Goal: Task Accomplishment & Management: Use online tool/utility

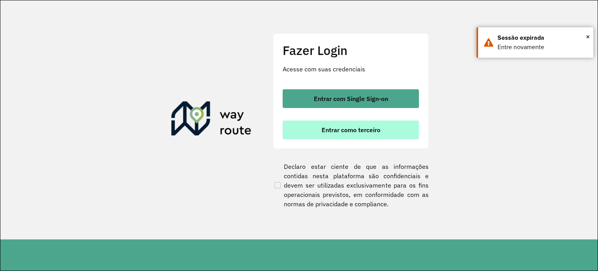
click at [371, 132] on span "Entrar como terceiro" at bounding box center [351, 129] width 59 height 6
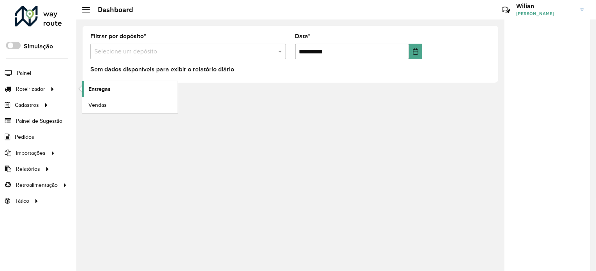
click at [109, 90] on span "Entregas" at bounding box center [99, 89] width 22 height 8
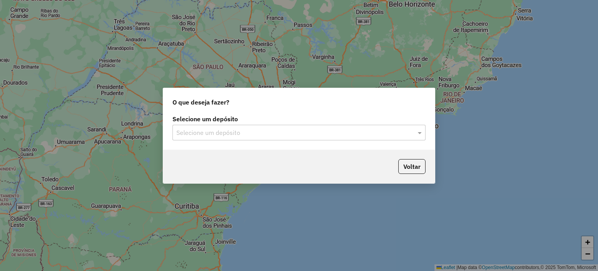
click at [329, 126] on div "Selecione um depósito" at bounding box center [298, 133] width 253 height 16
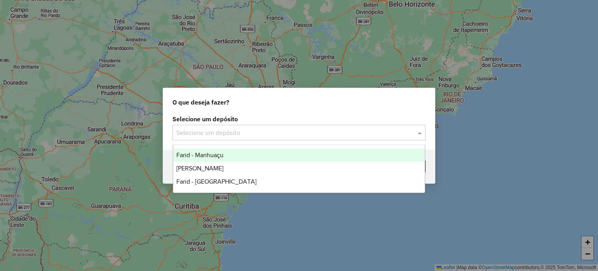
click at [251, 156] on div "Farid - Manhuaçu" at bounding box center [299, 154] width 252 height 13
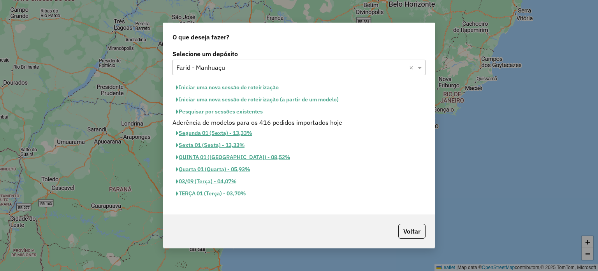
click at [232, 88] on button "Iniciar uma nova sessão de roteirização" at bounding box center [227, 87] width 110 height 12
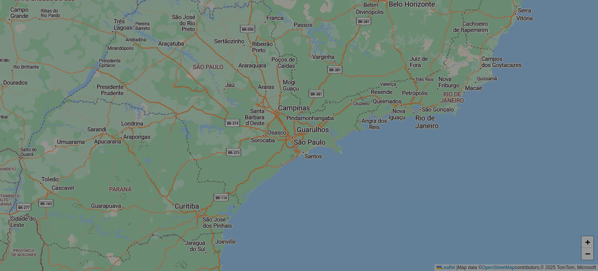
select select "*"
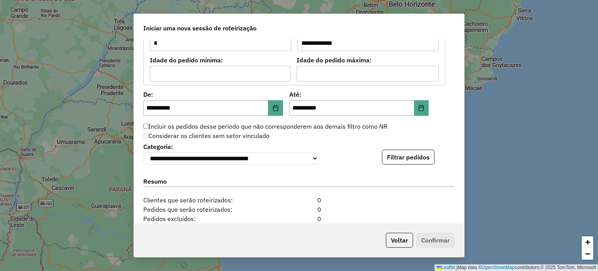
scroll to position [778, 0]
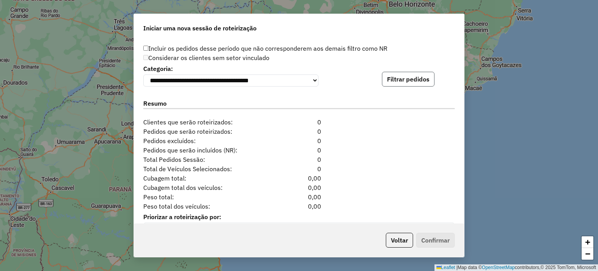
click at [402, 84] on button "Filtrar pedidos" at bounding box center [408, 79] width 53 height 15
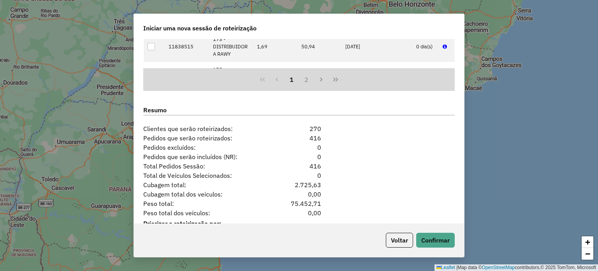
scroll to position [962, 0]
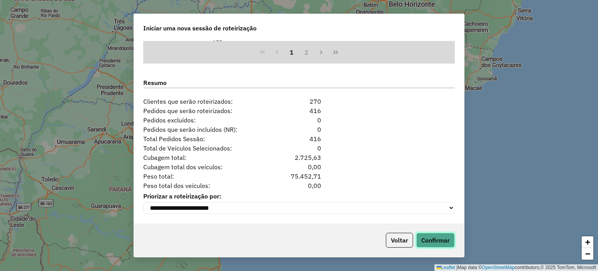
click at [427, 243] on button "Confirmar" at bounding box center [435, 239] width 39 height 15
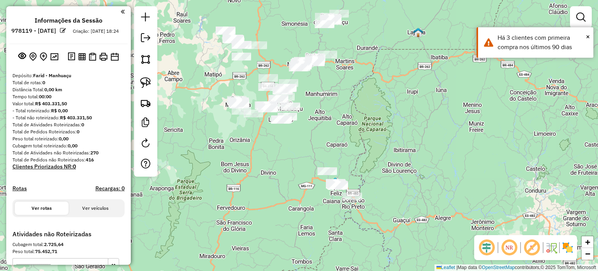
drag, startPoint x: 357, startPoint y: 195, endPoint x: 353, endPoint y: 123, distance: 72.5
click at [358, 121] on div "Janela de atendimento Grade de atendimento Capacidade Transportadoras Veículos …" at bounding box center [299, 135] width 598 height 271
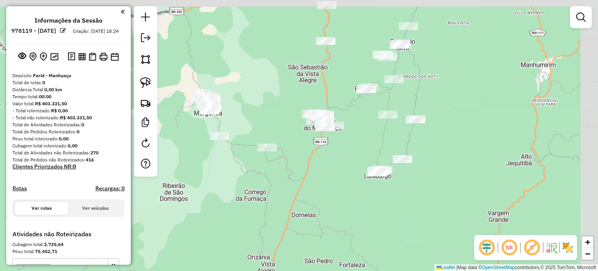
drag, startPoint x: 375, startPoint y: 85, endPoint x: 354, endPoint y: 121, distance: 41.9
click at [354, 121] on div "Janela de atendimento Grade de atendimento Capacidade Transportadoras Veículos …" at bounding box center [299, 135] width 598 height 271
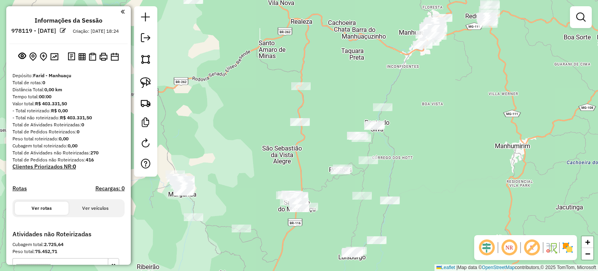
drag, startPoint x: 357, startPoint y: 109, endPoint x: 301, endPoint y: 147, distance: 68.1
click at [334, 185] on div "Janela de atendimento Grade de atendimento Capacidade Transportadoras Veículos …" at bounding box center [299, 135] width 598 height 271
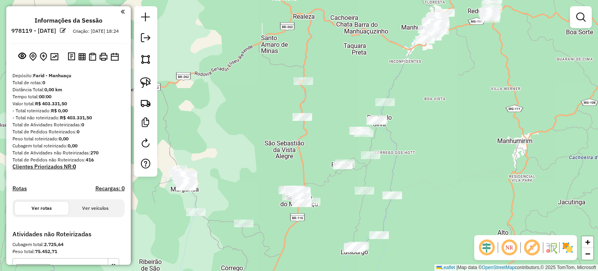
drag, startPoint x: 149, startPoint y: 84, endPoint x: 219, endPoint y: 83, distance: 69.7
click at [149, 84] on img at bounding box center [145, 82] width 11 height 11
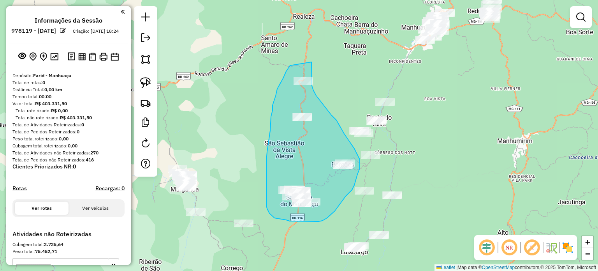
drag, startPoint x: 290, startPoint y: 65, endPoint x: 311, endPoint y: 62, distance: 21.7
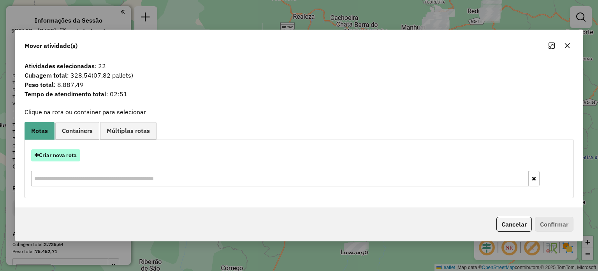
click at [61, 157] on button "Criar nova rota" at bounding box center [55, 155] width 49 height 12
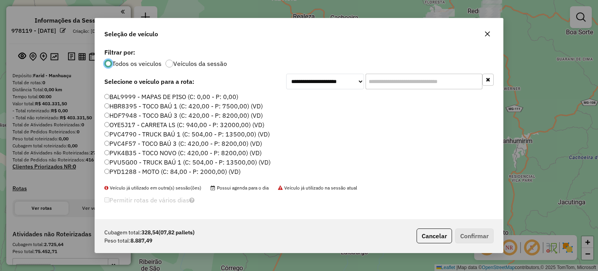
scroll to position [4, 2]
click at [394, 79] on input "text" at bounding box center [423, 82] width 117 height 16
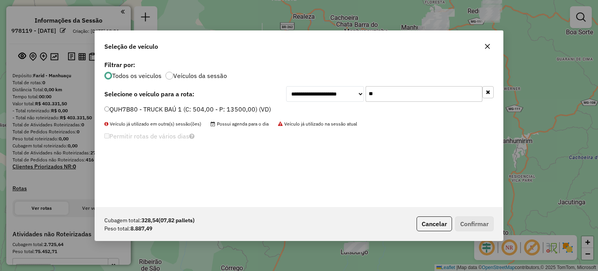
type input "**"
click at [180, 104] on label "QUH7B80 - TRUCK BAÚ 1 (C: 504,00 - P: 13500,00) (VD)" at bounding box center [187, 108] width 167 height 9
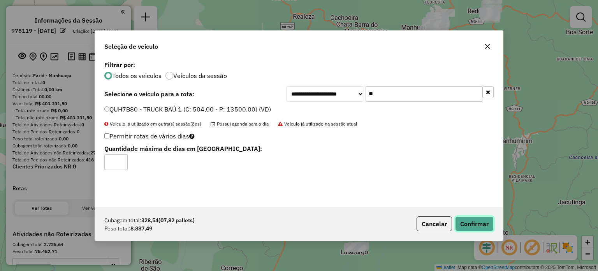
click at [466, 223] on button "Confirmar" at bounding box center [474, 223] width 39 height 15
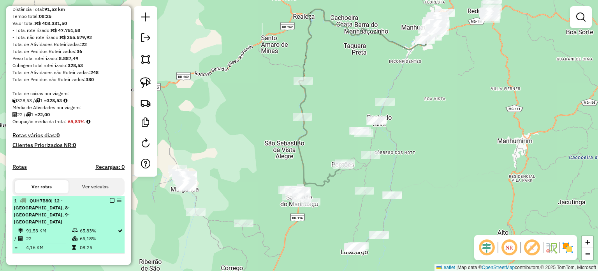
scroll to position [117, 0]
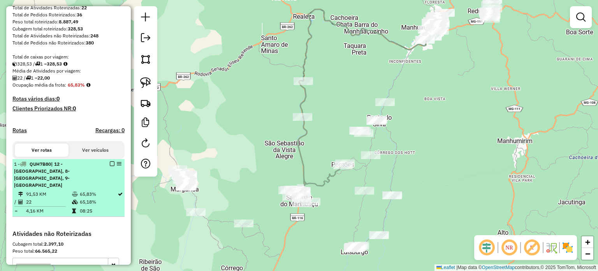
click at [110, 166] on em at bounding box center [112, 163] width 5 height 5
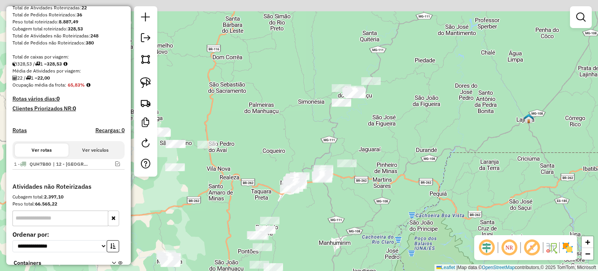
drag, startPoint x: 381, startPoint y: 127, endPoint x: 301, endPoint y: 258, distance: 153.3
click at [301, 260] on div "Janela de atendimento Grade de atendimento Capacidade Transportadoras Veículos …" at bounding box center [299, 135] width 598 height 271
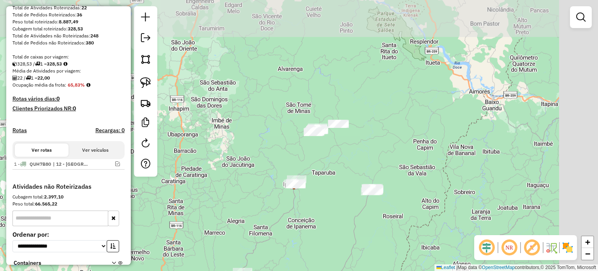
drag, startPoint x: 417, startPoint y: 131, endPoint x: 299, endPoint y: 259, distance: 174.6
click at [299, 261] on div "Janela de atendimento Grade de atendimento Capacidade Transportadoras Veículos …" at bounding box center [299, 135] width 598 height 271
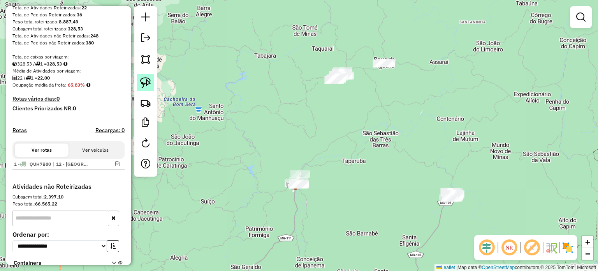
click at [149, 81] on img at bounding box center [145, 82] width 11 height 11
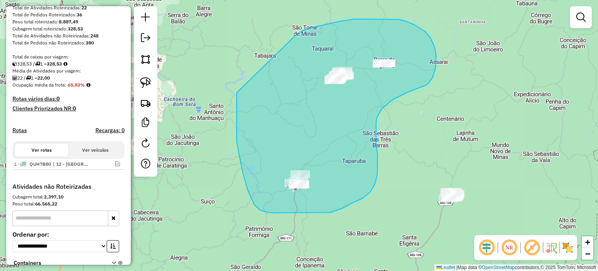
drag, startPoint x: 237, startPoint y: 98, endPoint x: 300, endPoint y: 46, distance: 81.6
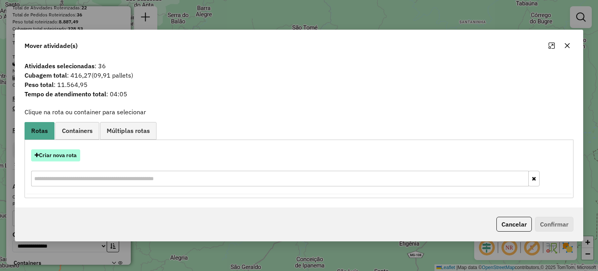
click at [61, 152] on button "Criar nova rota" at bounding box center [55, 155] width 49 height 12
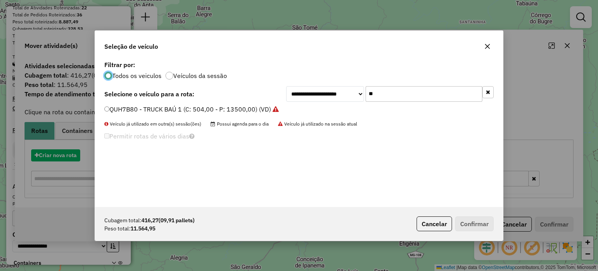
scroll to position [4, 2]
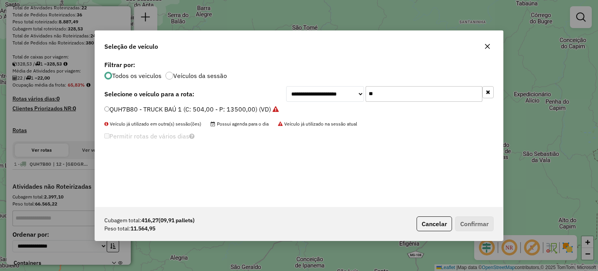
drag, startPoint x: 388, startPoint y: 96, endPoint x: 352, endPoint y: 97, distance: 35.8
click at [353, 97] on div "**********" at bounding box center [389, 94] width 207 height 16
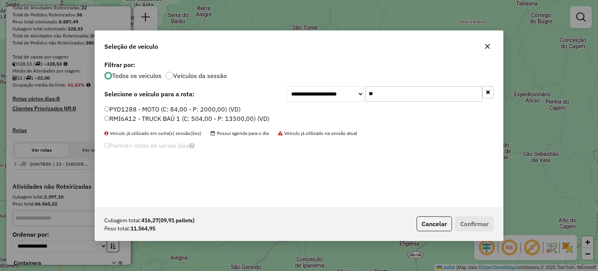
type input "**"
click at [185, 119] on label "RMI6A12 - TRUCK BAÚ 1 (C: 504,00 - P: 13500,00) (VD)" at bounding box center [186, 118] width 165 height 9
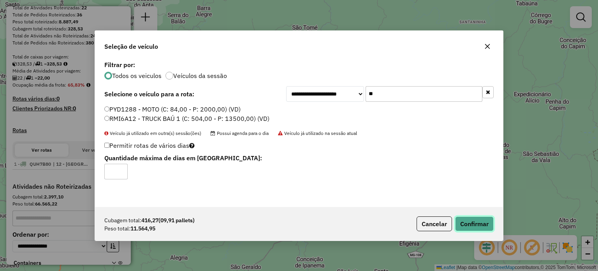
click at [479, 221] on button "Confirmar" at bounding box center [474, 223] width 39 height 15
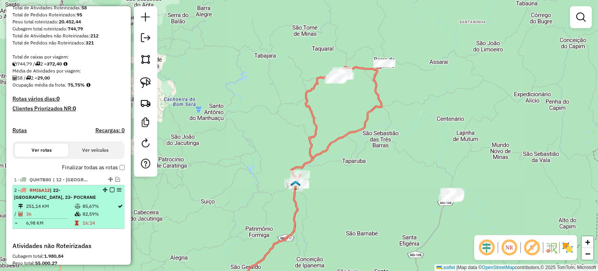
click at [111, 192] on em at bounding box center [112, 189] width 5 height 5
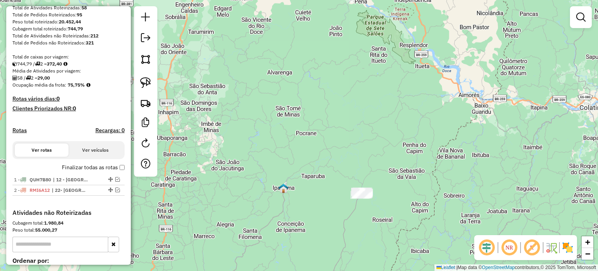
drag, startPoint x: 358, startPoint y: 226, endPoint x: 344, endPoint y: 172, distance: 55.1
click at [349, 174] on div "Janela de atendimento Grade de atendimento Capacidade Transportadoras Veículos …" at bounding box center [299, 135] width 598 height 271
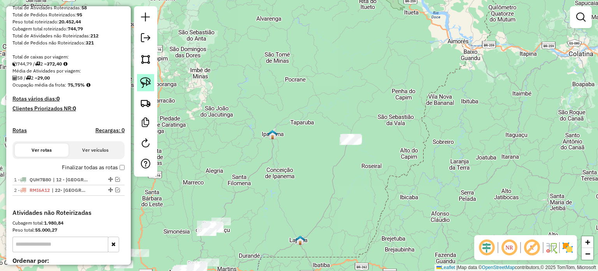
click at [142, 79] on img at bounding box center [145, 82] width 11 height 11
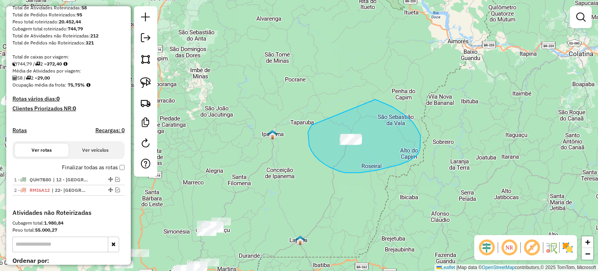
drag, startPoint x: 311, startPoint y: 126, endPoint x: 350, endPoint y: 98, distance: 48.6
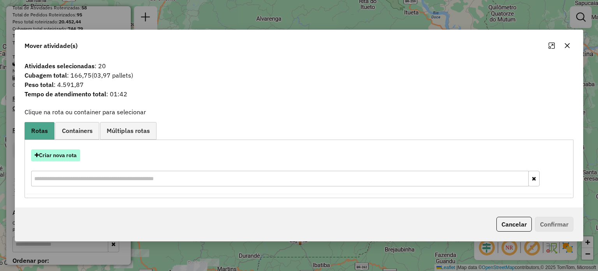
click at [78, 152] on button "Criar nova rota" at bounding box center [55, 155] width 49 height 12
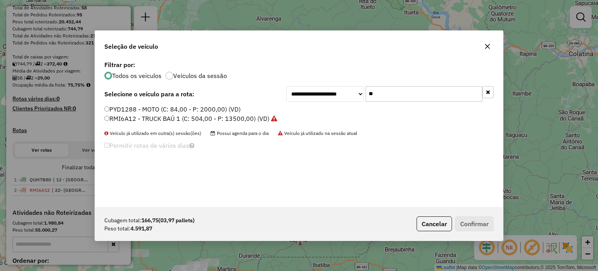
drag, startPoint x: 403, startPoint y: 96, endPoint x: 340, endPoint y: 95, distance: 63.1
click at [340, 95] on div "**********" at bounding box center [389, 94] width 207 height 16
type input "**"
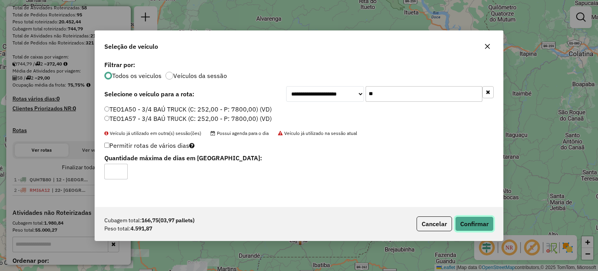
click at [473, 225] on button "Confirmar" at bounding box center [474, 223] width 39 height 15
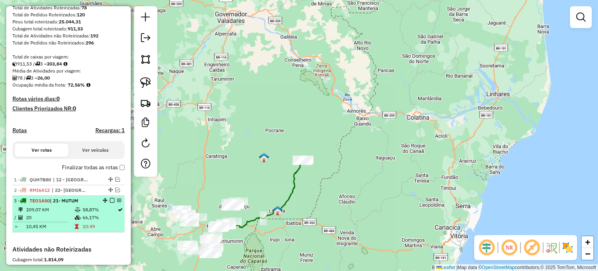
click at [110, 202] on em at bounding box center [112, 200] width 5 height 5
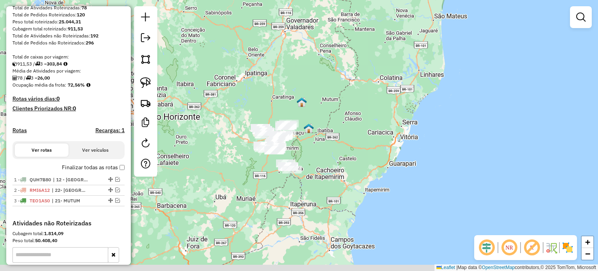
drag, startPoint x: 322, startPoint y: 235, endPoint x: 348, endPoint y: 135, distance: 102.5
click at [348, 135] on div "Janela de atendimento Grade de atendimento Capacidade Transportadoras Veículos …" at bounding box center [299, 135] width 598 height 271
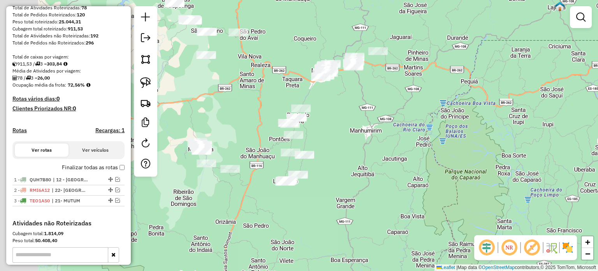
drag, startPoint x: 282, startPoint y: 137, endPoint x: 333, endPoint y: 180, distance: 67.1
click at [333, 180] on div "Janela de atendimento Grade de atendimento Capacidade Transportadoras Veículos …" at bounding box center [299, 135] width 598 height 271
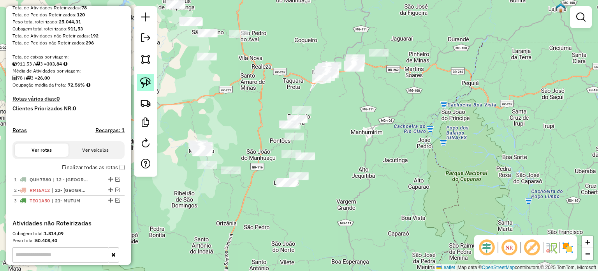
click at [144, 79] on img at bounding box center [145, 82] width 11 height 11
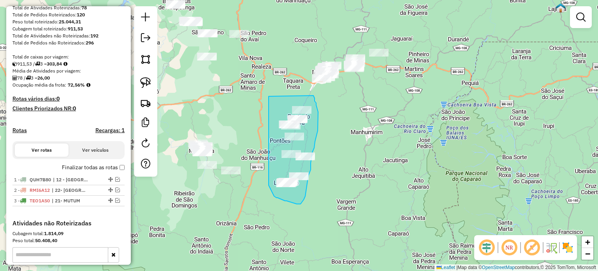
drag, startPoint x: 269, startPoint y: 96, endPoint x: 314, endPoint y: 99, distance: 46.0
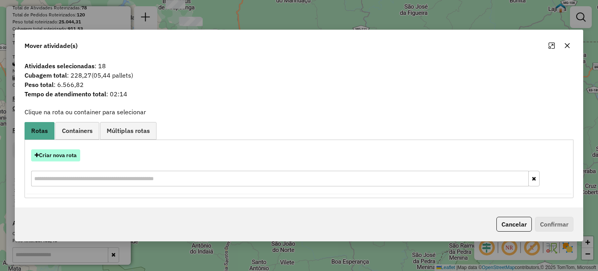
click at [51, 156] on button "Criar nova rota" at bounding box center [55, 155] width 49 height 12
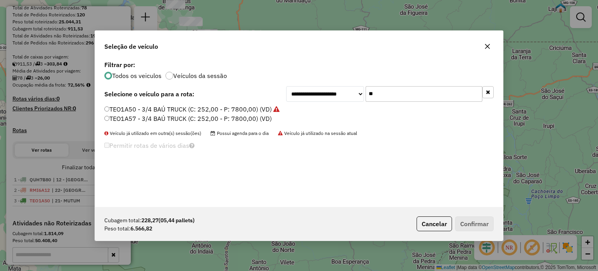
drag, startPoint x: 385, startPoint y: 92, endPoint x: 322, endPoint y: 93, distance: 63.1
click at [323, 93] on div "**********" at bounding box center [389, 94] width 207 height 16
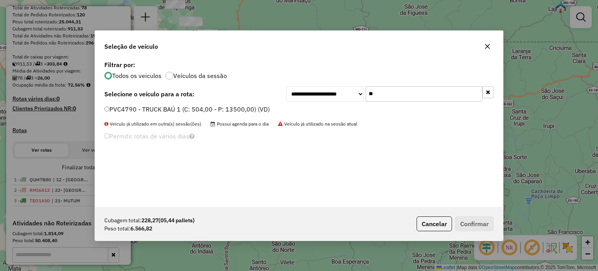
type input "**"
click at [217, 105] on label "PVC4790 - TRUCK BAÚ 1 (C: 504,00 - P: 13500,00) (VD)" at bounding box center [186, 108] width 165 height 9
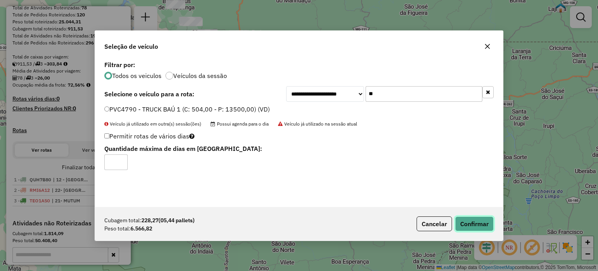
click at [478, 224] on button "Confirmar" at bounding box center [474, 223] width 39 height 15
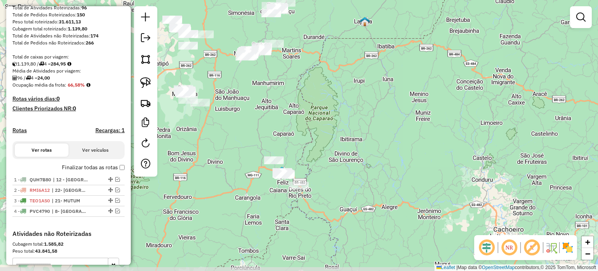
drag, startPoint x: 367, startPoint y: 246, endPoint x: 328, endPoint y: 174, distance: 81.9
click at [328, 174] on div "Janela de atendimento Grade de atendimento Capacidade Transportadoras Veículos …" at bounding box center [299, 135] width 598 height 271
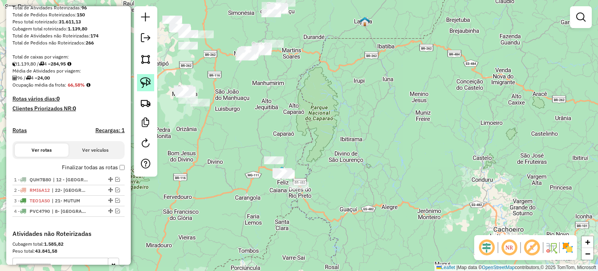
click at [148, 85] on img at bounding box center [145, 82] width 11 height 11
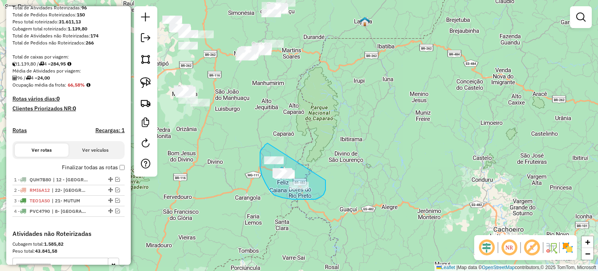
drag, startPoint x: 267, startPoint y: 143, endPoint x: 325, endPoint y: 180, distance: 68.8
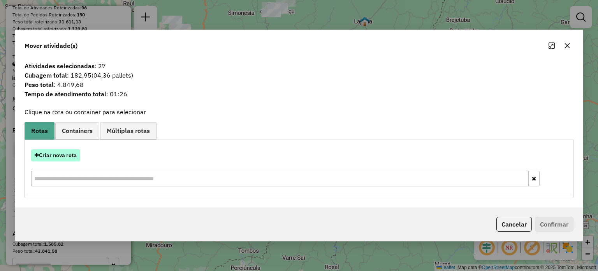
click at [68, 156] on button "Criar nova rota" at bounding box center [55, 155] width 49 height 12
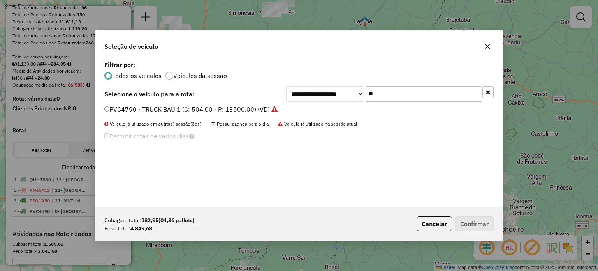
drag, startPoint x: 380, startPoint y: 95, endPoint x: 360, endPoint y: 96, distance: 19.5
click at [360, 96] on div "**********" at bounding box center [389, 94] width 207 height 16
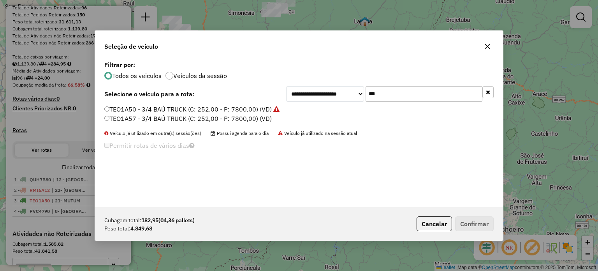
type input "***"
click at [171, 120] on label "TEO1A57 - 3/4 BAÚ TRUCK (C: 252,00 - P: 7800,00) (VD)" at bounding box center [187, 118] width 167 height 9
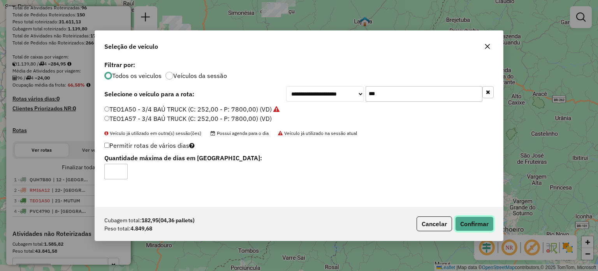
click at [474, 221] on button "Confirmar" at bounding box center [474, 223] width 39 height 15
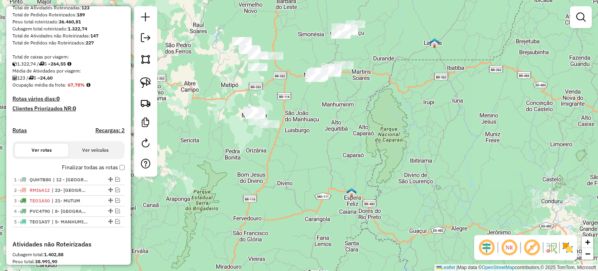
drag, startPoint x: 262, startPoint y: 79, endPoint x: 272, endPoint y: 114, distance: 35.9
click at [274, 116] on div "Janela de atendimento Grade de atendimento Capacidade Transportadoras Veículos …" at bounding box center [299, 135] width 598 height 271
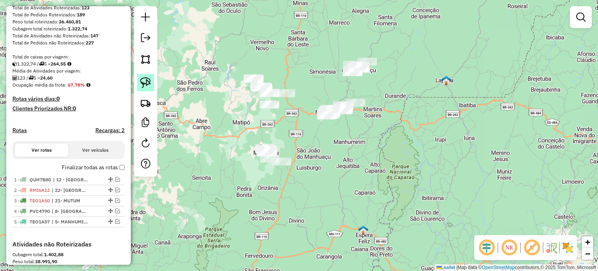
click at [146, 79] on img at bounding box center [145, 82] width 11 height 11
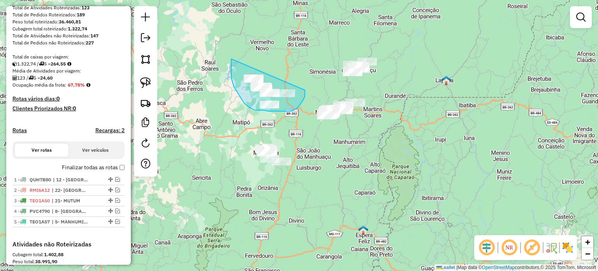
drag, startPoint x: 232, startPoint y: 79, endPoint x: 304, endPoint y: 83, distance: 72.1
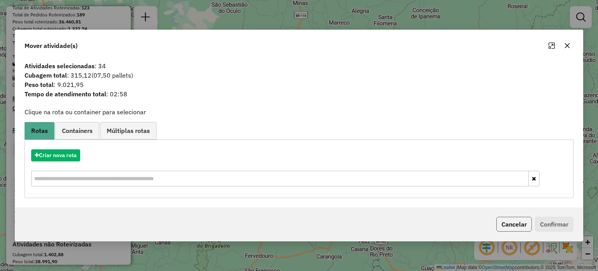
click at [509, 220] on button "Cancelar" at bounding box center [513, 223] width 35 height 15
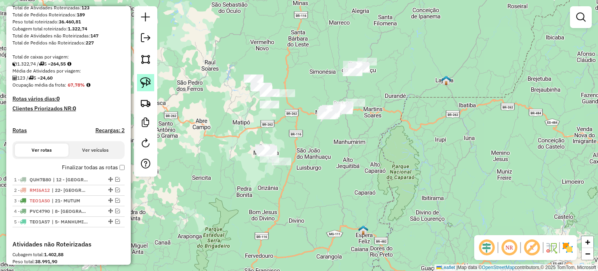
click at [141, 81] on img at bounding box center [145, 82] width 11 height 11
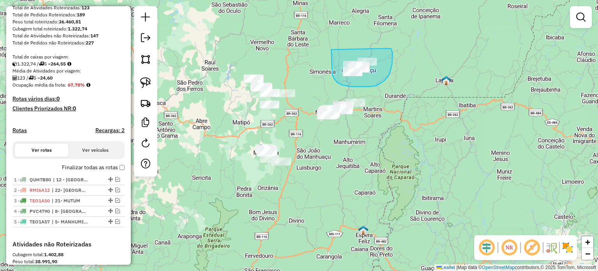
drag, startPoint x: 331, startPoint y: 49, endPoint x: 386, endPoint y: 48, distance: 54.9
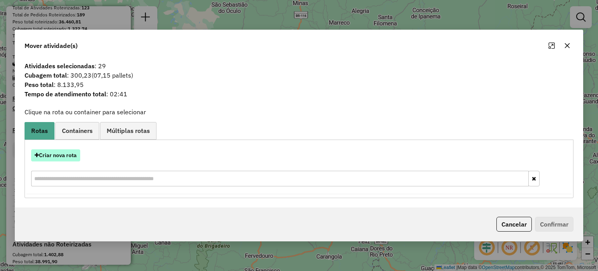
click at [60, 155] on button "Criar nova rota" at bounding box center [55, 155] width 49 height 12
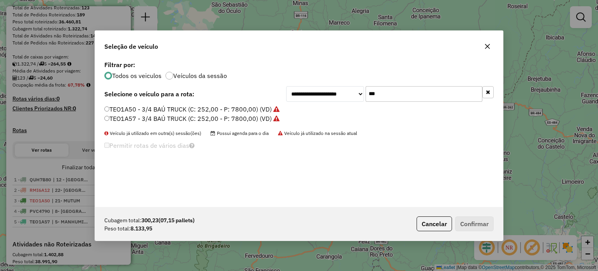
drag, startPoint x: 388, startPoint y: 94, endPoint x: 344, endPoint y: 94, distance: 44.0
click at [344, 94] on div "**********" at bounding box center [389, 94] width 207 height 16
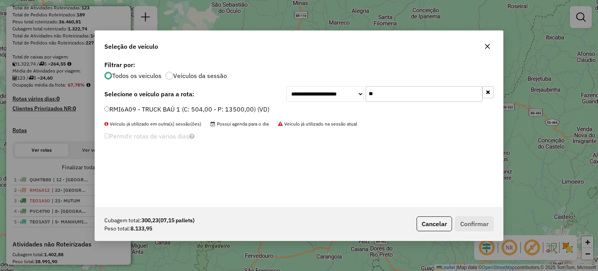
click at [172, 109] on label "RMI6A09 - TRUCK BAÚ 1 (C: 504,00 - P: 13500,00) (VD)" at bounding box center [186, 108] width 165 height 9
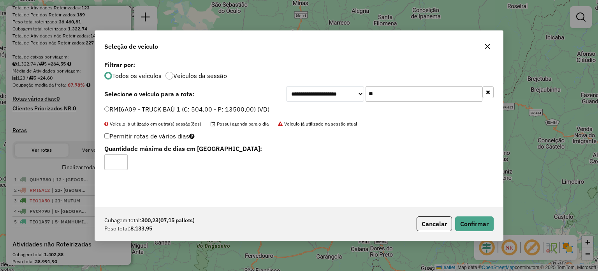
drag, startPoint x: 378, startPoint y: 94, endPoint x: 360, endPoint y: 95, distance: 17.9
click at [362, 95] on div "**********" at bounding box center [389, 94] width 207 height 16
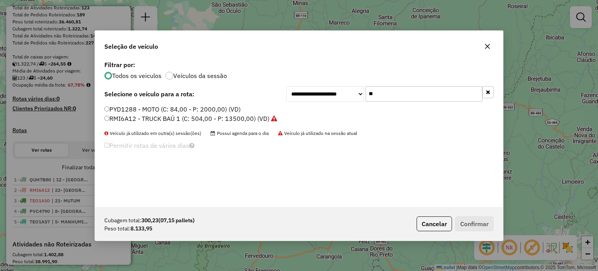
type input "**"
click at [174, 119] on label "RMI6A12 - TRUCK BAÚ 1 (C: 504,00 - P: 13500,00) (VD)" at bounding box center [190, 118] width 173 height 9
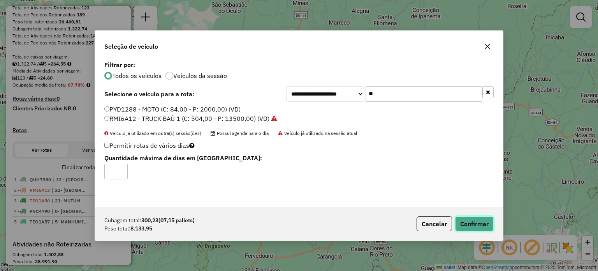
click at [472, 223] on button "Confirmar" at bounding box center [474, 223] width 39 height 15
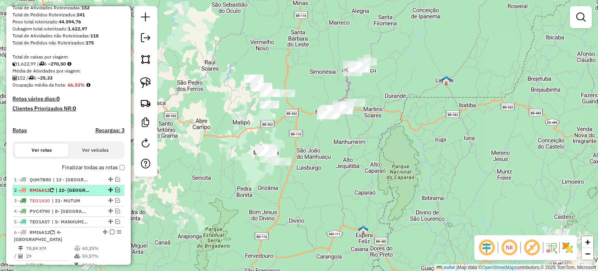
click at [116, 192] on em at bounding box center [117, 189] width 5 height 5
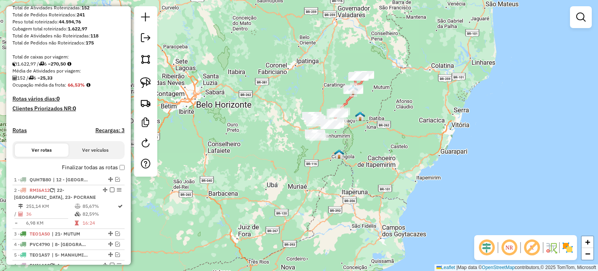
drag, startPoint x: 401, startPoint y: 51, endPoint x: 364, endPoint y: 90, distance: 53.4
click at [372, 95] on div "Janela de atendimento Grade de atendimento Capacidade Transportadoras Veículos …" at bounding box center [299, 135] width 598 height 271
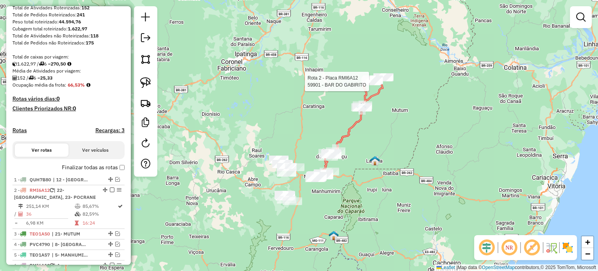
select select "**********"
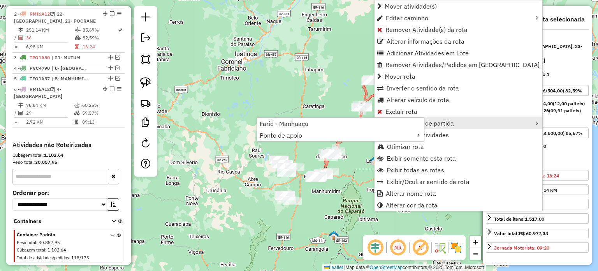
scroll to position [302, 0]
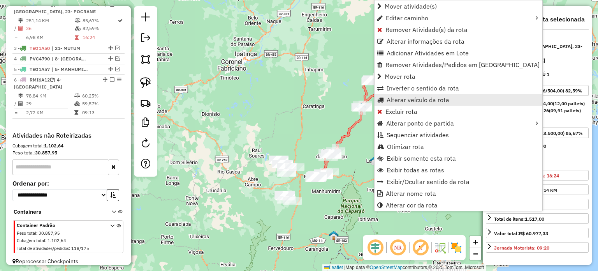
click at [436, 99] on span "Alterar veículo da rota" at bounding box center [418, 100] width 63 height 6
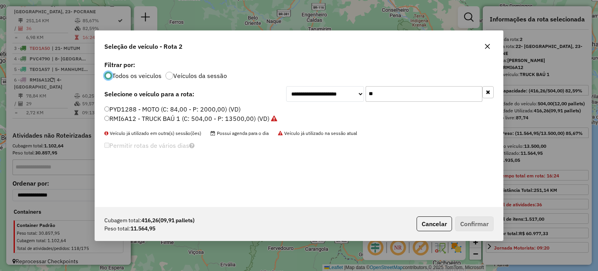
scroll to position [4, 2]
drag, startPoint x: 381, startPoint y: 91, endPoint x: 360, endPoint y: 95, distance: 21.2
click at [360, 95] on div "**********" at bounding box center [389, 94] width 207 height 16
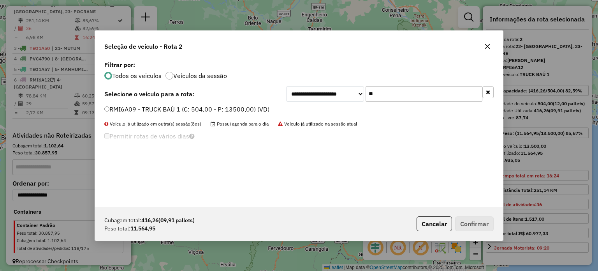
type input "**"
click at [174, 107] on label "RMI6A09 - TRUCK BAÚ 1 (C: 504,00 - P: 13500,00) (VD)" at bounding box center [186, 108] width 165 height 9
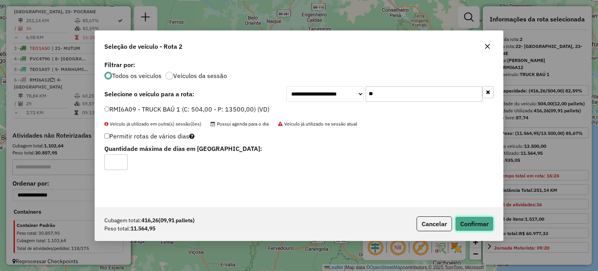
click at [478, 224] on button "Confirmar" at bounding box center [474, 223] width 39 height 15
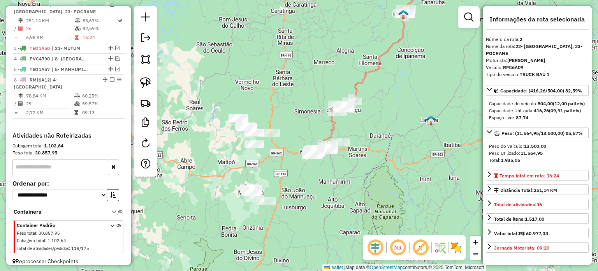
drag, startPoint x: 349, startPoint y: 166, endPoint x: 326, endPoint y: 162, distance: 23.4
click at [326, 162] on div "Janela de atendimento Grade de atendimento Capacidade Transportadoras Veículos …" at bounding box center [299, 135] width 598 height 271
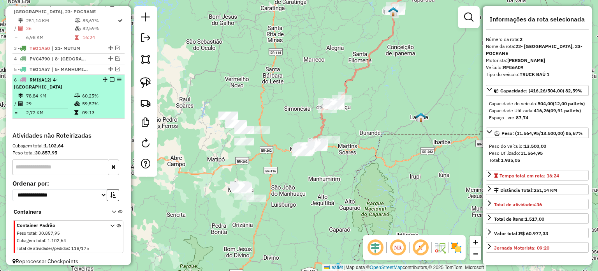
click at [106, 82] on div at bounding box center [109, 79] width 23 height 5
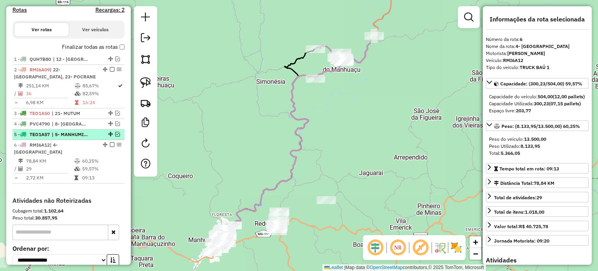
scroll to position [146, 0]
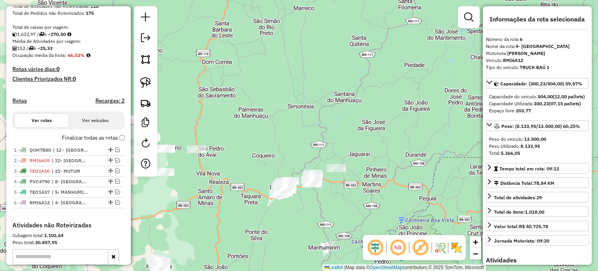
drag, startPoint x: 348, startPoint y: 228, endPoint x: 342, endPoint y: 179, distance: 49.4
click at [345, 181] on div "Janela de atendimento Grade de atendimento Capacidade Transportadoras Veículos …" at bounding box center [299, 135] width 598 height 271
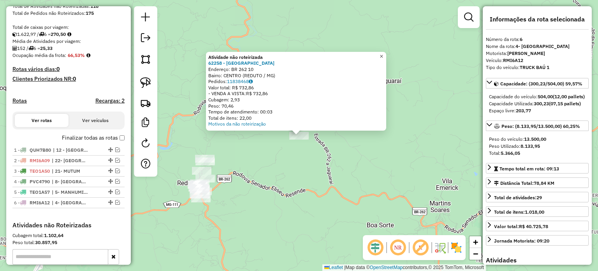
click at [386, 52] on link "×" at bounding box center [381, 56] width 9 height 9
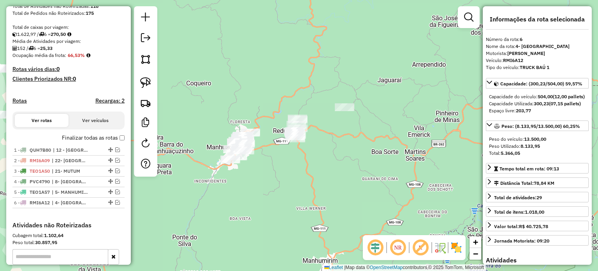
drag, startPoint x: 146, startPoint y: 83, endPoint x: 159, endPoint y: 83, distance: 12.8
click at [146, 82] on img at bounding box center [145, 82] width 11 height 11
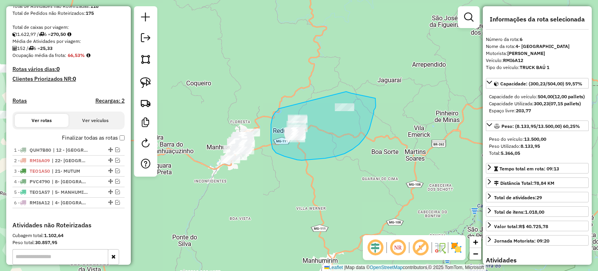
drag, startPoint x: 278, startPoint y: 109, endPoint x: 346, endPoint y: 91, distance: 69.6
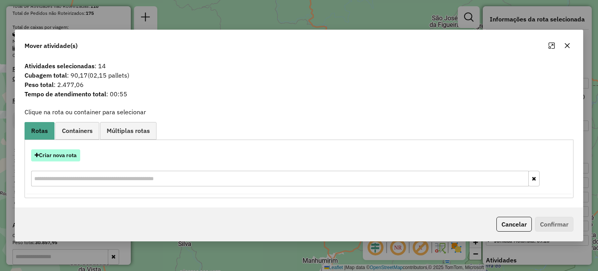
click at [70, 158] on button "Criar nova rota" at bounding box center [55, 155] width 49 height 12
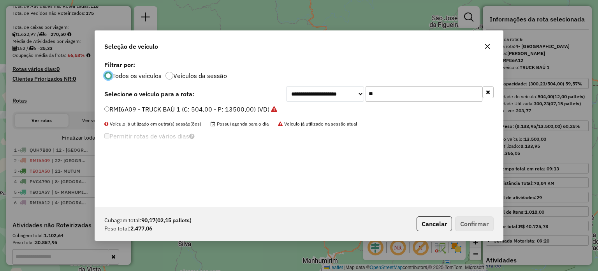
scroll to position [4, 2]
drag, startPoint x: 385, startPoint y: 97, endPoint x: 347, endPoint y: 97, distance: 38.1
click at [347, 97] on div "**********" at bounding box center [389, 94] width 207 height 16
type input "**"
click at [199, 109] on label "QUQ3H93 - 3/4 BAÚ TRUCK (C: 252,00 - P: 7800,00) (VD)" at bounding box center [188, 108] width 169 height 9
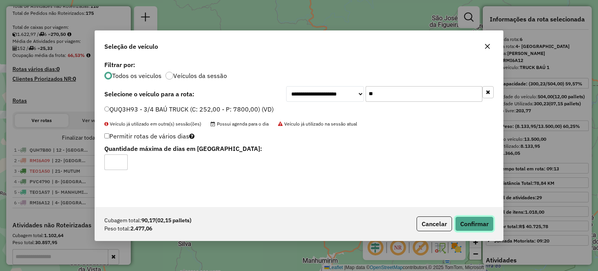
click at [480, 224] on button "Confirmar" at bounding box center [474, 223] width 39 height 15
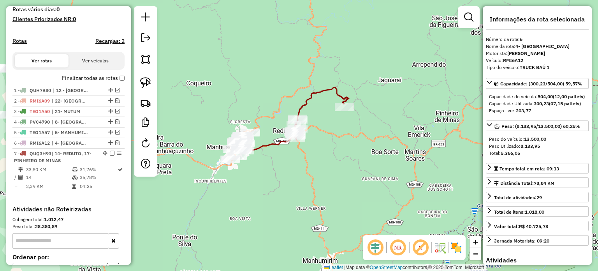
scroll to position [292, 0]
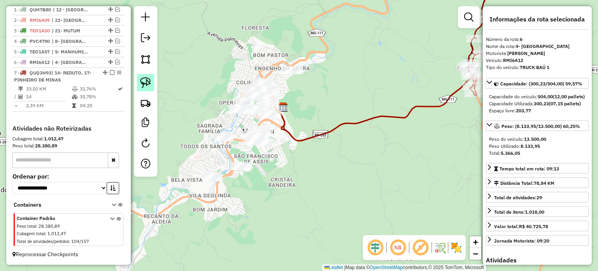
click at [142, 82] on img at bounding box center [145, 82] width 11 height 11
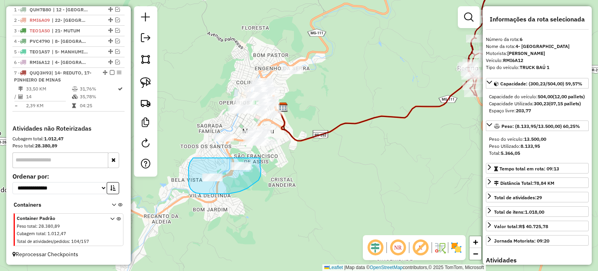
drag, startPoint x: 188, startPoint y: 167, endPoint x: 260, endPoint y: 157, distance: 72.0
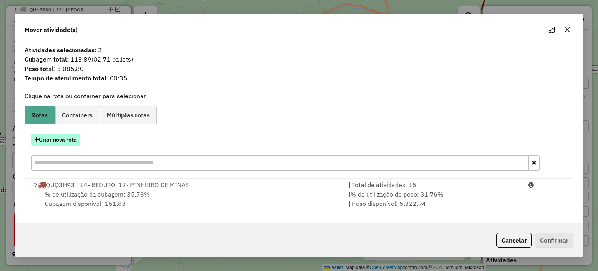
click at [64, 139] on button "Criar nova rota" at bounding box center [55, 140] width 49 height 12
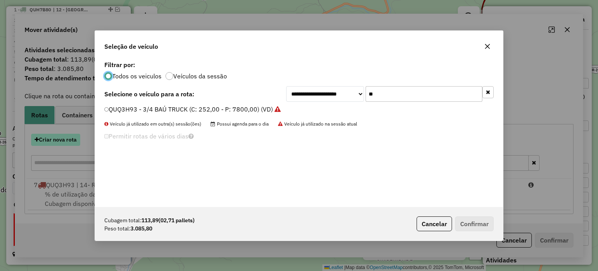
scroll to position [4, 2]
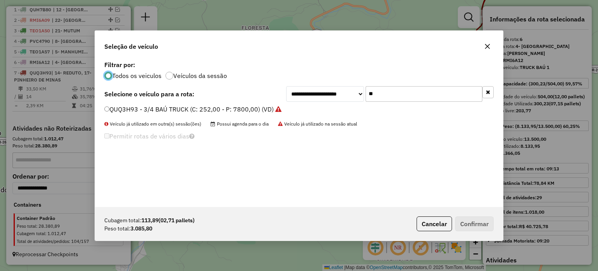
click at [200, 110] on label "QUQ3H93 - 3/4 BAÚ TRUCK (C: 252,00 - P: 7800,00) (VD)" at bounding box center [192, 108] width 177 height 9
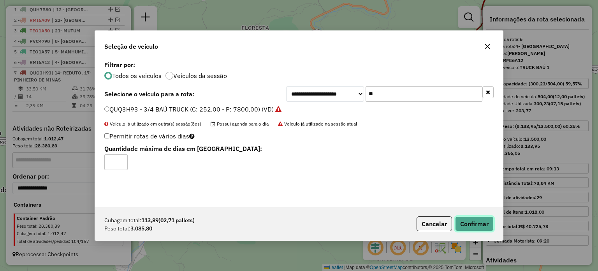
click at [472, 220] on button "Confirmar" at bounding box center [474, 223] width 39 height 15
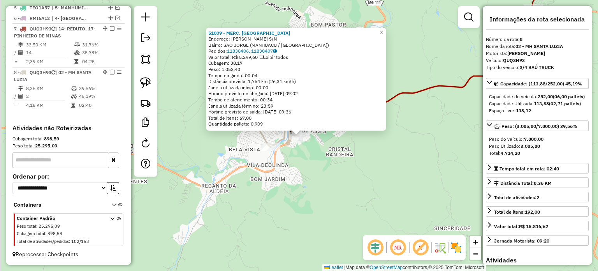
scroll to position [346, 0]
click at [383, 29] on span "×" at bounding box center [381, 32] width 4 height 7
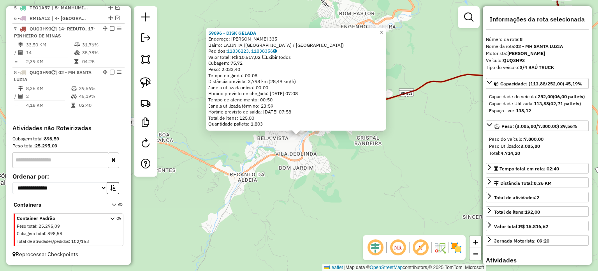
click at [383, 29] on span "×" at bounding box center [381, 32] width 4 height 7
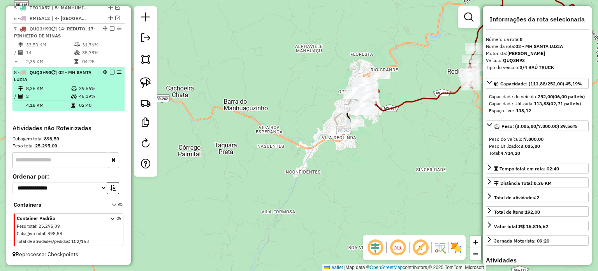
click at [110, 73] on em at bounding box center [112, 72] width 5 height 5
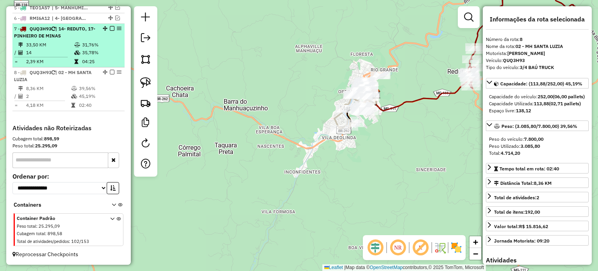
scroll to position [313, 0]
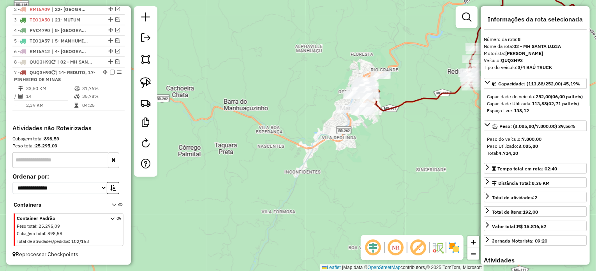
drag, startPoint x: 101, startPoint y: 60, endPoint x: 87, endPoint y: 106, distance: 48.4
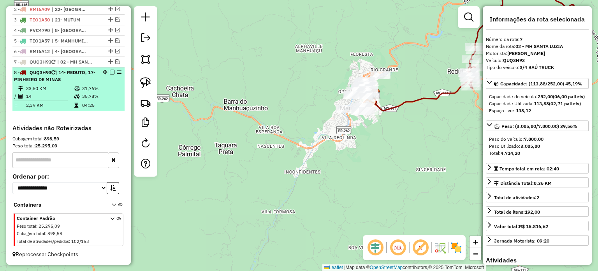
click at [111, 74] on em at bounding box center [112, 72] width 5 height 5
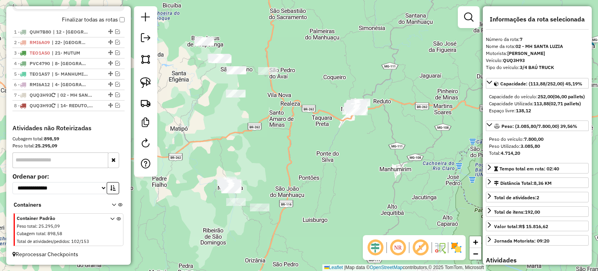
drag, startPoint x: 290, startPoint y: 193, endPoint x: 313, endPoint y: 157, distance: 43.0
click at [313, 157] on div "Janela de atendimento Grade de atendimento Capacidade Transportadoras Veículos …" at bounding box center [299, 135] width 598 height 271
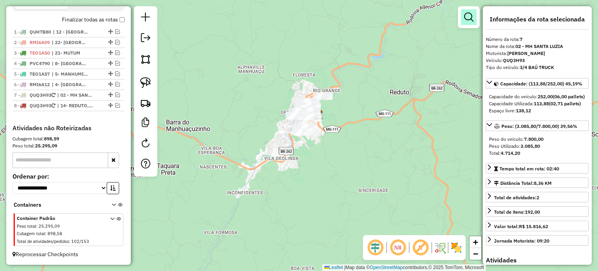
click at [464, 14] on em at bounding box center [468, 16] width 9 height 9
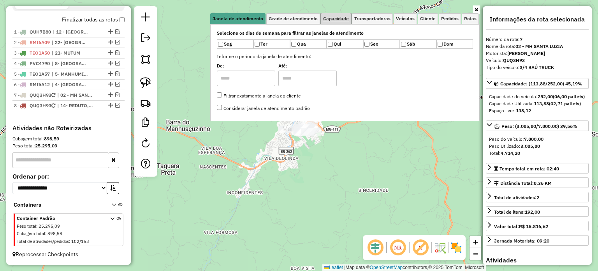
click at [340, 17] on span "Capacidade" at bounding box center [336, 18] width 26 height 5
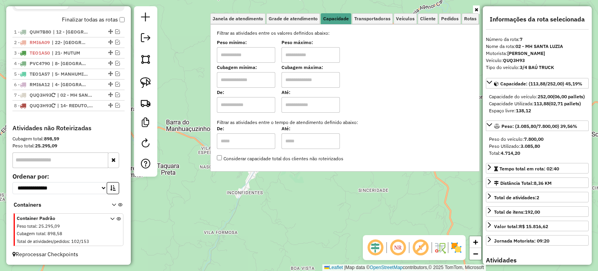
click at [242, 56] on input "text" at bounding box center [246, 55] width 58 height 16
type input "****"
click at [321, 53] on input "text" at bounding box center [310, 55] width 58 height 16
type input "******"
click at [352, 195] on div "Limpar filtros Janela de atendimento Grade de atendimento Capacidade Transporta…" at bounding box center [299, 135] width 598 height 271
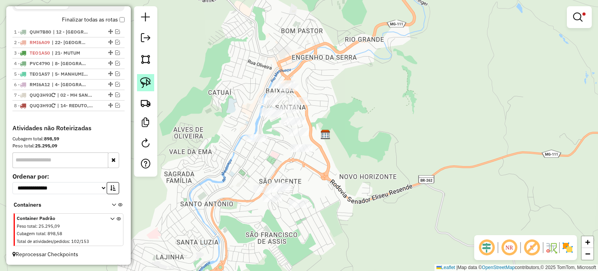
click at [148, 84] on img at bounding box center [145, 82] width 11 height 11
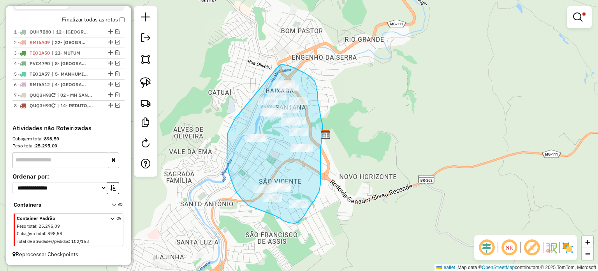
drag, startPoint x: 227, startPoint y: 141, endPoint x: 277, endPoint y: 72, distance: 85.9
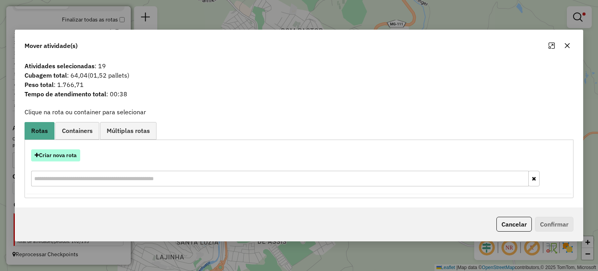
click at [68, 154] on button "Criar nova rota" at bounding box center [55, 155] width 49 height 12
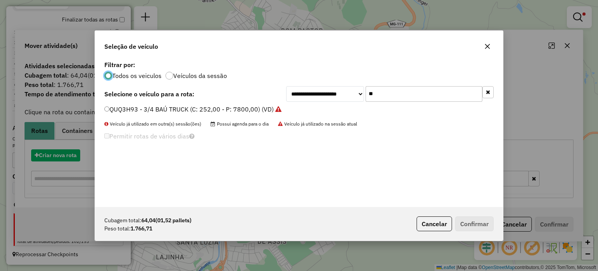
scroll to position [4, 2]
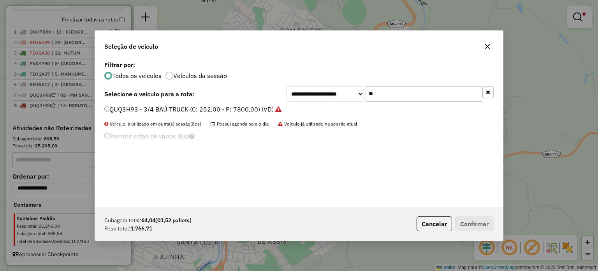
drag, startPoint x: 390, startPoint y: 98, endPoint x: 350, endPoint y: 100, distance: 39.8
click at [350, 100] on div "**********" at bounding box center [389, 94] width 207 height 16
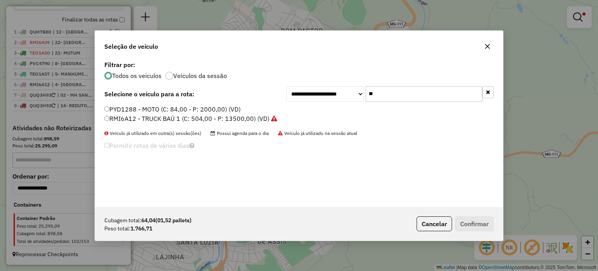
type input "**"
click at [188, 109] on label "PYD1288 - MOTO (C: 84,00 - P: 2000,00) (VD)" at bounding box center [172, 108] width 136 height 9
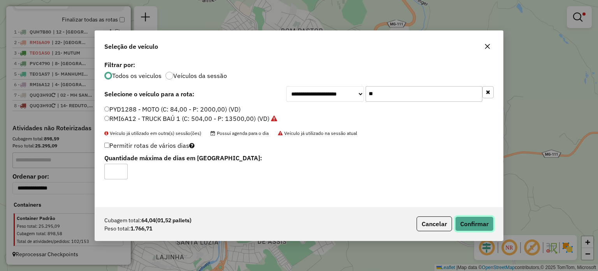
click at [468, 224] on button "Confirmar" at bounding box center [474, 223] width 39 height 15
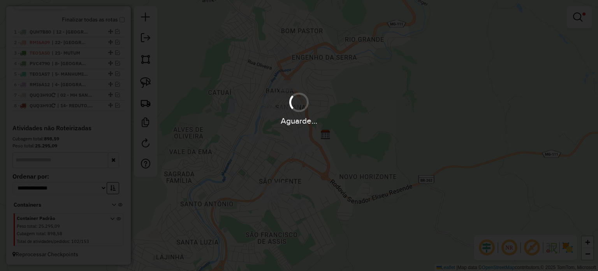
scroll to position [313, 0]
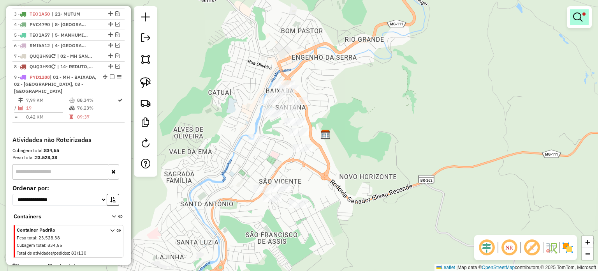
click at [585, 19] on link at bounding box center [579, 17] width 19 height 16
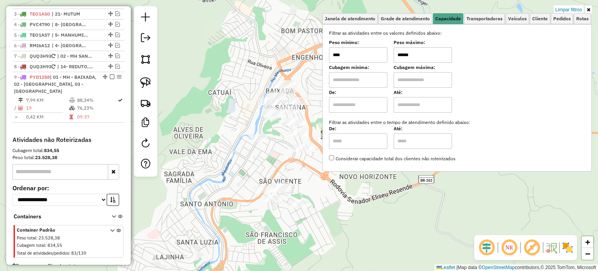
drag, startPoint x: 424, startPoint y: 57, endPoint x: 397, endPoint y: 61, distance: 27.5
click at [397, 61] on div "Peso mínimo: **** Peso máximo: ******" at bounding box center [457, 52] width 256 height 22
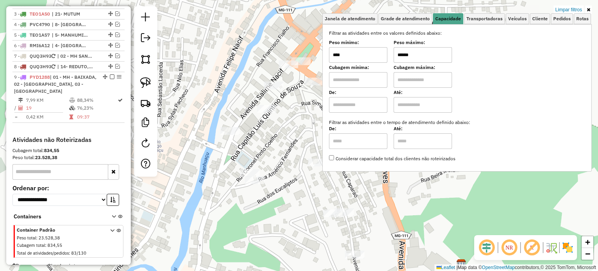
type input "******"
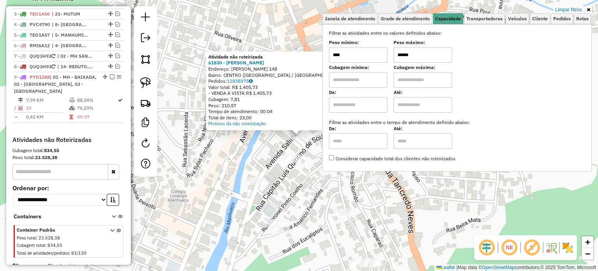
click at [273, 138] on div "Atividade não roteirizada 61830 - [PERSON_NAME] Endereço: [PERSON_NAME] 148 Bai…" at bounding box center [299, 135] width 598 height 271
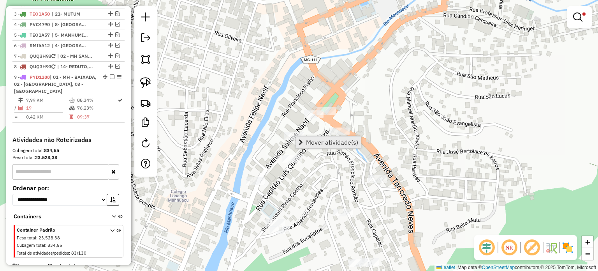
click at [318, 143] on span "Mover atividade(s)" at bounding box center [332, 142] width 52 height 6
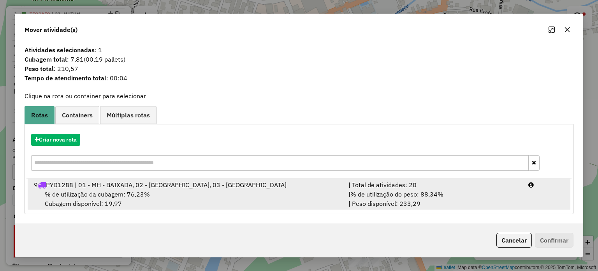
click at [200, 192] on div "% de utilização da cubagem: 76,23% Cubagem disponível: 19,97" at bounding box center [186, 198] width 314 height 19
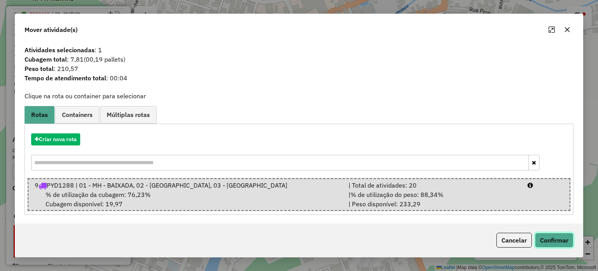
click at [556, 234] on button "Confirmar" at bounding box center [554, 239] width 39 height 15
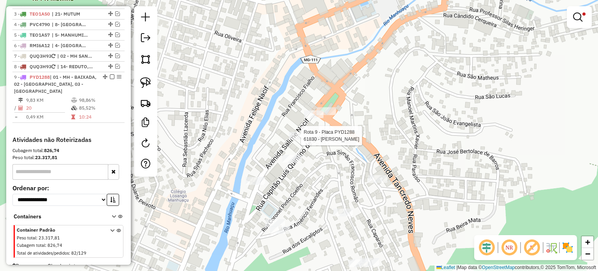
select select "**********"
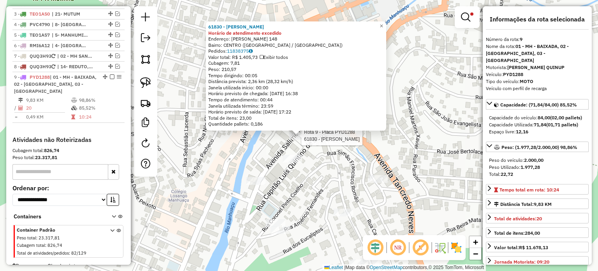
scroll to position [330, 0]
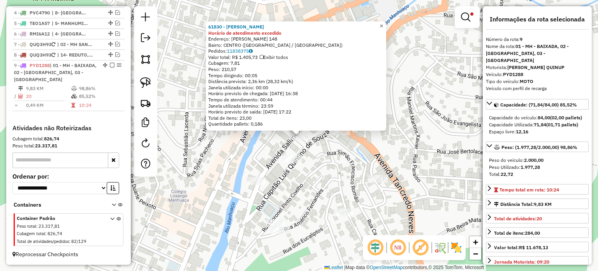
click at [383, 23] on span "×" at bounding box center [381, 26] width 4 height 7
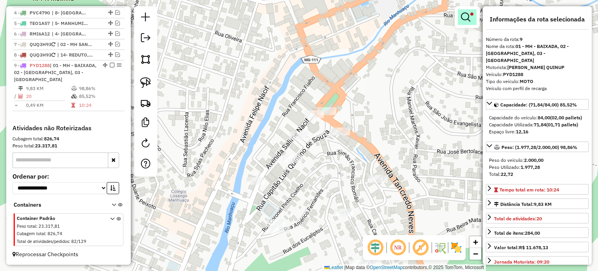
click at [462, 17] on em at bounding box center [465, 16] width 9 height 9
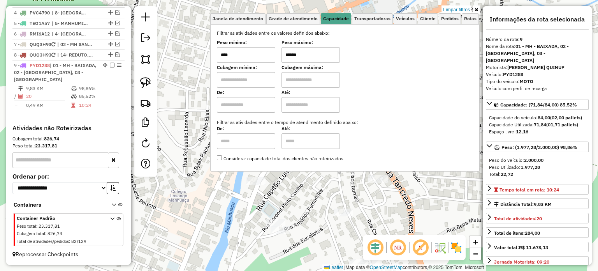
click at [460, 9] on link "Limpar filtros" at bounding box center [456, 9] width 30 height 9
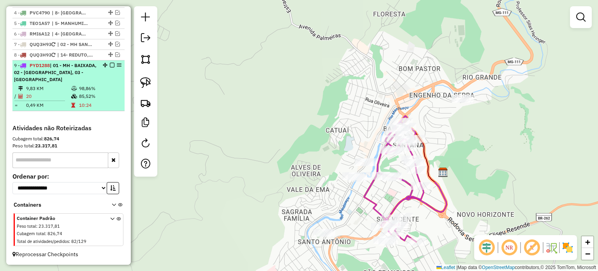
click at [110, 64] on em at bounding box center [112, 65] width 5 height 5
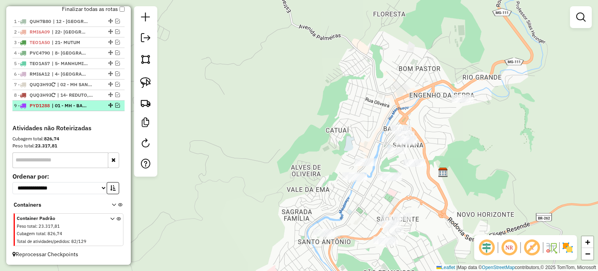
scroll to position [290, 0]
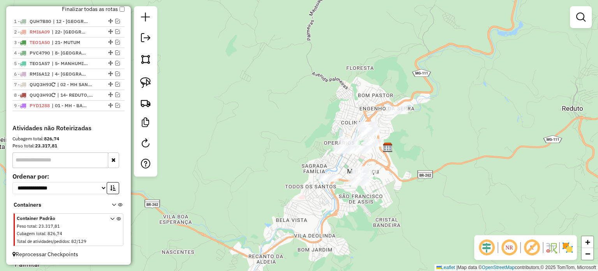
drag, startPoint x: 149, startPoint y: 85, endPoint x: 207, endPoint y: 103, distance: 61.1
click at [149, 84] on img at bounding box center [145, 82] width 11 height 11
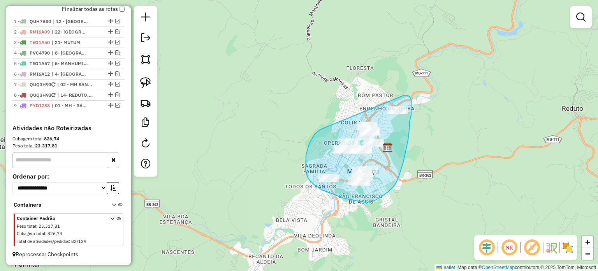
drag, startPoint x: 311, startPoint y: 141, endPoint x: 403, endPoint y: 95, distance: 103.1
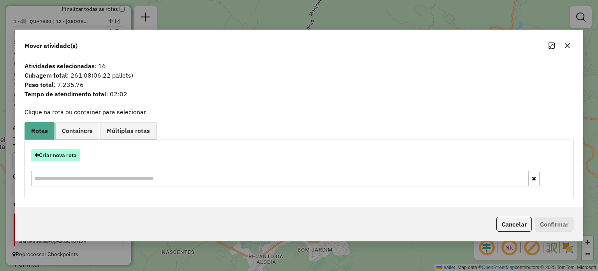
click at [61, 153] on button "Criar nova rota" at bounding box center [55, 155] width 49 height 12
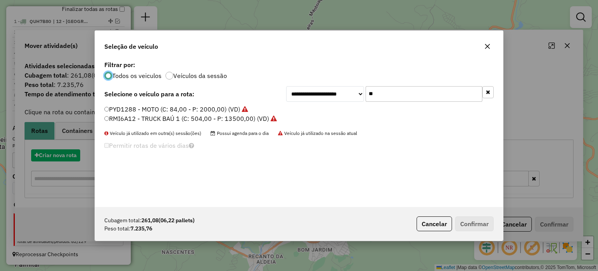
scroll to position [4, 2]
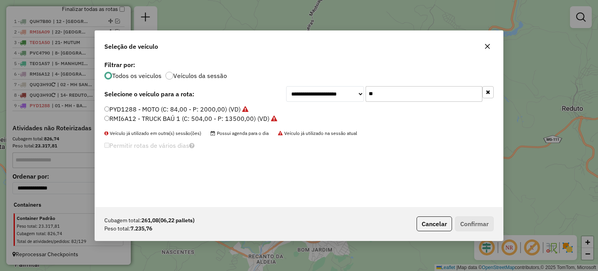
drag, startPoint x: 381, startPoint y: 92, endPoint x: 355, endPoint y: 93, distance: 26.5
click at [355, 93] on div "**********" at bounding box center [389, 94] width 207 height 16
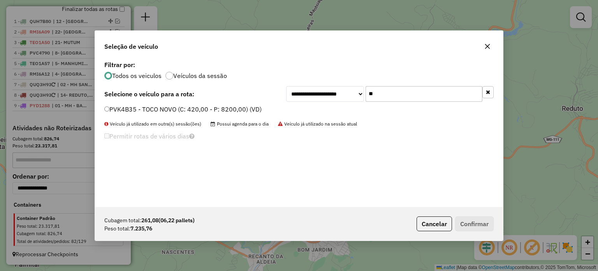
drag, startPoint x: 376, startPoint y: 94, endPoint x: 359, endPoint y: 94, distance: 17.1
click at [359, 94] on div "**********" at bounding box center [389, 94] width 207 height 16
type input "***"
click at [159, 109] on label "TEL4E88 - TOCO BAÚ 3 (C: 420,00 - P: 8200,00) (VD)" at bounding box center [182, 108] width 156 height 9
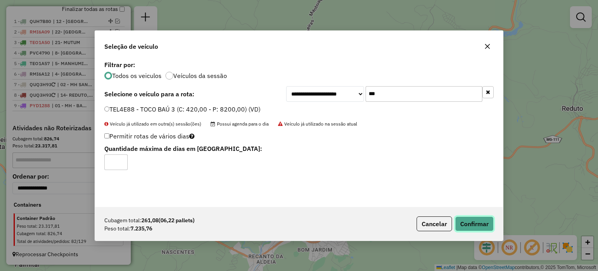
click at [481, 227] on button "Confirmar" at bounding box center [474, 223] width 39 height 15
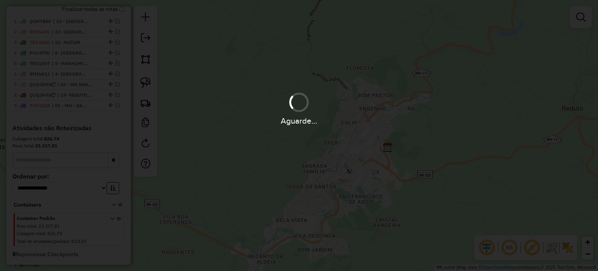
scroll to position [330, 0]
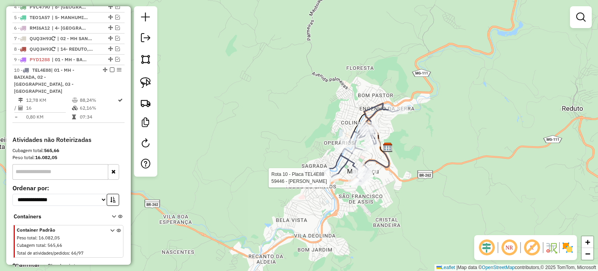
select select "**********"
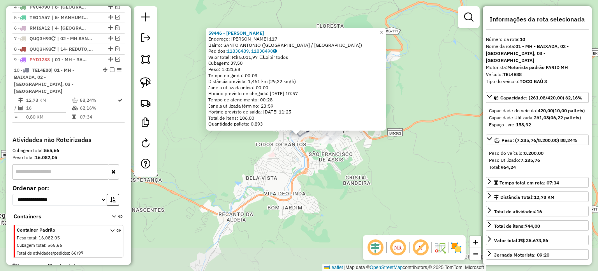
scroll to position [340, 0]
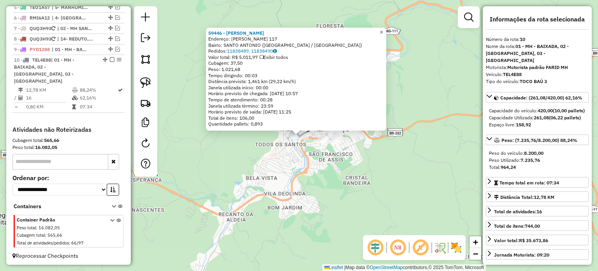
click at [383, 31] on span "×" at bounding box center [381, 32] width 4 height 7
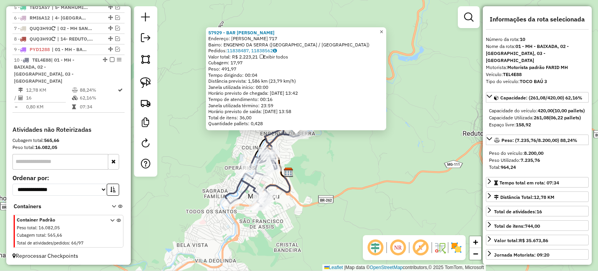
click at [383, 30] on span "×" at bounding box center [381, 31] width 4 height 7
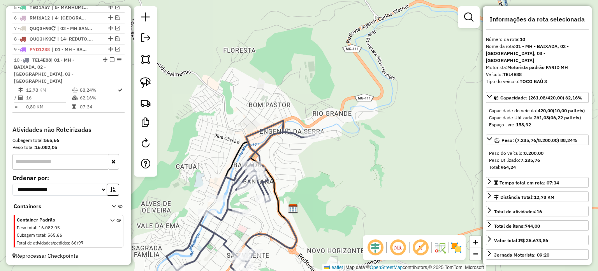
drag, startPoint x: 296, startPoint y: 184, endPoint x: 316, endPoint y: 124, distance: 63.4
click at [316, 125] on div "Janela de atendimento Grade de atendimento Capacidade Transportadoras Veículos …" at bounding box center [299, 135] width 598 height 271
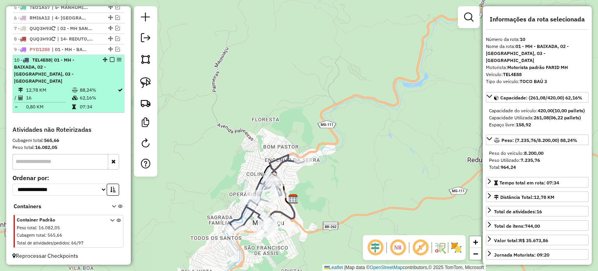
click at [111, 62] on em at bounding box center [112, 59] width 5 height 5
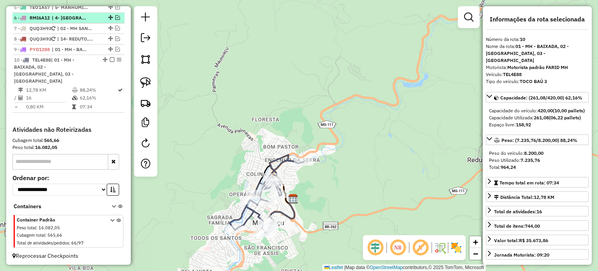
scroll to position [300, 0]
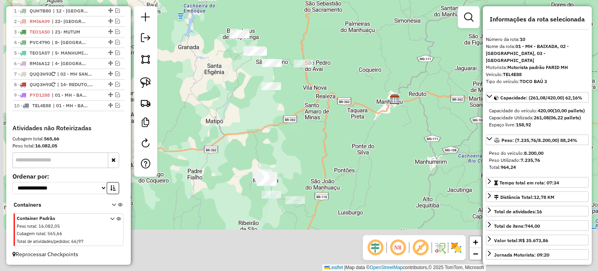
drag, startPoint x: 272, startPoint y: 197, endPoint x: 369, endPoint y: 75, distance: 155.7
click at [369, 76] on div "Janela de atendimento Grade de atendimento Capacidade Transportadoras Veículos …" at bounding box center [299, 135] width 598 height 271
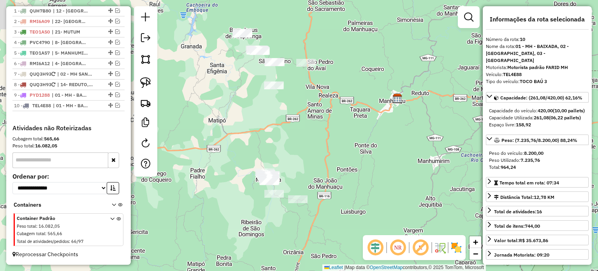
drag, startPoint x: 322, startPoint y: 125, endPoint x: 308, endPoint y: 145, distance: 24.6
click at [308, 145] on div "Janela de atendimento Grade de atendimento Capacidade Transportadoras Veículos …" at bounding box center [299, 135] width 598 height 271
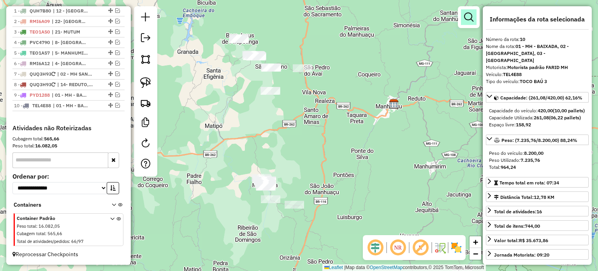
click at [470, 20] on em at bounding box center [468, 16] width 9 height 9
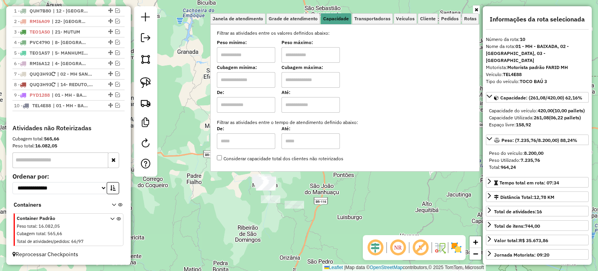
click at [249, 57] on input "text" at bounding box center [246, 55] width 58 height 16
type input "****"
click at [299, 55] on input "text" at bounding box center [310, 55] width 58 height 16
type input "******"
click at [304, 174] on div "Limpar filtros Janela de atendimento Grade de atendimento Capacidade Transporta…" at bounding box center [344, 92] width 269 height 172
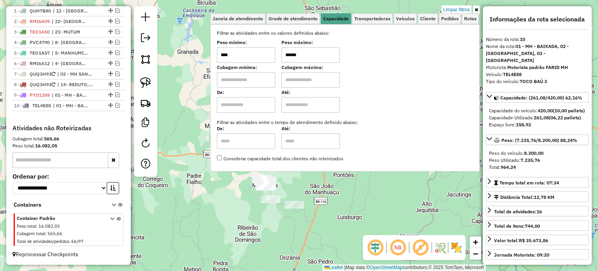
click at [476, 9] on icon at bounding box center [476, 9] width 4 height 5
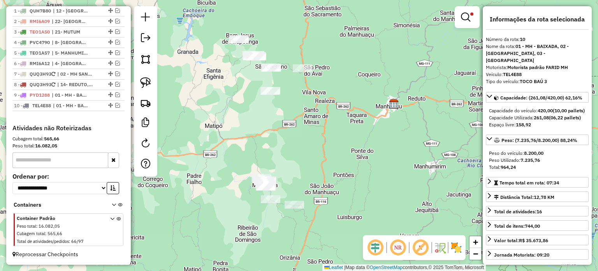
drag, startPoint x: 304, startPoint y: 174, endPoint x: 309, endPoint y: 119, distance: 54.7
click at [311, 118] on div "Limpar filtros Janela de atendimento Grade de atendimento Capacidade Transporta…" at bounding box center [299, 135] width 598 height 271
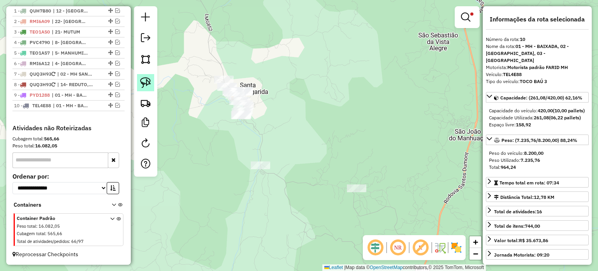
drag, startPoint x: 144, startPoint y: 85, endPoint x: 148, endPoint y: 85, distance: 3.9
click at [144, 84] on img at bounding box center [145, 82] width 11 height 11
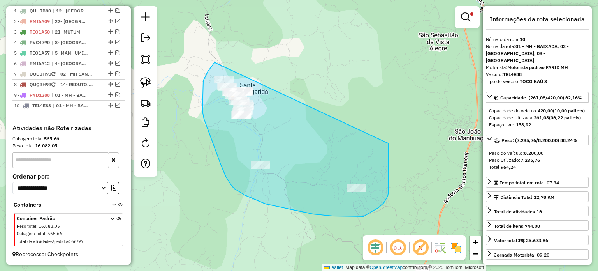
drag, startPoint x: 214, startPoint y: 62, endPoint x: 388, endPoint y: 143, distance: 191.9
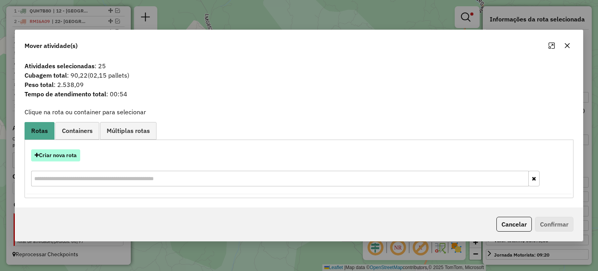
click at [62, 156] on button "Criar nova rota" at bounding box center [55, 155] width 49 height 12
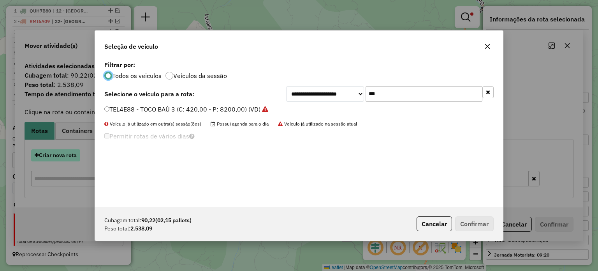
scroll to position [4, 2]
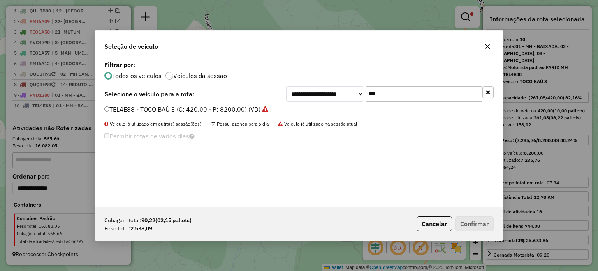
drag, startPoint x: 387, startPoint y: 92, endPoint x: 353, endPoint y: 94, distance: 34.3
click at [353, 94] on div "**********" at bounding box center [389, 94] width 207 height 16
type input "**"
drag, startPoint x: 158, startPoint y: 107, endPoint x: 162, endPoint y: 106, distance: 4.0
click at [158, 107] on label "SGJ6A60 - VAN - FURGÃO (C: 84,00 - P: 1500,00) (VD)" at bounding box center [184, 108] width 160 height 9
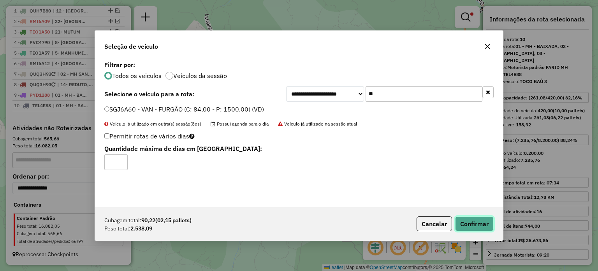
click at [474, 223] on button "Confirmar" at bounding box center [474, 223] width 39 height 15
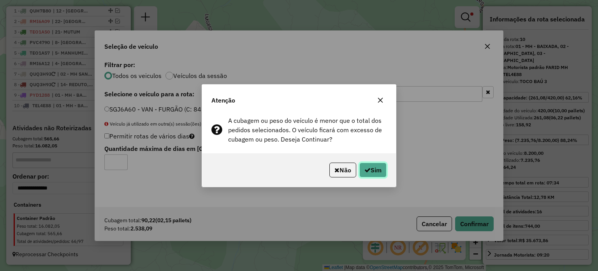
click at [376, 171] on button "Sim" at bounding box center [372, 169] width 27 height 15
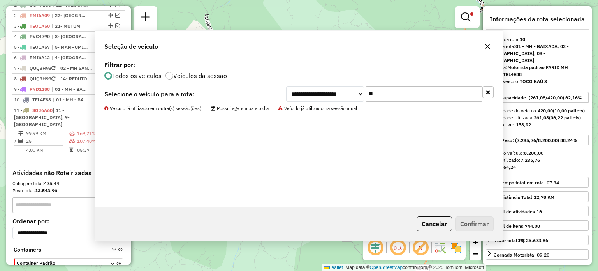
scroll to position [340, 0]
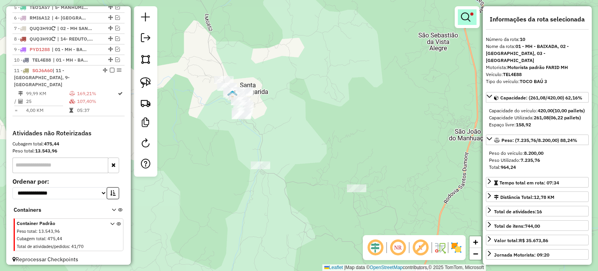
click at [465, 18] on em at bounding box center [465, 16] width 9 height 9
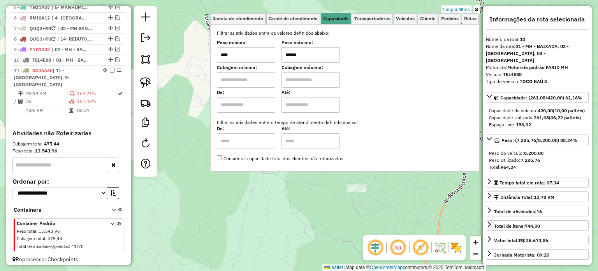
click at [463, 9] on link "Limpar filtros" at bounding box center [456, 9] width 30 height 9
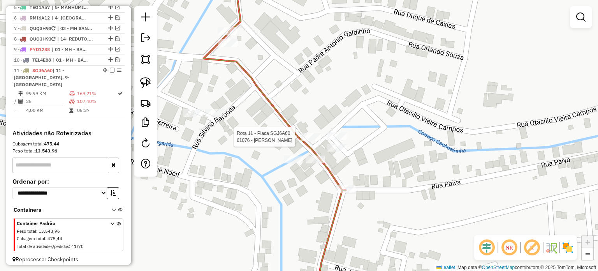
scroll to position [351, 0]
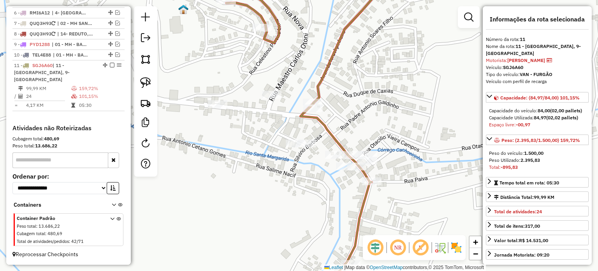
drag, startPoint x: 309, startPoint y: 109, endPoint x: 338, endPoint y: 122, distance: 32.2
click at [338, 122] on div "Janela de atendimento Grade de atendimento Capacidade Transportadoras Veículos …" at bounding box center [299, 135] width 598 height 271
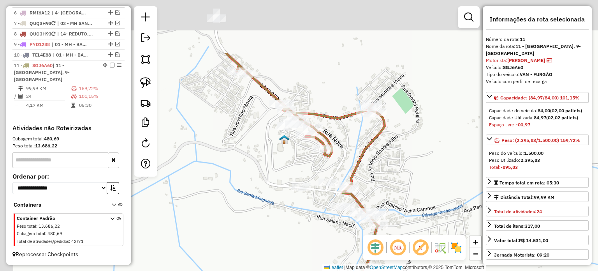
drag, startPoint x: 267, startPoint y: 85, endPoint x: 318, endPoint y: 166, distance: 95.7
click at [319, 169] on div "Janela de atendimento Grade de atendimento Capacidade Transportadoras Veículos …" at bounding box center [299, 135] width 598 height 271
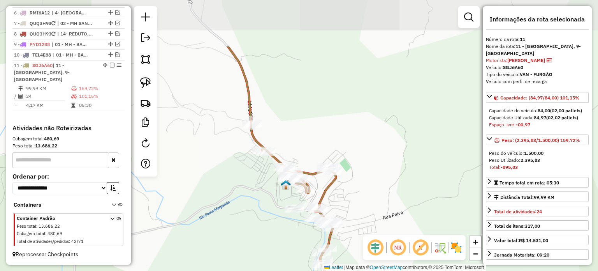
drag, startPoint x: 268, startPoint y: 59, endPoint x: 283, endPoint y: 77, distance: 24.1
click at [283, 77] on div "Janela de atendimento Grade de atendimento Capacidade Transportadoras Veículos …" at bounding box center [299, 135] width 598 height 271
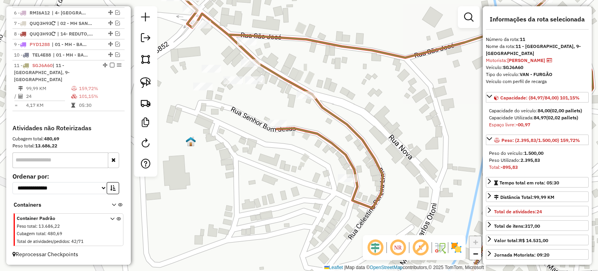
drag, startPoint x: 428, startPoint y: 212, endPoint x: 402, endPoint y: 198, distance: 29.8
click at [409, 200] on div "Janela de atendimento Grade de atendimento Capacidade Transportadoras Veículos …" at bounding box center [299, 135] width 598 height 271
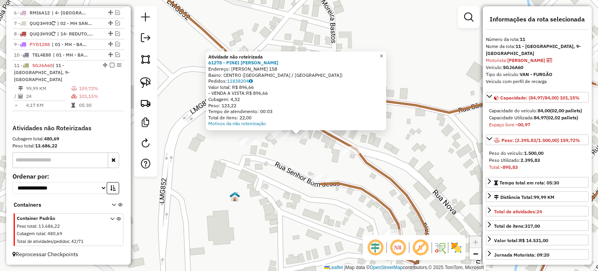
click at [383, 54] on span "×" at bounding box center [381, 56] width 4 height 7
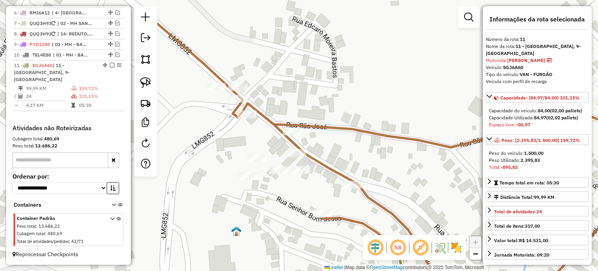
drag, startPoint x: 258, startPoint y: 90, endPoint x: 260, endPoint y: 127, distance: 37.0
click at [260, 127] on div "Janela de atendimento Grade de atendimento Capacidade Transportadoras Veículos …" at bounding box center [299, 135] width 598 height 271
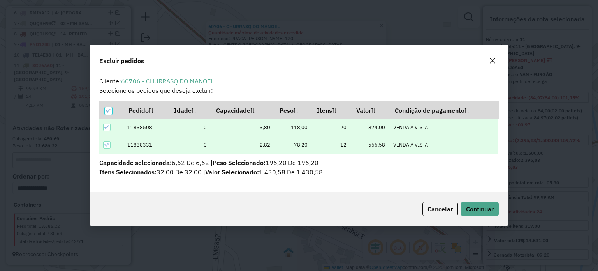
scroll to position [0, 0]
click at [475, 205] on span "Continuar" at bounding box center [480, 209] width 28 height 8
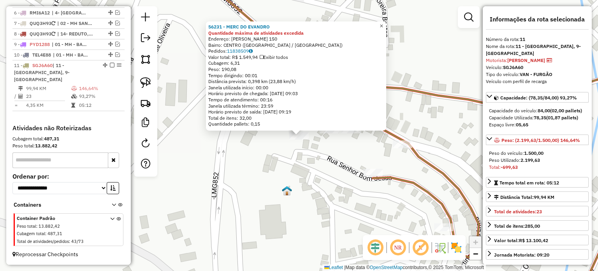
click at [383, 24] on span "×" at bounding box center [381, 26] width 4 height 7
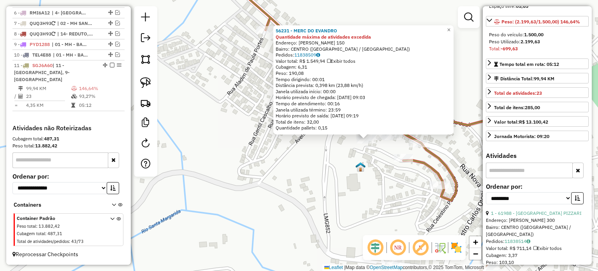
scroll to position [195, 0]
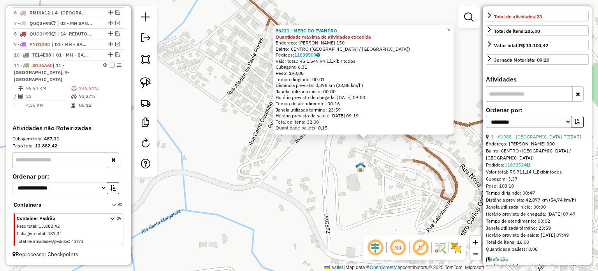
click at [565, 128] on select "**********" at bounding box center [529, 122] width 86 height 12
select select "*********"
click at [486, 122] on select "**********" at bounding box center [529, 122] width 86 height 12
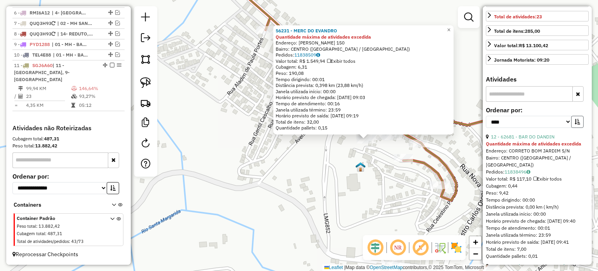
click at [578, 128] on button "button" at bounding box center [577, 122] width 12 height 12
click at [542, 139] on link "20 - 57828 - [PERSON_NAME] OR" at bounding box center [527, 137] width 72 height 6
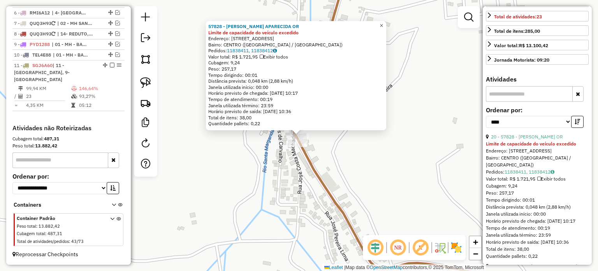
click at [383, 22] on span "×" at bounding box center [381, 25] width 4 height 7
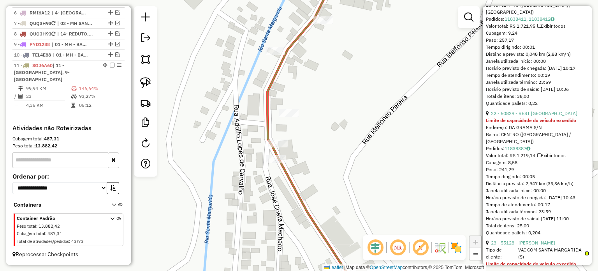
scroll to position [350, 0]
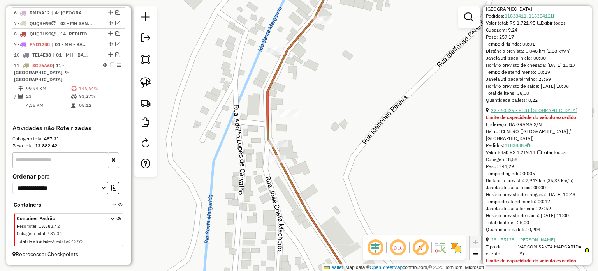
click at [539, 113] on link "22 - 60829 - REST [GEOGRAPHIC_DATA]" at bounding box center [534, 110] width 86 height 6
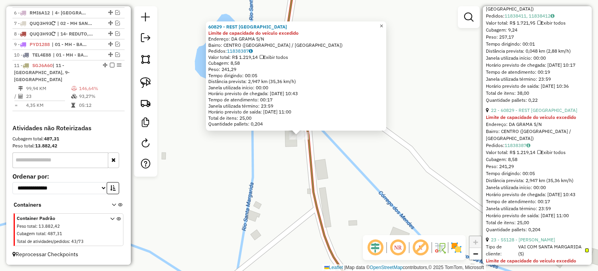
click at [383, 24] on span "×" at bounding box center [381, 26] width 4 height 7
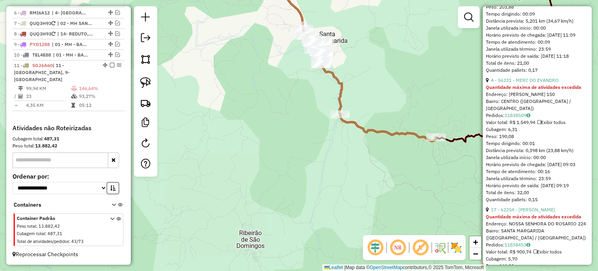
scroll to position [662, 0]
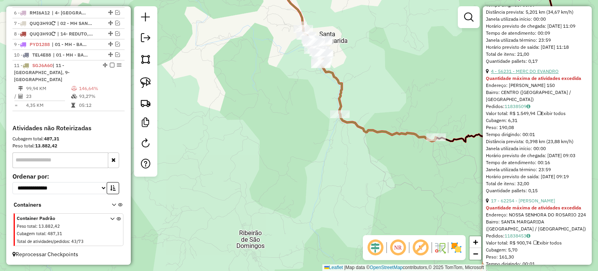
click at [537, 74] on link "4 - 56231 - MERC DO EVANDRO" at bounding box center [525, 71] width 68 height 6
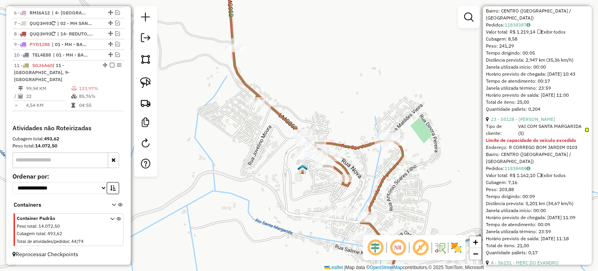
scroll to position [487, 0]
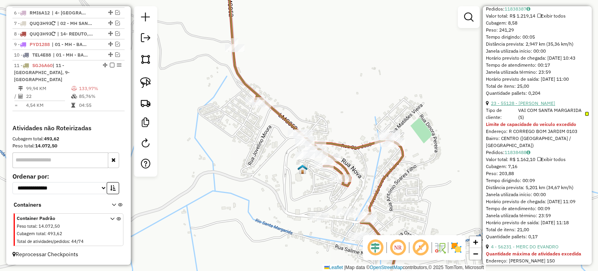
click at [543, 106] on link "23 - 55128 - [PERSON_NAME]" at bounding box center [523, 103] width 64 height 6
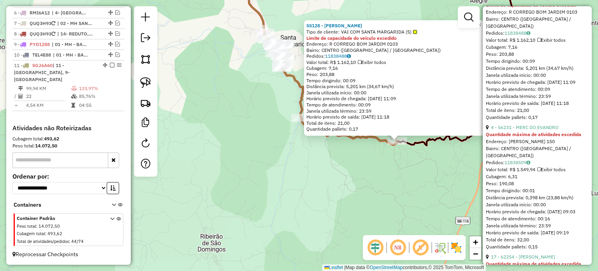
scroll to position [642, 0]
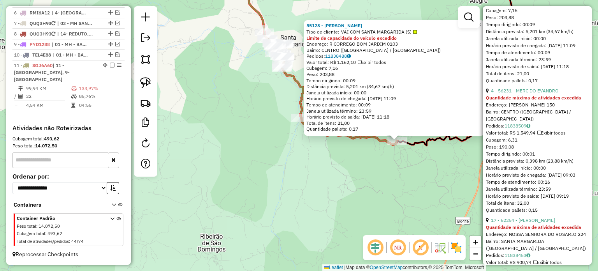
click at [533, 93] on link "4 - 56231 - MERC DO EVANDRO" at bounding box center [525, 91] width 68 height 6
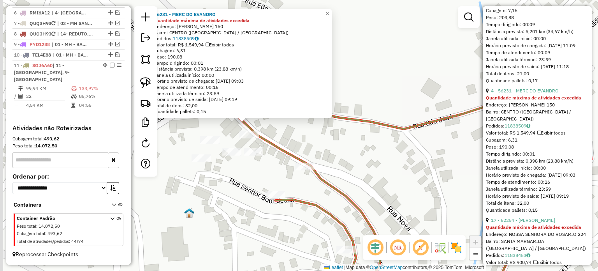
drag, startPoint x: 284, startPoint y: 103, endPoint x: 336, endPoint y: 167, distance: 82.4
click at [336, 167] on div "56231 - MERC DO EVANDRO Quantidade máxima de atividades excedida Endereço: [PER…" at bounding box center [299, 135] width 598 height 271
click at [267, 128] on div "56231 - MERC DO EVANDRO Quantidade máxima de atividades excedida Endereço: [PER…" at bounding box center [299, 135] width 598 height 271
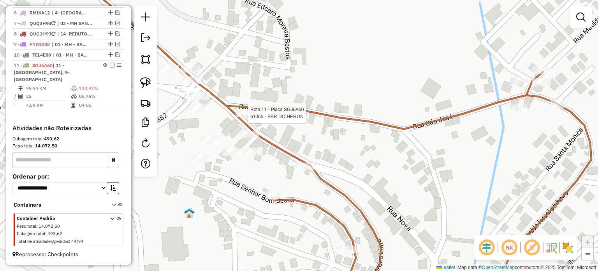
select select "*********"
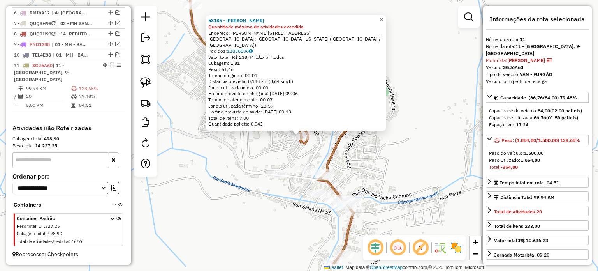
click at [383, 23] on span "×" at bounding box center [381, 19] width 4 height 7
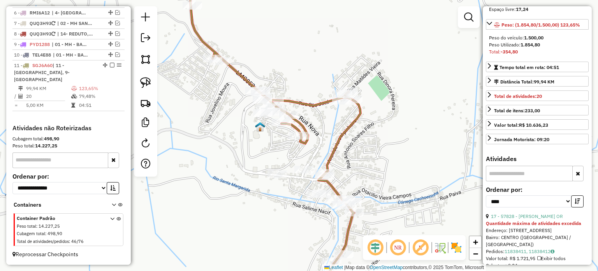
scroll to position [117, 0]
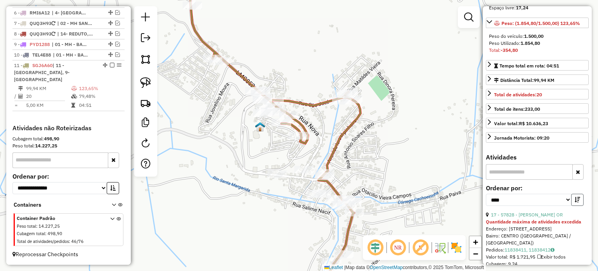
click at [578, 202] on icon "button" at bounding box center [577, 199] width 5 height 5
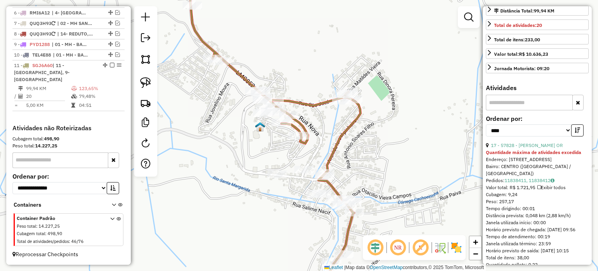
scroll to position [195, 0]
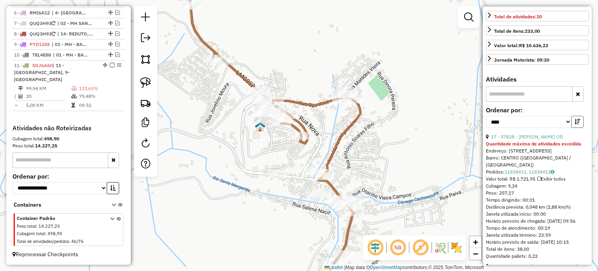
click at [578, 124] on icon "button" at bounding box center [577, 121] width 5 height 5
click at [571, 128] on button "button" at bounding box center [577, 122] width 12 height 12
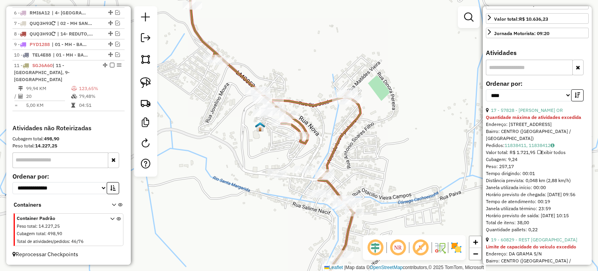
scroll to position [234, 0]
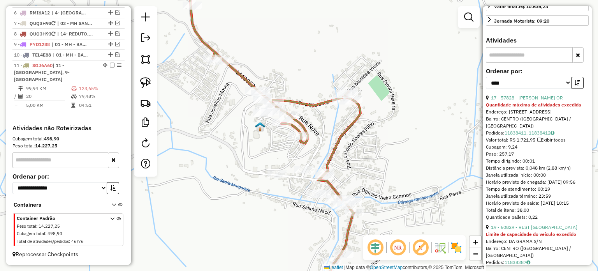
click at [543, 100] on link "17 - 57828 - [PERSON_NAME] OR" at bounding box center [527, 98] width 72 height 6
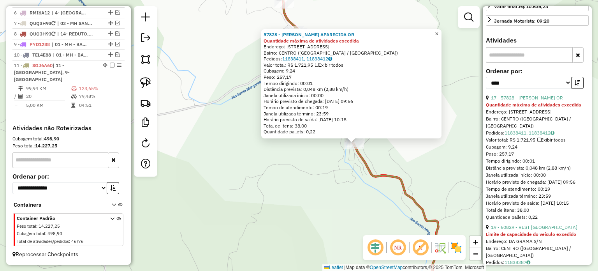
click at [438, 30] on span "×" at bounding box center [437, 33] width 4 height 7
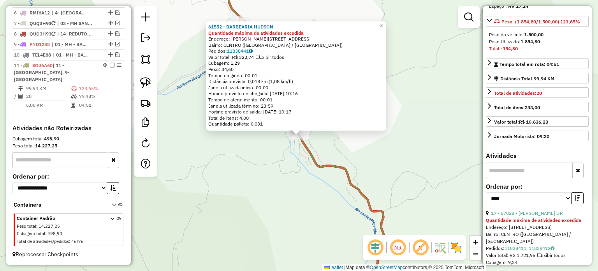
scroll to position [39, 0]
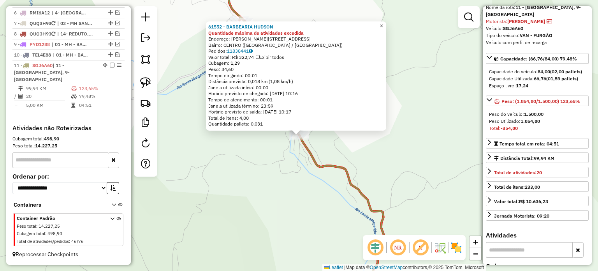
click at [383, 23] on span "×" at bounding box center [381, 26] width 4 height 7
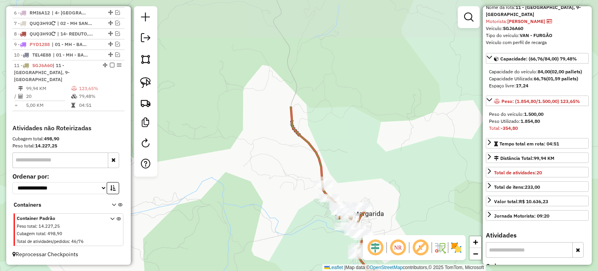
drag, startPoint x: 344, startPoint y: 46, endPoint x: 369, endPoint y: 165, distance: 121.7
click at [369, 165] on div "Janela de atendimento Grade de atendimento Capacidade Transportadoras Veículos …" at bounding box center [299, 135] width 598 height 271
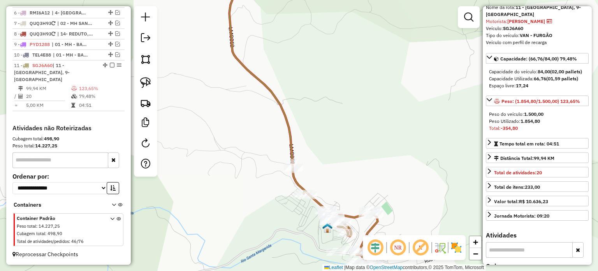
drag, startPoint x: 350, startPoint y: 183, endPoint x: 355, endPoint y: 120, distance: 63.2
click at [355, 120] on div "Janela de atendimento Grade de atendimento Capacidade Transportadoras Veículos …" at bounding box center [299, 135] width 598 height 271
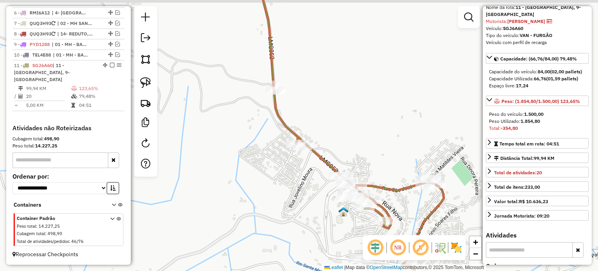
drag, startPoint x: 339, startPoint y: 134, endPoint x: 357, endPoint y: 150, distance: 23.7
click at [357, 150] on div "Janela de atendimento Grade de atendimento Capacidade Transportadoras Veículos …" at bounding box center [299, 135] width 598 height 271
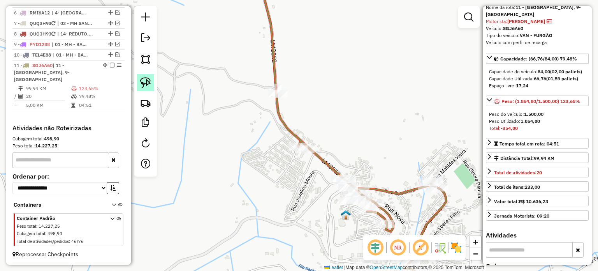
drag, startPoint x: 143, startPoint y: 86, endPoint x: 199, endPoint y: 82, distance: 55.5
click at [144, 85] on img at bounding box center [145, 82] width 11 height 11
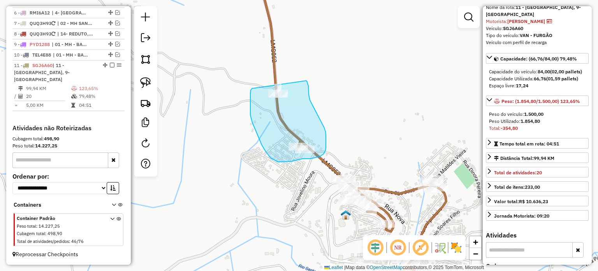
drag, startPoint x: 250, startPoint y: 115, endPoint x: 304, endPoint y: 76, distance: 66.0
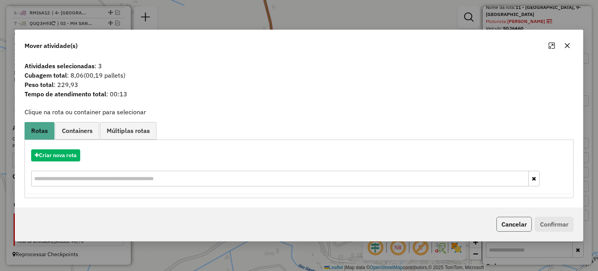
click at [519, 222] on button "Cancelar" at bounding box center [513, 223] width 35 height 15
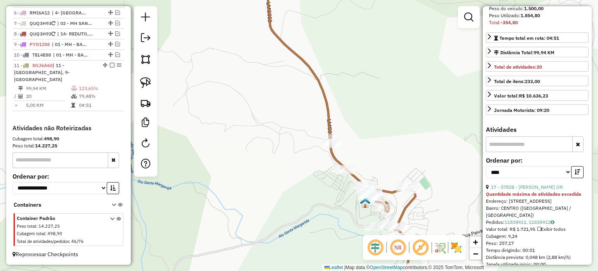
scroll to position [156, 0]
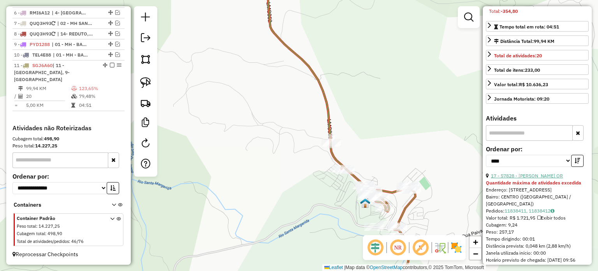
click at [545, 178] on link "17 - 57828 - [PERSON_NAME] OR" at bounding box center [527, 175] width 72 height 6
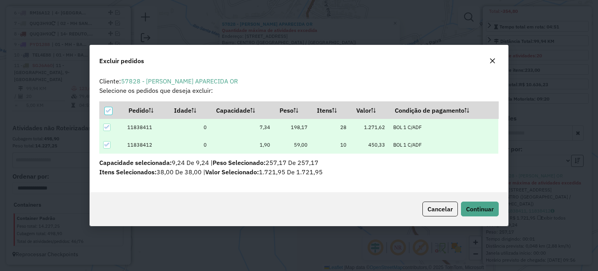
scroll to position [0, 0]
click at [475, 205] on span "Continuar" at bounding box center [480, 209] width 28 height 8
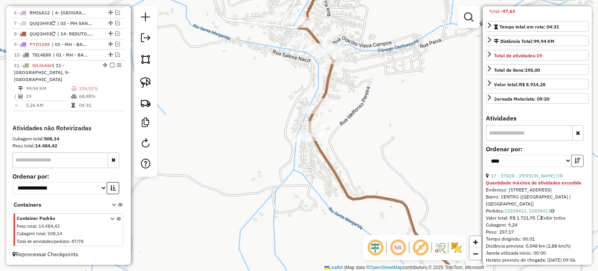
click at [575, 163] on icon "button" at bounding box center [577, 160] width 5 height 5
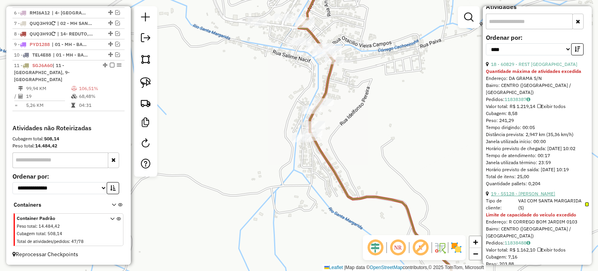
scroll to position [272, 0]
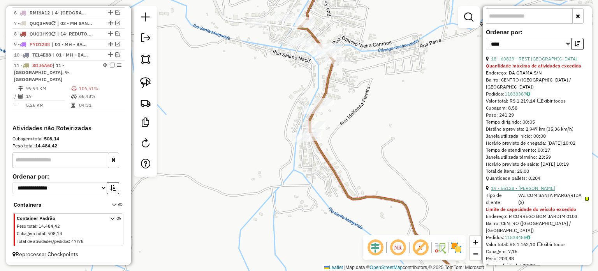
click at [529, 191] on link "19 - 55128 - [PERSON_NAME]" at bounding box center [523, 188] width 64 height 6
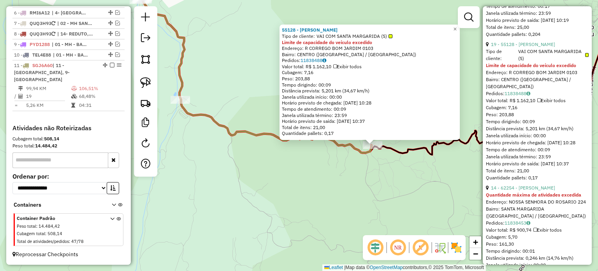
scroll to position [428, 0]
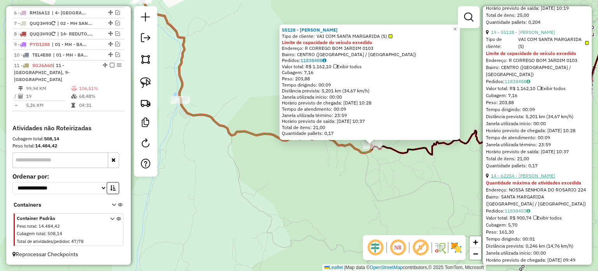
click at [526, 178] on link "14 - 62254 - [PERSON_NAME]" at bounding box center [523, 175] width 64 height 6
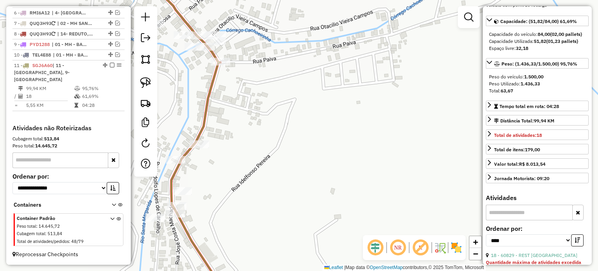
scroll to position [39, 0]
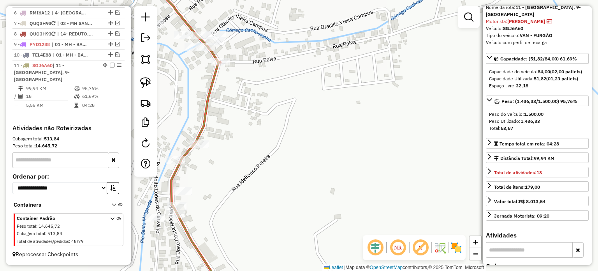
drag, startPoint x: 267, startPoint y: 146, endPoint x: 274, endPoint y: 143, distance: 7.7
click at [273, 143] on div "Janela de atendimento Grade de atendimento Capacidade Transportadoras Veículos …" at bounding box center [299, 135] width 598 height 271
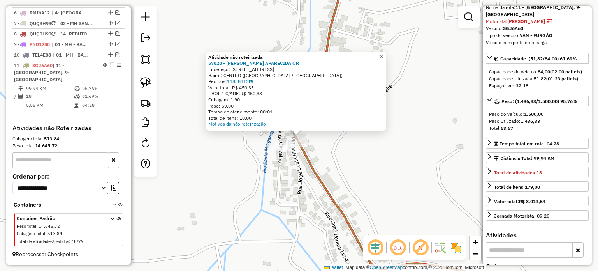
click at [383, 53] on span "×" at bounding box center [381, 56] width 4 height 7
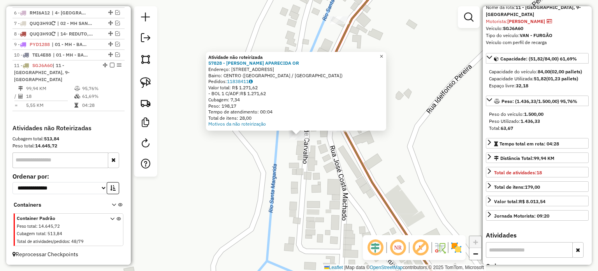
click at [383, 53] on span "×" at bounding box center [381, 56] width 4 height 7
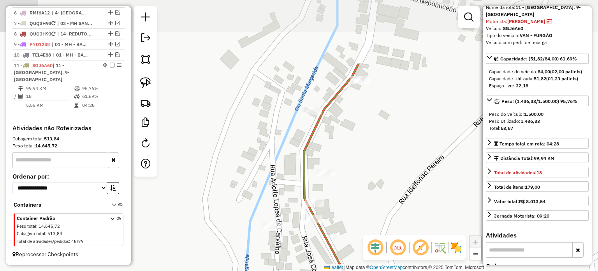
drag, startPoint x: 382, startPoint y: 62, endPoint x: 355, endPoint y: 152, distance: 94.4
click at [355, 152] on div "Janela de atendimento Grade de atendimento Capacidade Transportadoras Veículos …" at bounding box center [299, 135] width 598 height 271
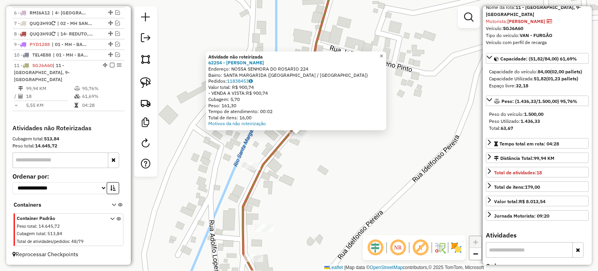
click at [383, 53] on span "×" at bounding box center [381, 56] width 4 height 7
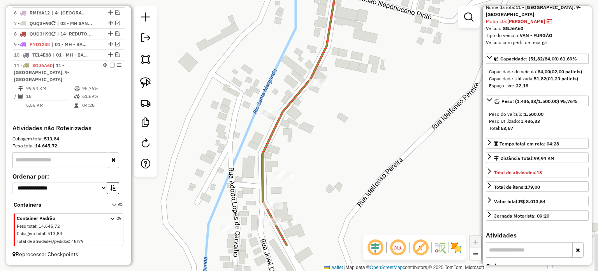
drag, startPoint x: 293, startPoint y: 232, endPoint x: 289, endPoint y: 189, distance: 43.0
click at [301, 186] on div "Janela de atendimento Grade de atendimento Capacidade Transportadoras Veículos …" at bounding box center [299, 135] width 598 height 271
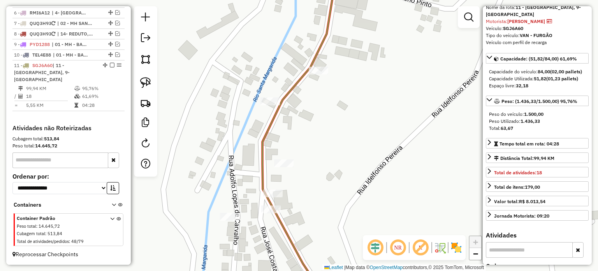
drag, startPoint x: 145, startPoint y: 83, endPoint x: 166, endPoint y: 76, distance: 22.2
click at [146, 83] on img at bounding box center [145, 82] width 11 height 11
drag, startPoint x: 301, startPoint y: 60, endPoint x: 336, endPoint y: 58, distance: 35.1
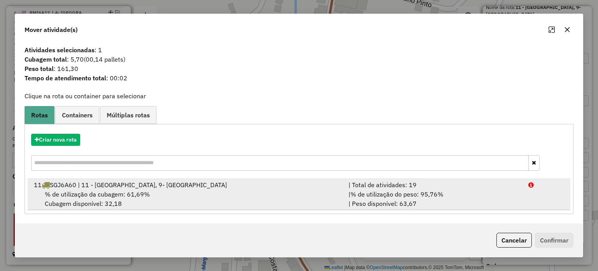
click at [232, 192] on div "% de utilização da cubagem: 61,69% Cubagem disponível: 32,18" at bounding box center [186, 198] width 314 height 19
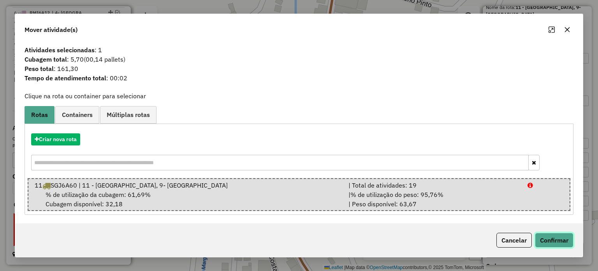
click at [549, 239] on button "Confirmar" at bounding box center [554, 239] width 39 height 15
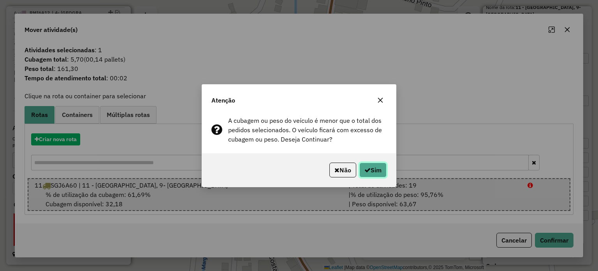
click at [369, 167] on button "Sim" at bounding box center [372, 169] width 27 height 15
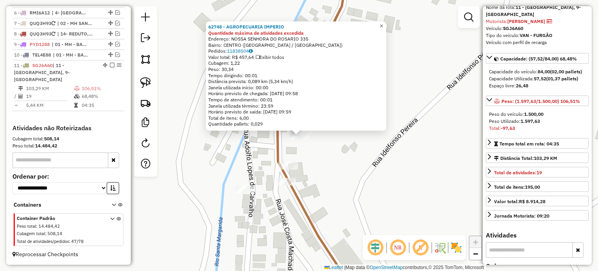
click at [383, 23] on span "×" at bounding box center [381, 26] width 4 height 7
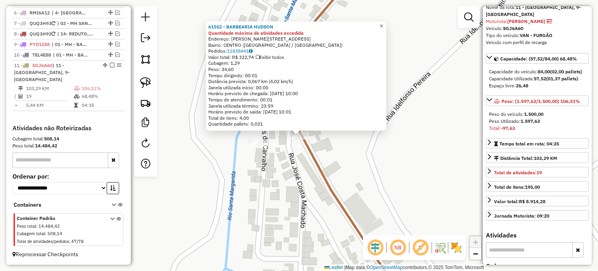
click at [386, 22] on link "×" at bounding box center [381, 25] width 9 height 9
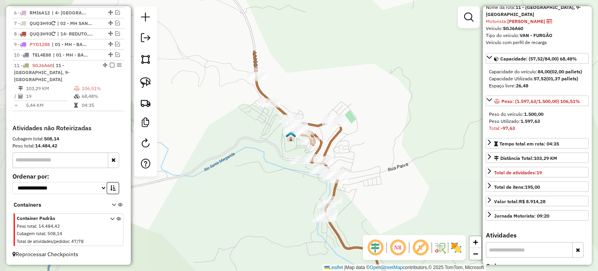
drag, startPoint x: 343, startPoint y: 69, endPoint x: 357, endPoint y: 146, distance: 79.0
click at [357, 146] on div "Janela de atendimento Grade de atendimento Capacidade Transportadoras Veículos …" at bounding box center [299, 135] width 598 height 271
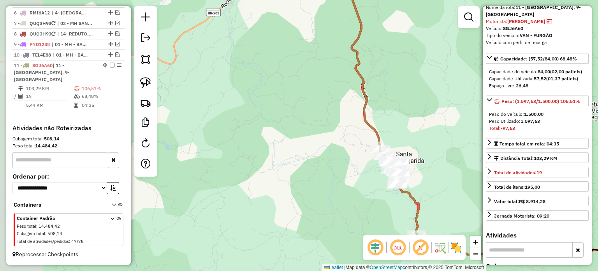
drag, startPoint x: 421, startPoint y: 181, endPoint x: 371, endPoint y: 93, distance: 100.9
click at [371, 93] on div "Janela de atendimento Grade de atendimento Capacidade Transportadoras Veículos …" at bounding box center [299, 135] width 598 height 271
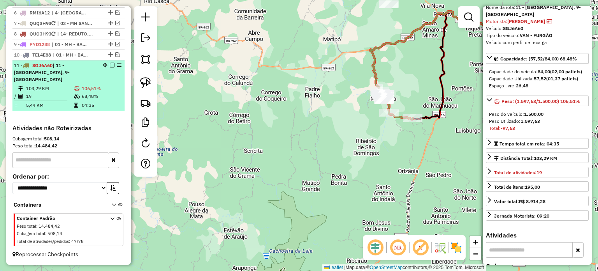
click at [110, 67] on em at bounding box center [112, 65] width 5 height 5
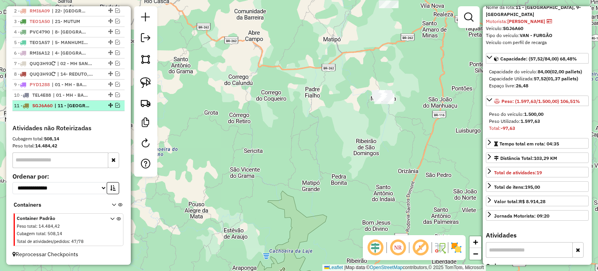
scroll to position [311, 0]
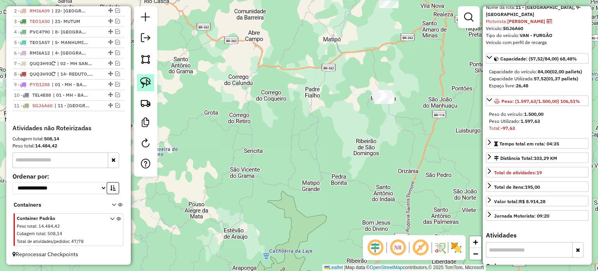
click at [148, 84] on img at bounding box center [145, 82] width 11 height 11
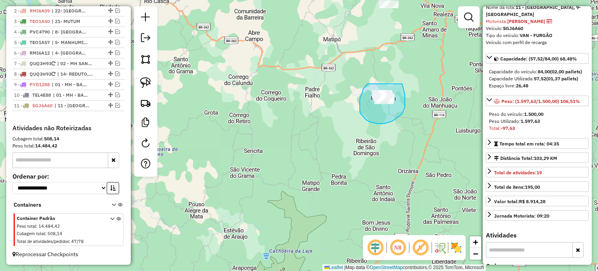
drag, startPoint x: 360, startPoint y: 104, endPoint x: 399, endPoint y: 79, distance: 46.9
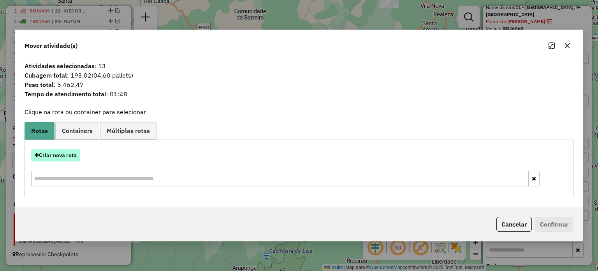
click at [58, 153] on button "Criar nova rota" at bounding box center [55, 155] width 49 height 12
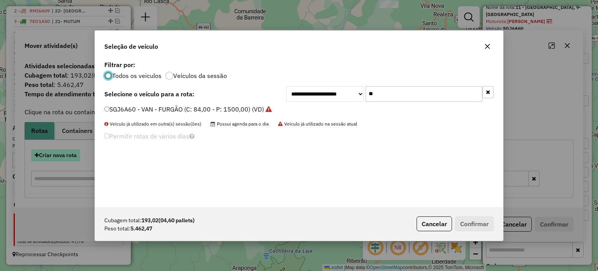
scroll to position [4, 2]
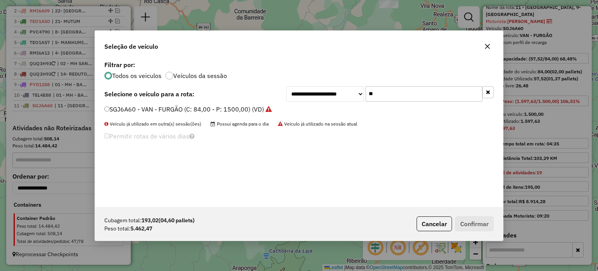
drag, startPoint x: 387, startPoint y: 92, endPoint x: 334, endPoint y: 89, distance: 52.6
click at [342, 90] on div "**********" at bounding box center [389, 94] width 207 height 16
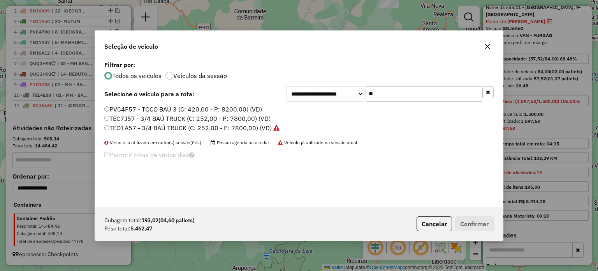
type input "**"
click at [127, 119] on label "TEC7J57 - 3/4 BAÚ TRUCK (C: 252,00 - P: 7800,00) (VD)" at bounding box center [187, 118] width 166 height 9
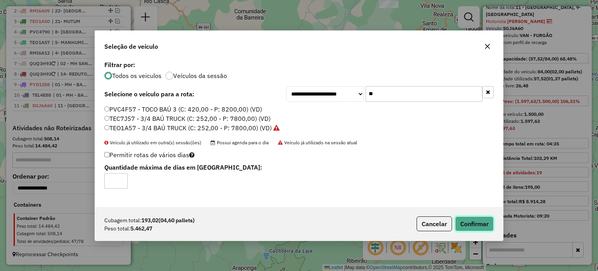
click at [476, 225] on button "Confirmar" at bounding box center [474, 223] width 39 height 15
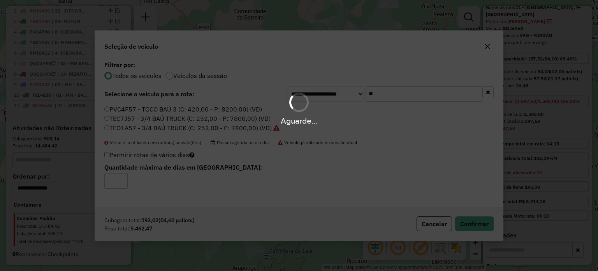
scroll to position [354, 0]
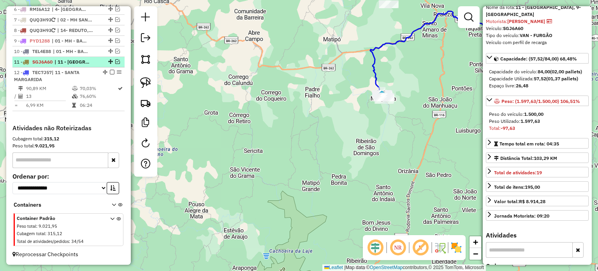
click at [116, 61] on em at bounding box center [117, 61] width 5 height 5
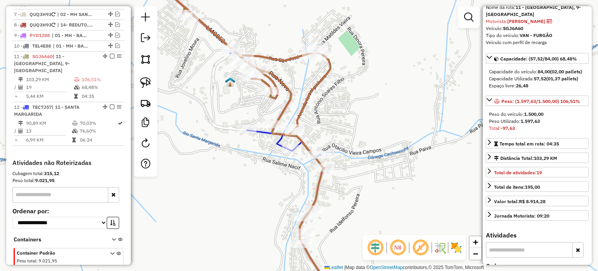
drag, startPoint x: 319, startPoint y: 89, endPoint x: 331, endPoint y: 102, distance: 17.3
click at [331, 102] on div "Janela de atendimento Grade de atendimento Capacidade Transportadoras Veículos …" at bounding box center [299, 135] width 598 height 271
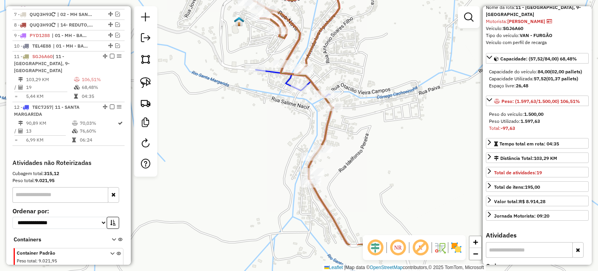
drag, startPoint x: 354, startPoint y: 134, endPoint x: 347, endPoint y: 124, distance: 11.7
click at [353, 123] on div "Janela de atendimento Grade de atendimento Capacidade Transportadoras Veículos …" at bounding box center [299, 135] width 598 height 271
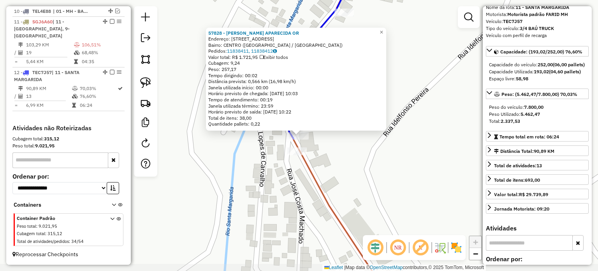
scroll to position [394, 0]
click at [383, 29] on span "×" at bounding box center [381, 32] width 4 height 7
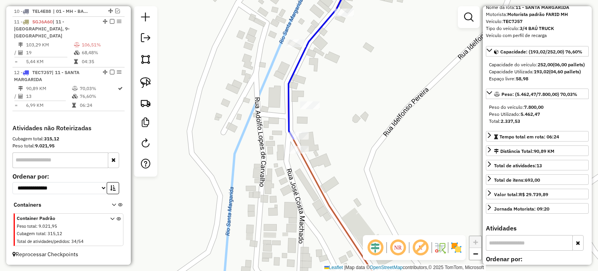
click at [334, 157] on div "Janela de atendimento Grade de atendimento Capacidade Transportadoras Veículos …" at bounding box center [299, 135] width 598 height 271
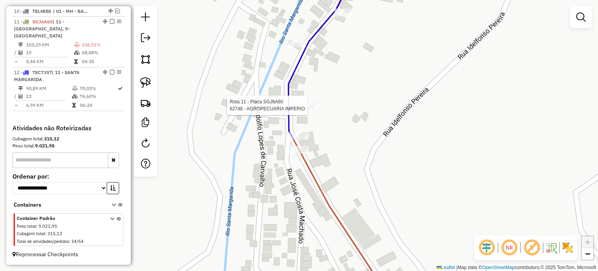
select select "*********"
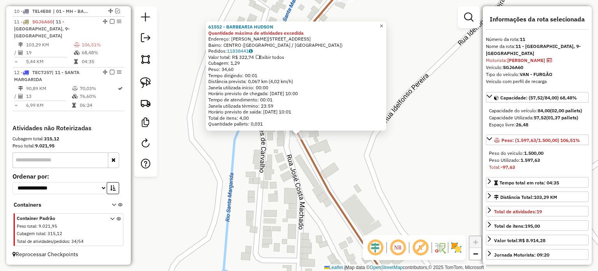
click at [383, 23] on span "×" at bounding box center [381, 26] width 4 height 7
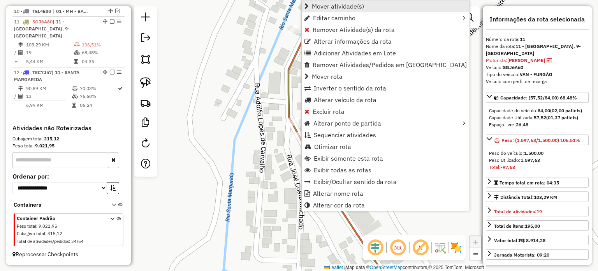
click at [358, 7] on span "Mover atividade(s)" at bounding box center [338, 6] width 52 height 6
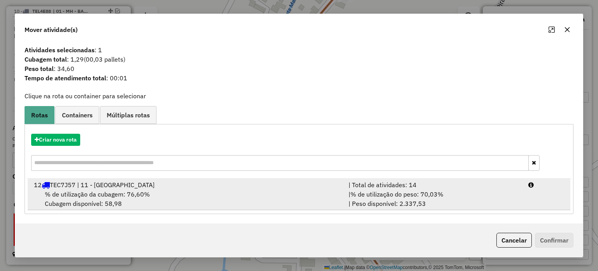
click at [127, 193] on span "% de utilização da cubagem: 76,60%" at bounding box center [97, 194] width 105 height 8
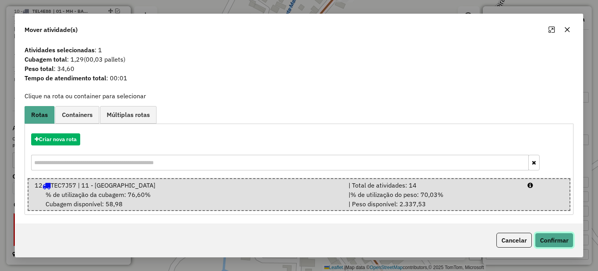
click at [550, 237] on button "Confirmar" at bounding box center [554, 239] width 39 height 15
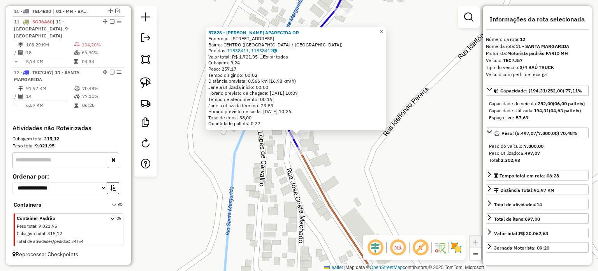
click at [383, 30] on span "×" at bounding box center [381, 31] width 4 height 7
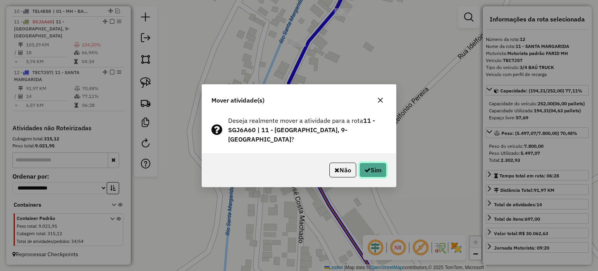
click at [367, 169] on icon "button" at bounding box center [367, 170] width 6 height 6
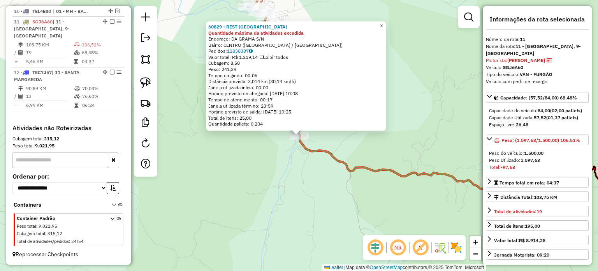
click at [383, 23] on span "×" at bounding box center [381, 26] width 4 height 7
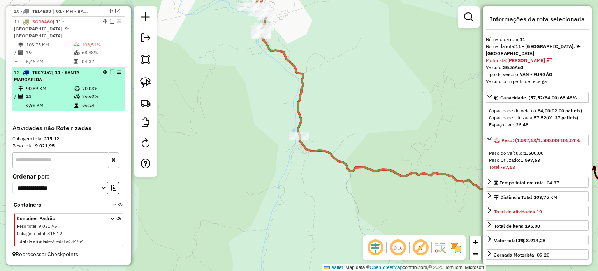
click at [111, 71] on em at bounding box center [112, 72] width 5 height 5
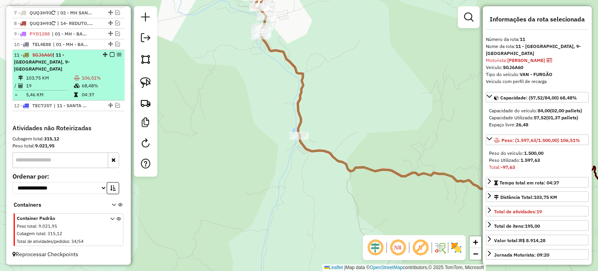
scroll to position [361, 0]
click at [110, 56] on em at bounding box center [112, 54] width 5 height 5
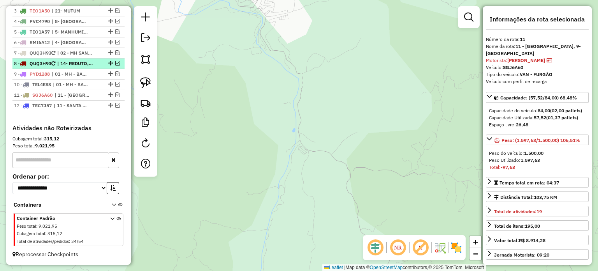
scroll to position [321, 0]
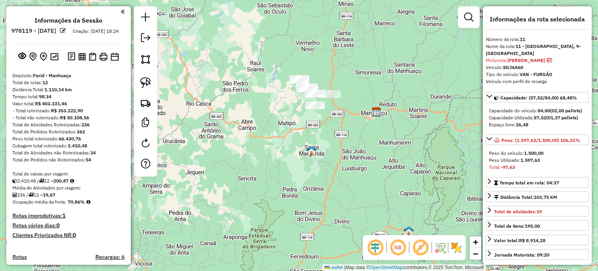
select select "*********"
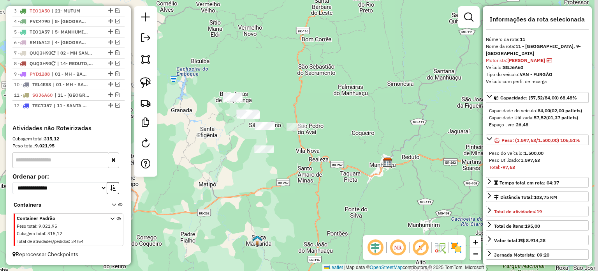
drag, startPoint x: 255, startPoint y: 90, endPoint x: 244, endPoint y: 131, distance: 42.4
click at [244, 131] on div "Janela de atendimento Grade de atendimento Capacidade Transportadoras Veículos …" at bounding box center [299, 135] width 598 height 271
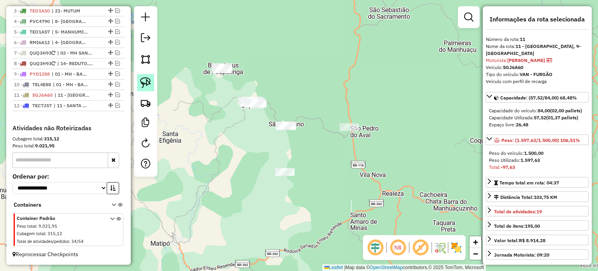
click at [147, 84] on img at bounding box center [145, 82] width 11 height 11
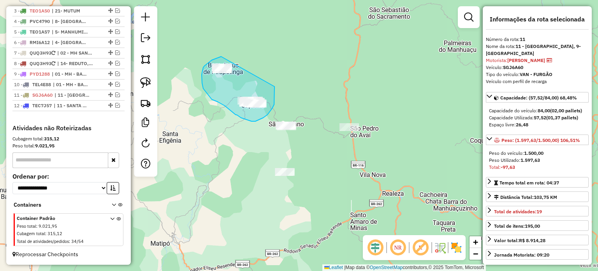
drag, startPoint x: 221, startPoint y: 56, endPoint x: 274, endPoint y: 86, distance: 61.2
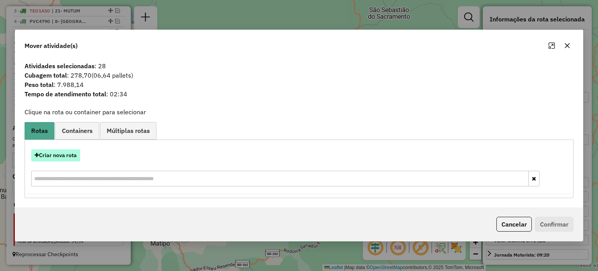
click at [63, 157] on button "Criar nova rota" at bounding box center [55, 155] width 49 height 12
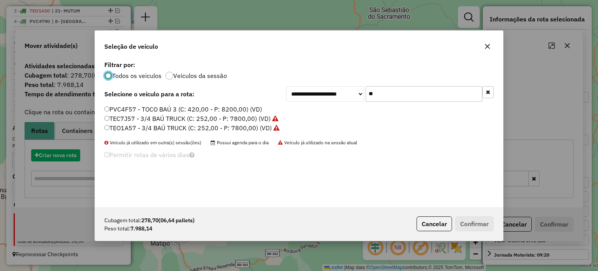
scroll to position [4, 2]
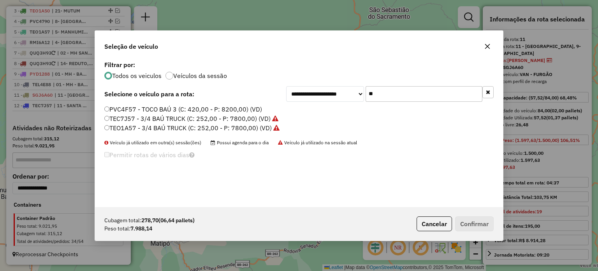
drag, startPoint x: 378, startPoint y: 92, endPoint x: 357, endPoint y: 97, distance: 22.3
click at [357, 97] on div "**********" at bounding box center [389, 94] width 207 height 16
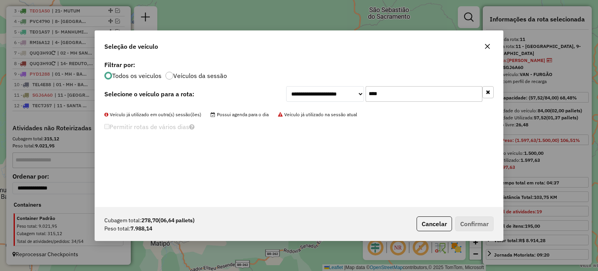
drag, startPoint x: 384, startPoint y: 94, endPoint x: 343, endPoint y: 91, distance: 41.8
click at [343, 91] on div "**********" at bounding box center [389, 94] width 207 height 16
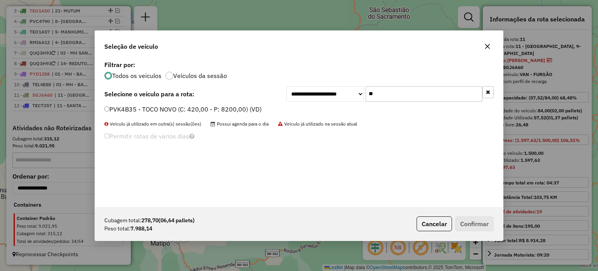
type input "**"
click at [202, 105] on label "PVK4B35 - TOCO NOVO (C: 420,00 - P: 8200,00) (VD)" at bounding box center [182, 108] width 157 height 9
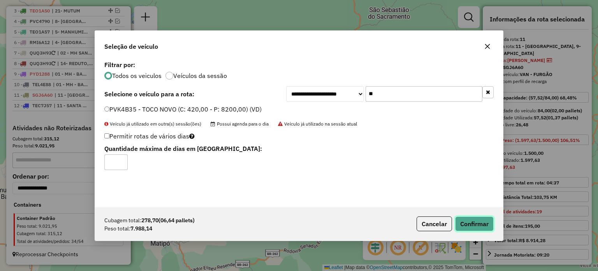
click at [481, 221] on button "Confirmar" at bounding box center [474, 223] width 39 height 15
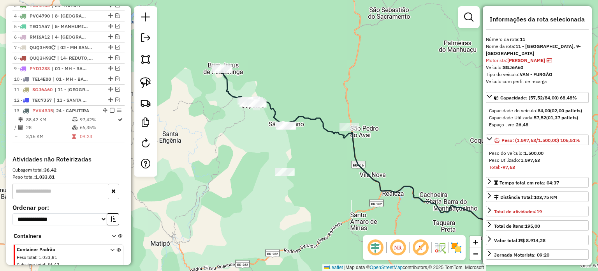
scroll to position [358, 0]
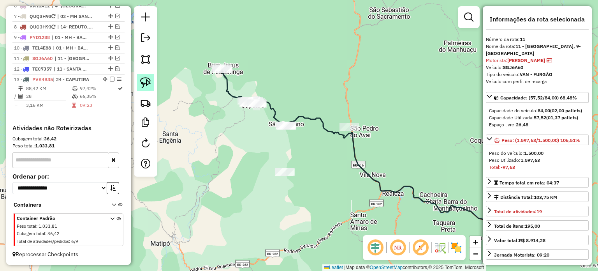
drag, startPoint x: 145, startPoint y: 79, endPoint x: 227, endPoint y: 112, distance: 88.4
click at [146, 79] on img at bounding box center [145, 82] width 11 height 11
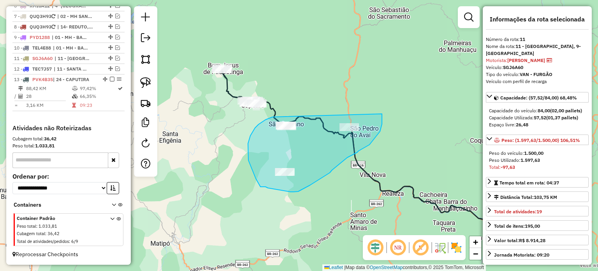
drag, startPoint x: 272, startPoint y: 117, endPoint x: 382, endPoint y: 114, distance: 109.4
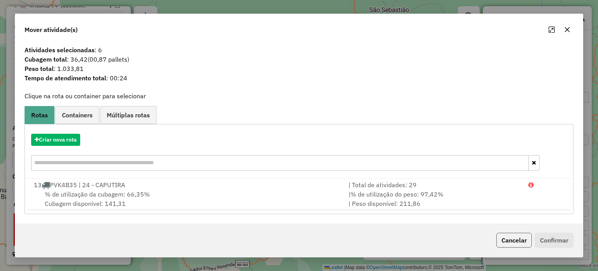
click at [518, 241] on button "Cancelar" at bounding box center [513, 239] width 35 height 15
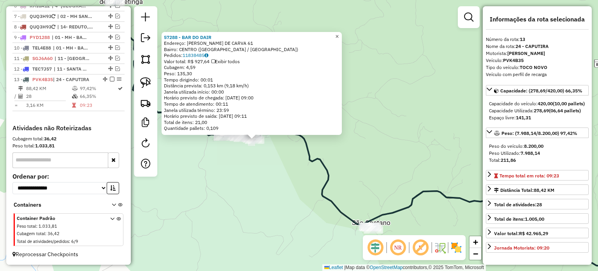
click at [339, 33] on span "×" at bounding box center [337, 36] width 4 height 7
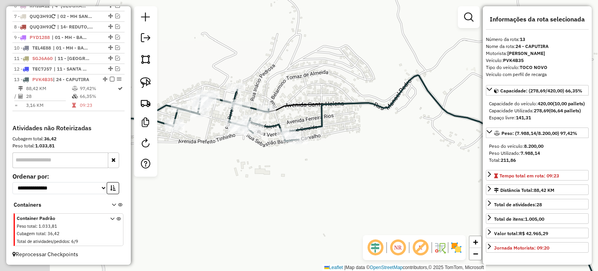
click at [345, 175] on div "Janela de atendimento Grade de atendimento Capacidade Transportadoras Veículos …" at bounding box center [299, 135] width 598 height 271
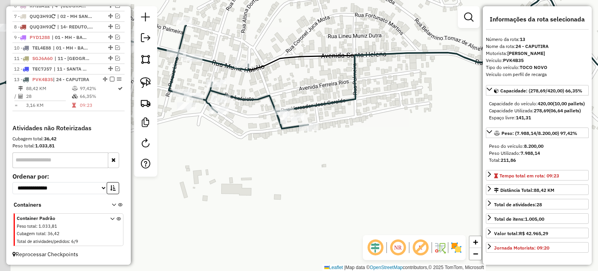
drag, startPoint x: 239, startPoint y: 141, endPoint x: 274, endPoint y: 150, distance: 35.7
click at [274, 150] on div "Janela de atendimento Grade de atendimento Capacidade Transportadoras Veículos …" at bounding box center [299, 135] width 598 height 271
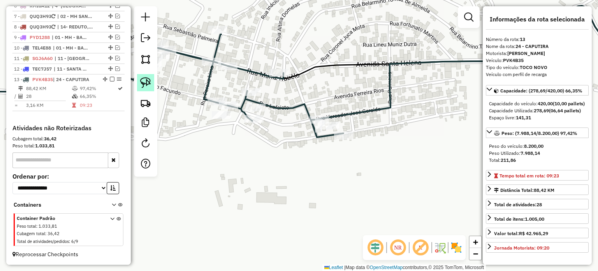
click at [146, 82] on img at bounding box center [145, 82] width 11 height 11
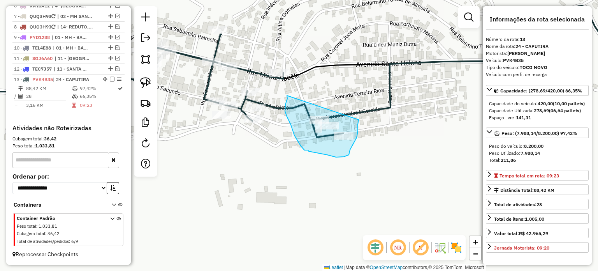
drag, startPoint x: 287, startPoint y: 95, endPoint x: 359, endPoint y: 119, distance: 75.9
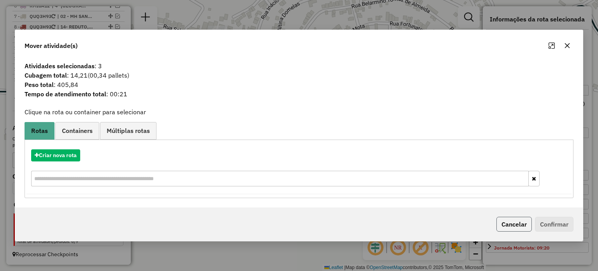
click at [517, 225] on button "Cancelar" at bounding box center [513, 223] width 35 height 15
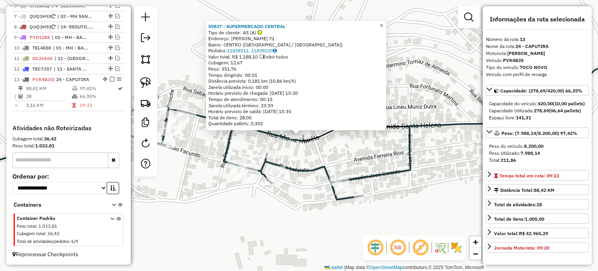
click at [383, 22] on span "×" at bounding box center [381, 25] width 4 height 7
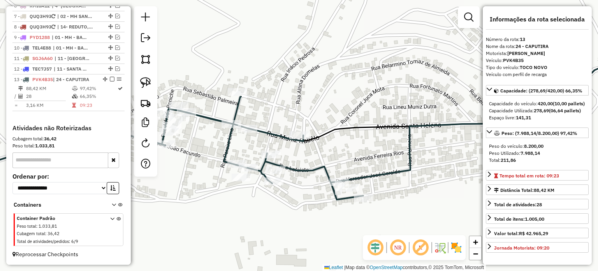
drag, startPoint x: 146, startPoint y: 80, endPoint x: 161, endPoint y: 90, distance: 17.9
click at [146, 80] on img at bounding box center [145, 82] width 11 height 11
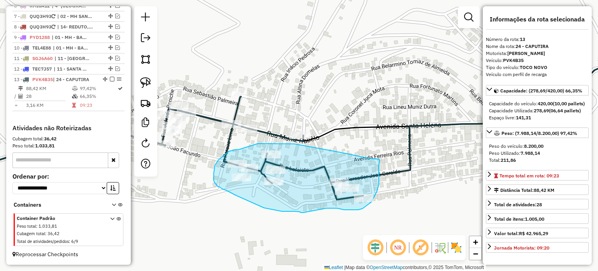
drag, startPoint x: 239, startPoint y: 149, endPoint x: 258, endPoint y: 143, distance: 19.6
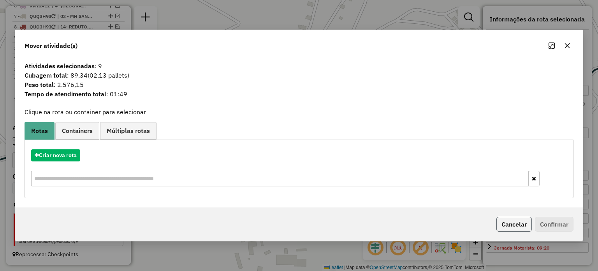
click at [508, 226] on button "Cancelar" at bounding box center [513, 223] width 35 height 15
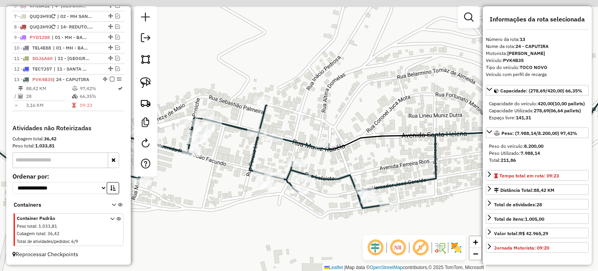
drag, startPoint x: 304, startPoint y: 208, endPoint x: 330, endPoint y: 213, distance: 26.9
click at [330, 213] on div "Janela de atendimento Grade de atendimento Capacidade Transportadoras Veículos …" at bounding box center [299, 135] width 598 height 271
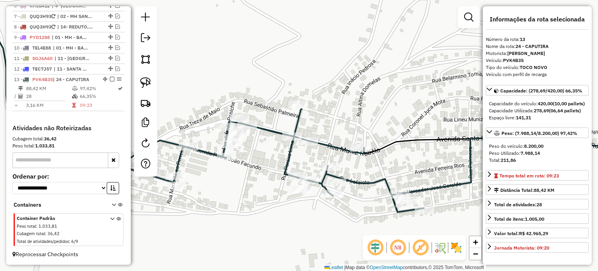
drag, startPoint x: 285, startPoint y: 207, endPoint x: 347, endPoint y: 207, distance: 62.3
click at [347, 207] on div "Janela de atendimento Grade de atendimento Capacidade Transportadoras Veículos …" at bounding box center [299, 135] width 598 height 271
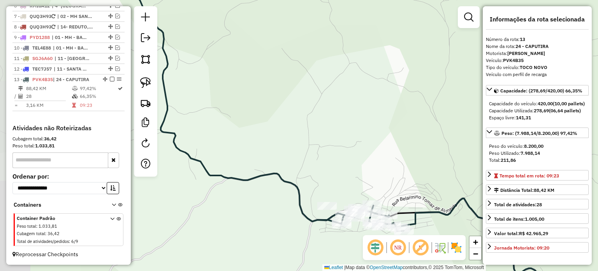
drag, startPoint x: 334, startPoint y: 129, endPoint x: 371, endPoint y: 158, distance: 47.4
click at [371, 156] on div "Janela de atendimento Grade de atendimento Capacidade Transportadoras Veículos …" at bounding box center [299, 135] width 598 height 271
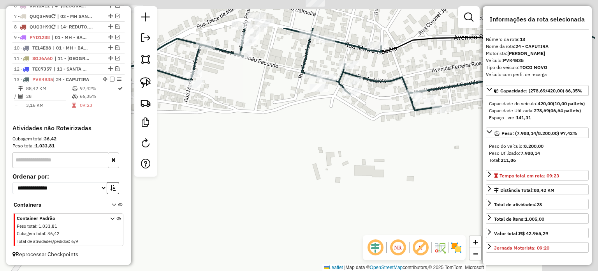
drag, startPoint x: 386, startPoint y: 160, endPoint x: 282, endPoint y: 217, distance: 118.4
click at [282, 217] on div "Janela de atendimento Grade de atendimento Capacidade Transportadoras Veículos …" at bounding box center [299, 135] width 598 height 271
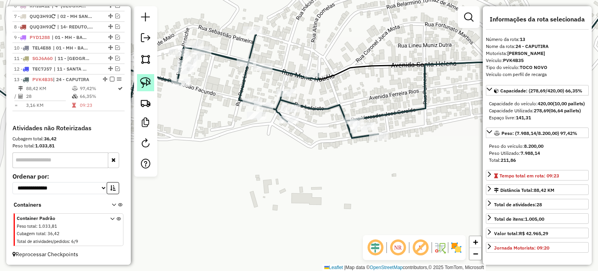
click at [150, 85] on img at bounding box center [145, 82] width 11 height 11
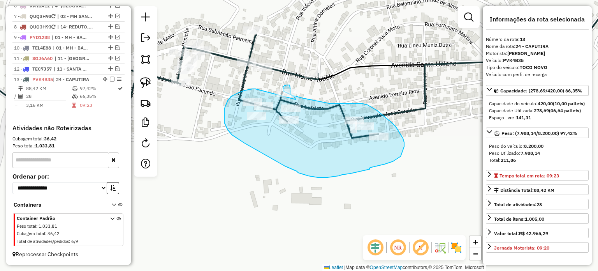
drag, startPoint x: 234, startPoint y: 95, endPoint x: 295, endPoint y: 99, distance: 61.7
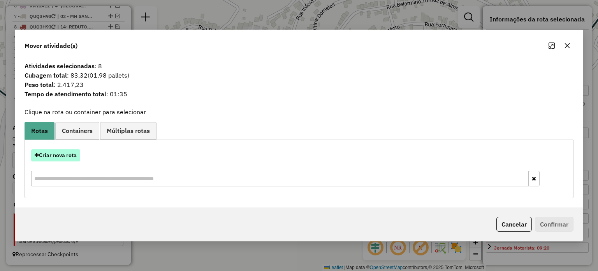
click at [58, 154] on button "Criar nova rota" at bounding box center [55, 155] width 49 height 12
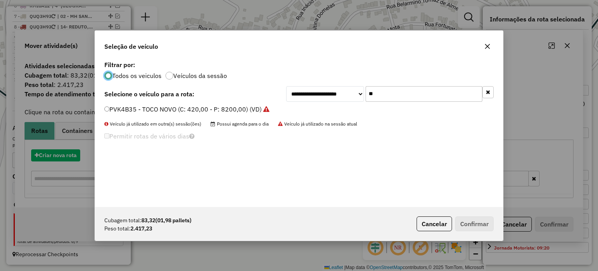
scroll to position [4, 2]
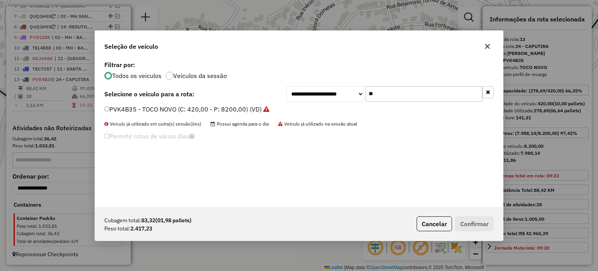
click at [186, 110] on label "PVK4B35 - TOCO NOVO (C: 420,00 - P: 8200,00) (VD)" at bounding box center [186, 108] width 165 height 9
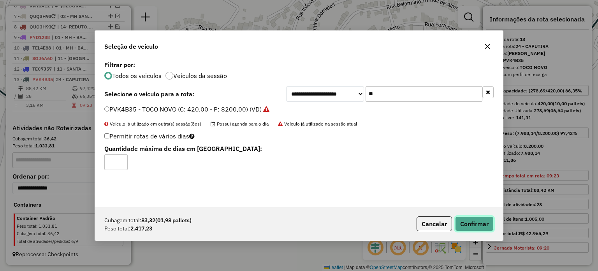
click at [480, 224] on button "Confirmar" at bounding box center [474, 223] width 39 height 15
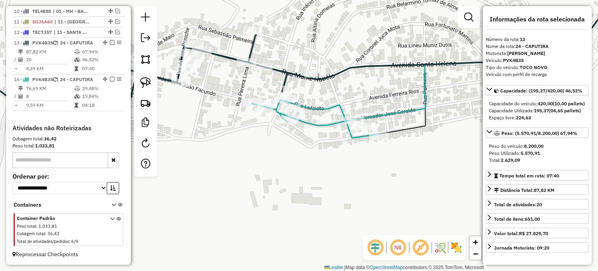
scroll to position [408, 0]
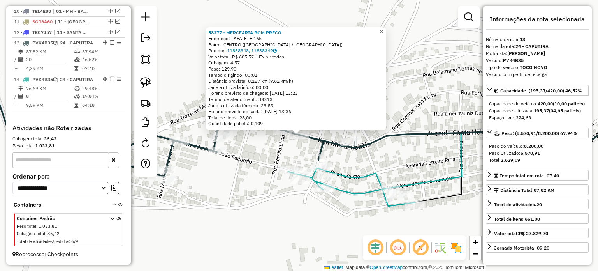
click at [383, 28] on span "×" at bounding box center [381, 31] width 4 height 7
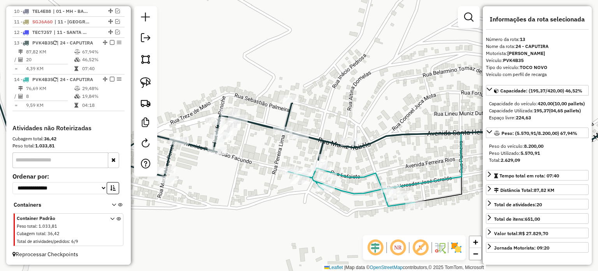
drag, startPoint x: 345, startPoint y: 160, endPoint x: 357, endPoint y: 129, distance: 33.0
click at [357, 129] on div "Janela de atendimento Grade de atendimento Capacidade Transportadoras Veículos …" at bounding box center [299, 135] width 598 height 271
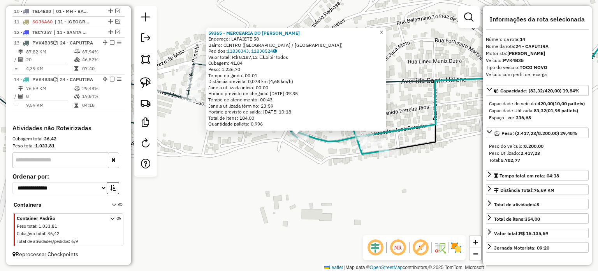
click at [383, 29] on span "×" at bounding box center [381, 32] width 4 height 7
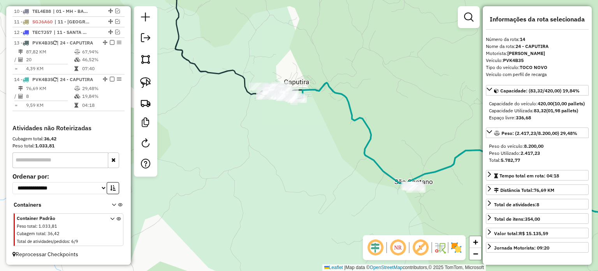
drag, startPoint x: 358, startPoint y: 161, endPoint x: 284, endPoint y: 134, distance: 78.9
click at [284, 134] on div "Janela de atendimento Grade de atendimento Capacidade Transportadoras Veículos …" at bounding box center [299, 135] width 598 height 271
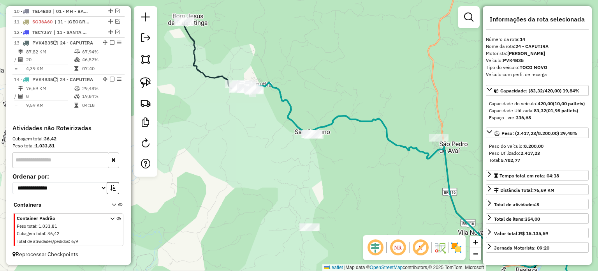
drag, startPoint x: 389, startPoint y: 190, endPoint x: 361, endPoint y: 163, distance: 38.3
click at [365, 163] on div "Janela de atendimento Grade de atendimento Capacidade Transportadoras Veículos …" at bounding box center [299, 135] width 598 height 271
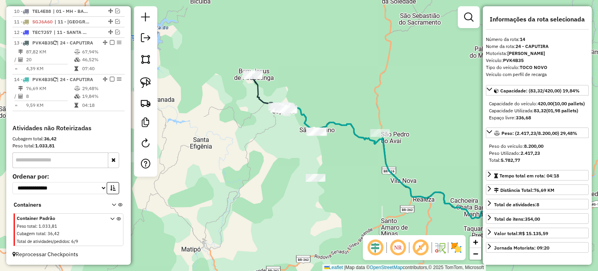
drag, startPoint x: 371, startPoint y: 172, endPoint x: 343, endPoint y: 160, distance: 30.2
click at [363, 166] on div "Janela de atendimento Grade de atendimento Capacidade Transportadoras Veículos …" at bounding box center [299, 135] width 598 height 271
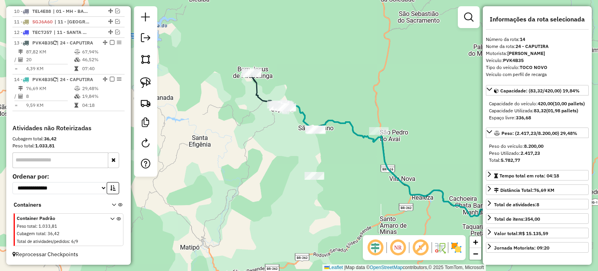
drag, startPoint x: 144, startPoint y: 83, endPoint x: 163, endPoint y: 84, distance: 19.2
click at [145, 83] on img at bounding box center [145, 82] width 11 height 11
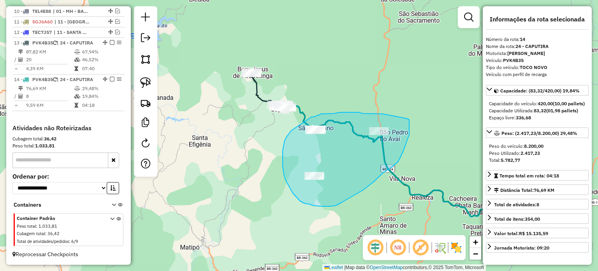
drag, startPoint x: 283, startPoint y: 155, endPoint x: 311, endPoint y: 117, distance: 48.1
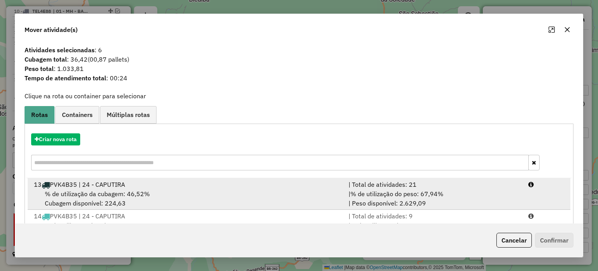
scroll to position [31, 0]
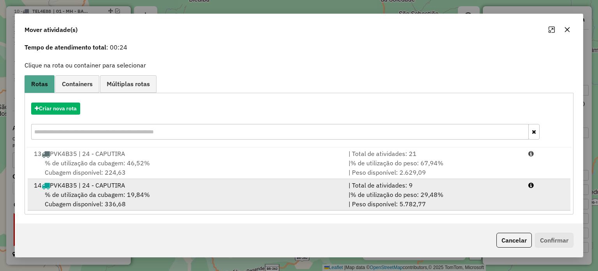
click at [186, 198] on div "% de utilização da cubagem: 19,84% Cubagem disponível: 336,68" at bounding box center [186, 199] width 314 height 19
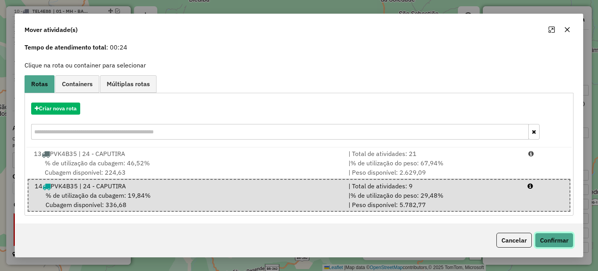
click at [550, 241] on button "Confirmar" at bounding box center [554, 239] width 39 height 15
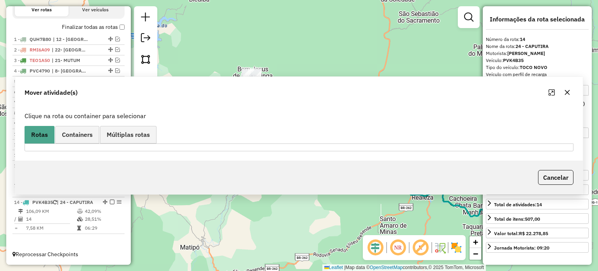
scroll to position [0, 0]
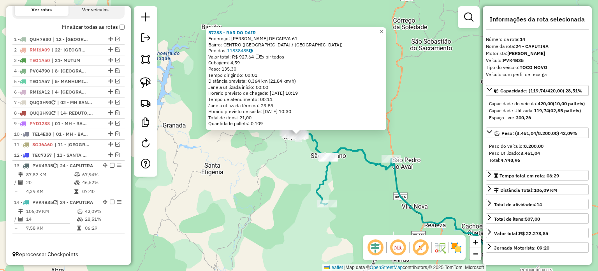
click at [383, 28] on span "×" at bounding box center [381, 31] width 4 height 7
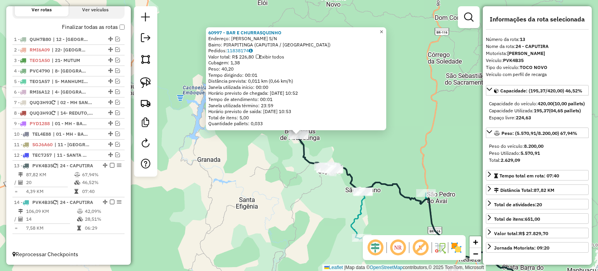
click at [383, 28] on span "×" at bounding box center [381, 31] width 4 height 7
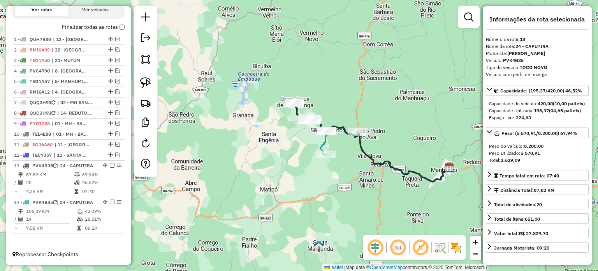
drag, startPoint x: 398, startPoint y: 188, endPoint x: 316, endPoint y: 160, distance: 86.7
click at [322, 162] on div "Janela de atendimento Grade de atendimento Capacidade Transportadoras Veículos …" at bounding box center [299, 135] width 598 height 271
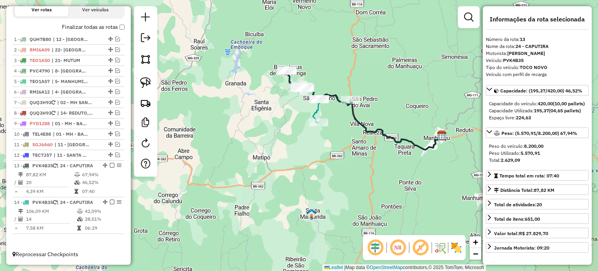
drag, startPoint x: 306, startPoint y: 150, endPoint x: 292, endPoint y: 172, distance: 26.0
click at [292, 173] on div "Janela de atendimento Grade de atendimento Capacidade Transportadoras Veículos …" at bounding box center [299, 135] width 598 height 271
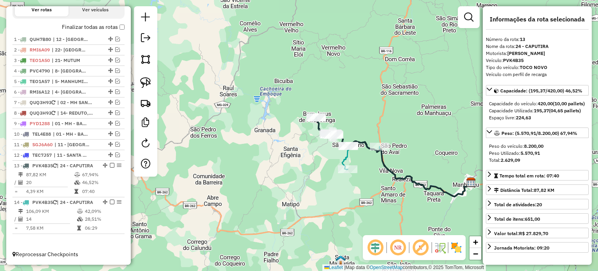
drag, startPoint x: 371, startPoint y: 186, endPoint x: 355, endPoint y: 140, distance: 48.6
click at [357, 141] on div "Janela de atendimento Grade de atendimento Capacidade Transportadoras Veículos …" at bounding box center [299, 135] width 598 height 271
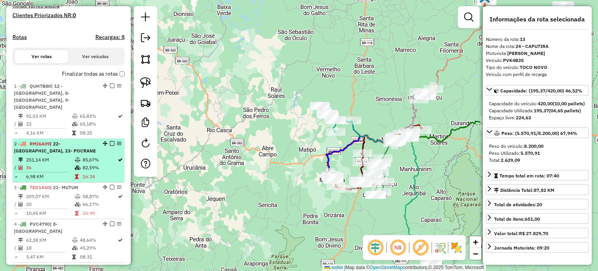
scroll to position [286, 0]
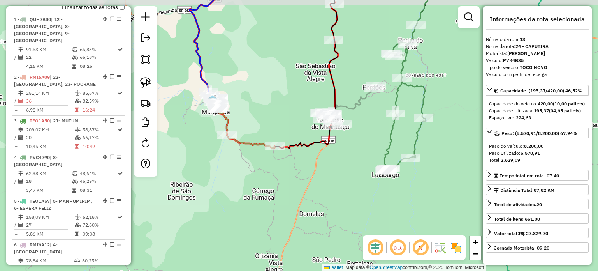
drag, startPoint x: 297, startPoint y: 167, endPoint x: 304, endPoint y: 177, distance: 12.6
click at [304, 177] on div "Janela de atendimento Grade de atendimento Capacidade Transportadoras Veículos …" at bounding box center [299, 135] width 598 height 271
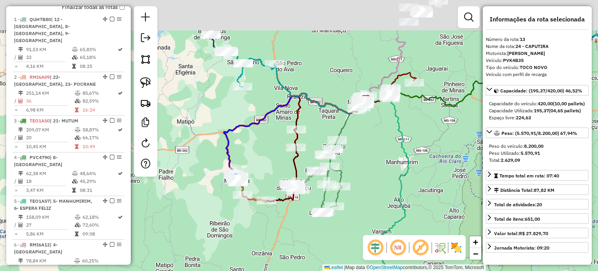
drag, startPoint x: 269, startPoint y: 85, endPoint x: 253, endPoint y: 167, distance: 83.7
click at [251, 169] on div "Janela de atendimento Grade de atendimento Capacidade Transportadoras Veículos …" at bounding box center [299, 135] width 598 height 271
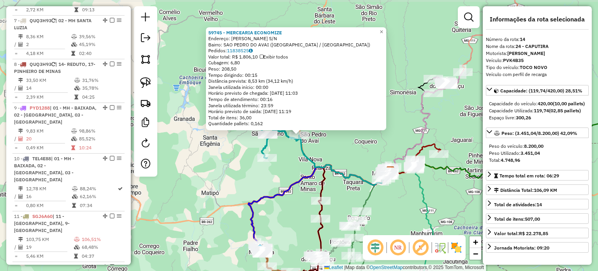
scroll to position [697, 0]
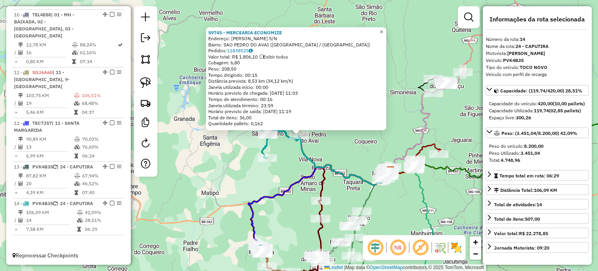
click at [383, 28] on span "×" at bounding box center [381, 31] width 4 height 7
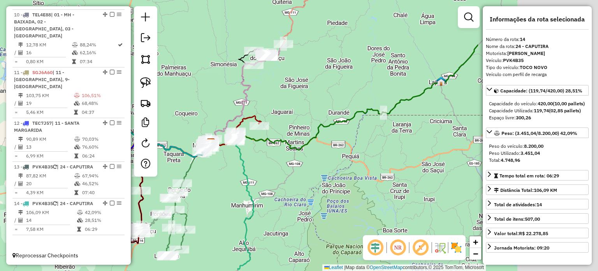
drag, startPoint x: 460, startPoint y: 112, endPoint x: 274, endPoint y: 83, distance: 188.3
click at [275, 83] on div "Janela de atendimento Grade de atendimento Capacidade Transportadoras Veículos …" at bounding box center [299, 135] width 598 height 271
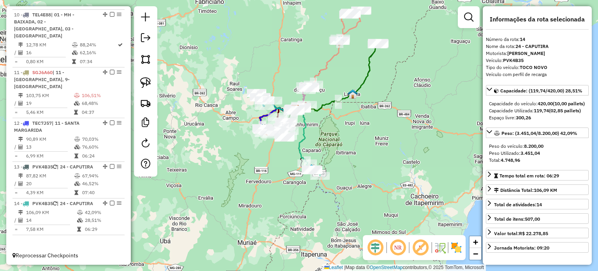
drag, startPoint x: 302, startPoint y: 116, endPoint x: 325, endPoint y: 125, distance: 25.5
click at [329, 125] on div "Janela de atendimento Grade de atendimento Capacidade Transportadoras Veículos …" at bounding box center [299, 135] width 598 height 271
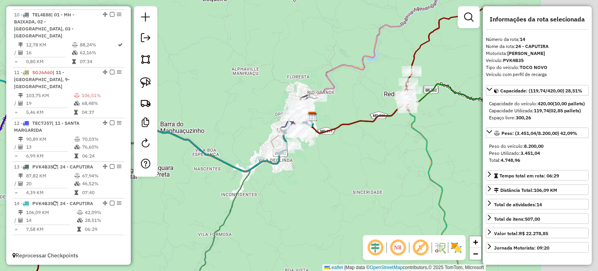
drag, startPoint x: 448, startPoint y: 142, endPoint x: 360, endPoint y: 127, distance: 90.0
click at [345, 160] on div "Janela de atendimento Grade de atendimento Capacidade Transportadoras Veículos …" at bounding box center [299, 135] width 598 height 271
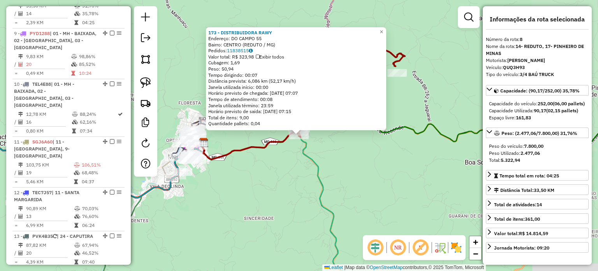
scroll to position [599, 0]
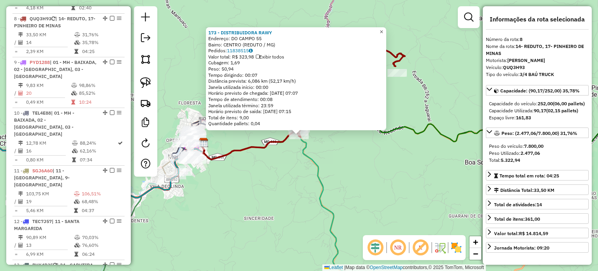
drag, startPoint x: 384, startPoint y: 28, endPoint x: 369, endPoint y: 66, distance: 41.1
click at [383, 28] on link "×" at bounding box center [381, 31] width 9 height 9
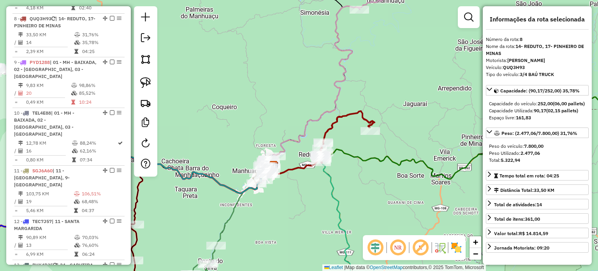
drag, startPoint x: 300, startPoint y: 218, endPoint x: 346, endPoint y: 179, distance: 60.2
click at [346, 179] on div "Janela de atendimento Grade de atendimento Capacidade Transportadoras Veículos …" at bounding box center [299, 135] width 598 height 271
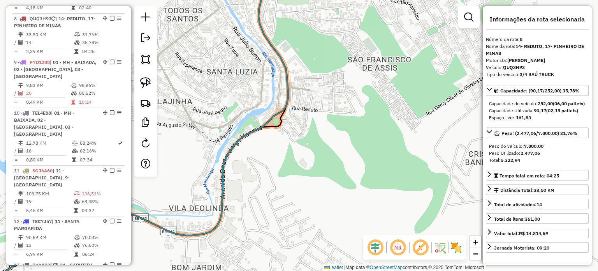
drag, startPoint x: 322, startPoint y: 111, endPoint x: 330, endPoint y: 135, distance: 26.0
click at [330, 135] on div "Janela de atendimento Grade de atendimento Capacidade Transportadoras Veículos …" at bounding box center [299, 135] width 598 height 271
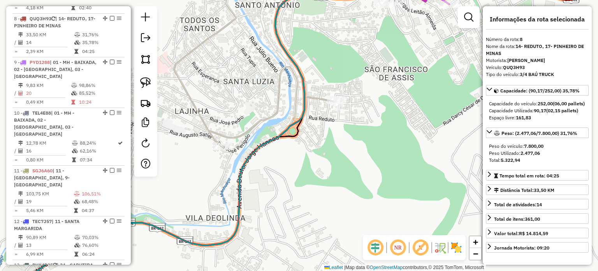
drag, startPoint x: 264, startPoint y: 162, endPoint x: 297, endPoint y: 163, distance: 32.7
click at [296, 163] on div "Janela de atendimento Grade de atendimento Capacidade Transportadoras Veículos …" at bounding box center [299, 135] width 598 height 271
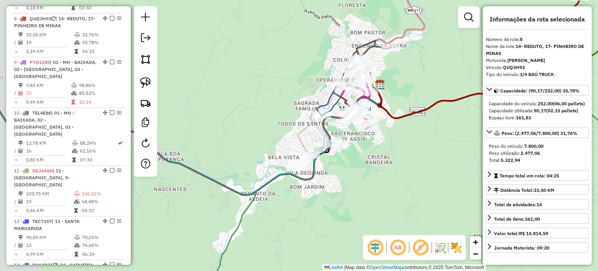
drag, startPoint x: 216, startPoint y: 165, endPoint x: 263, endPoint y: 160, distance: 47.3
click at [263, 160] on div "Janela de atendimento Grade de atendimento Capacidade Transportadoras Veículos …" at bounding box center [299, 135] width 598 height 271
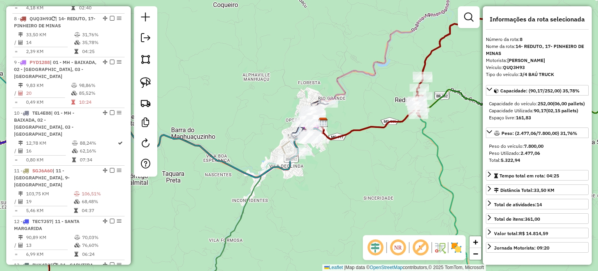
drag, startPoint x: 368, startPoint y: 171, endPoint x: 335, endPoint y: 189, distance: 37.5
click at [336, 189] on div "Janela de atendimento Grade de atendimento Capacidade Transportadoras Veículos …" at bounding box center [299, 135] width 598 height 271
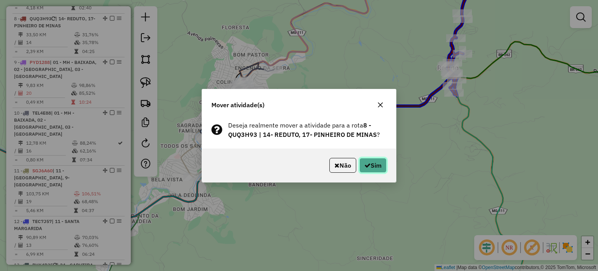
click at [371, 166] on button "Sim" at bounding box center [372, 165] width 27 height 15
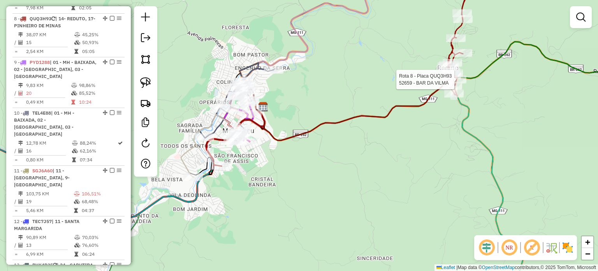
select select "*********"
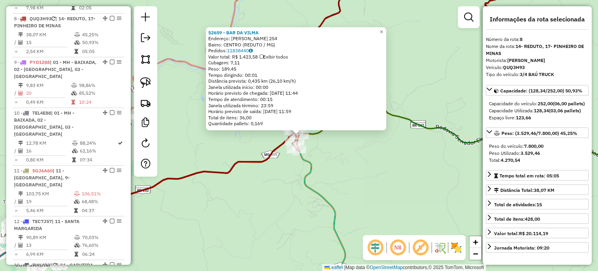
click at [287, 190] on div "52659 - BAR DA VILMA Endereço: DOM PEDRO II 254 Bairro: CENTRO (REDUTO / MG) Pe…" at bounding box center [299, 135] width 598 height 271
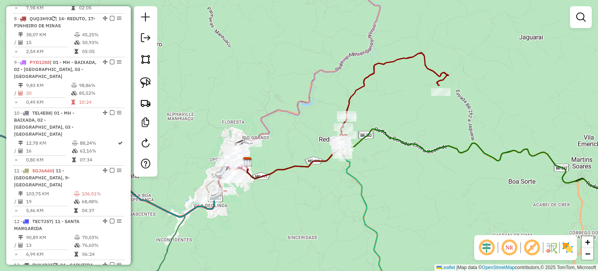
drag, startPoint x: 256, startPoint y: 209, endPoint x: 379, endPoint y: 177, distance: 127.2
click at [379, 177] on div "Janela de atendimento Grade de atendimento Capacidade Transportadoras Veículos …" at bounding box center [299, 135] width 598 height 271
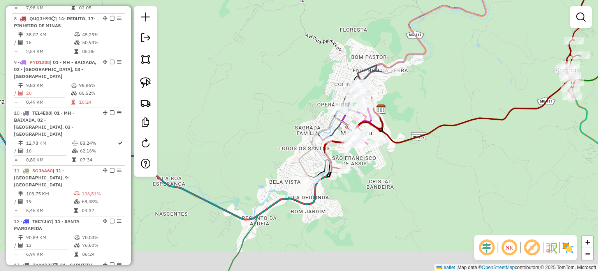
drag, startPoint x: 314, startPoint y: 221, endPoint x: 379, endPoint y: 184, distance: 74.4
click at [382, 184] on div "Janela de atendimento Grade de atendimento Capacidade Transportadoras Veículos …" at bounding box center [299, 135] width 598 height 271
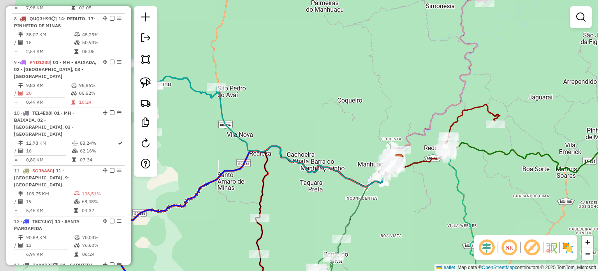
drag, startPoint x: 285, startPoint y: 132, endPoint x: 307, endPoint y: 130, distance: 23.1
click at [307, 130] on div "Janela de atendimento Grade de atendimento Capacidade Transportadoras Veículos …" at bounding box center [299, 135] width 598 height 271
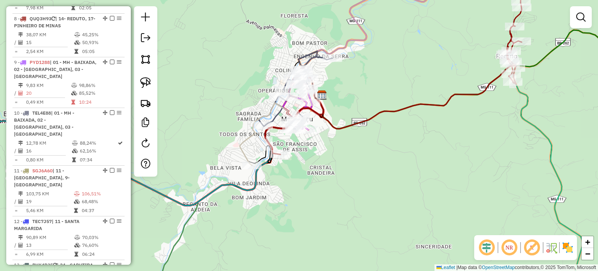
click at [370, 183] on div "Janela de atendimento Grade de atendimento Capacidade Transportadoras Veículos …" at bounding box center [299, 135] width 598 height 271
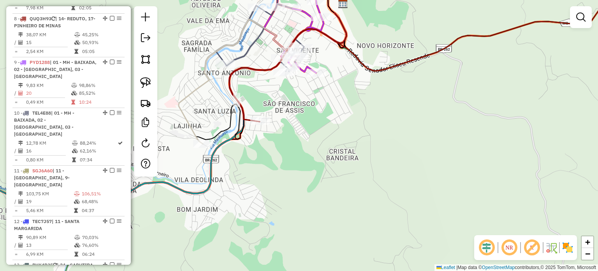
drag, startPoint x: 306, startPoint y: 172, endPoint x: 366, endPoint y: 171, distance: 59.9
click at [369, 171] on div "Janela de atendimento Grade de atendimento Capacidade Transportadoras Veículos …" at bounding box center [299, 135] width 598 height 271
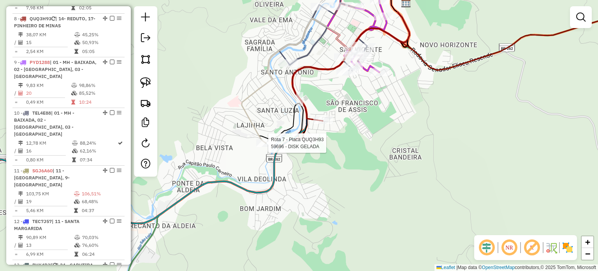
select select "*********"
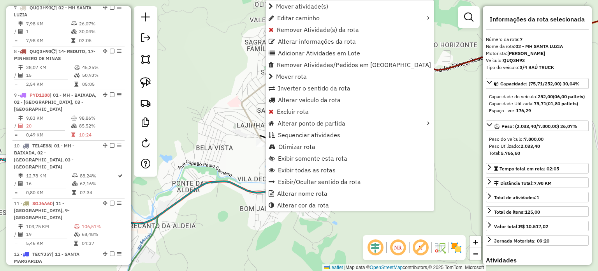
scroll to position [555, 0]
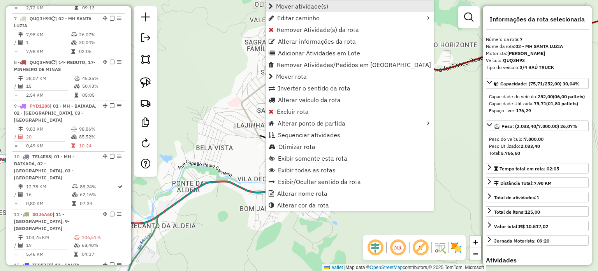
click at [318, 9] on span "Mover atividade(s)" at bounding box center [302, 6] width 52 height 6
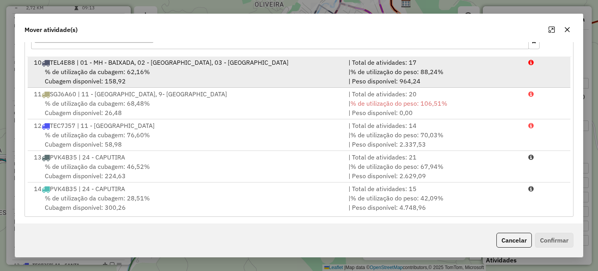
scroll to position [123, 0]
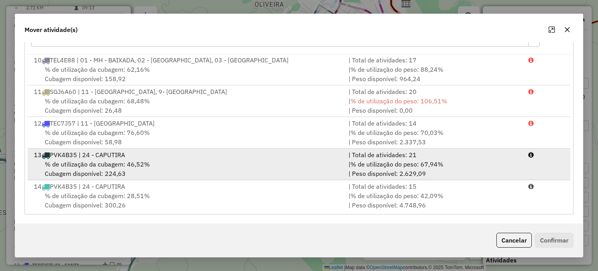
click at [174, 162] on div "% de utilização da cubagem: 46,52% Cubagem disponível: 224,63" at bounding box center [186, 168] width 314 height 19
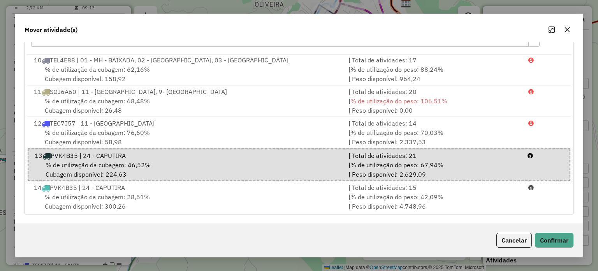
drag, startPoint x: 514, startPoint y: 244, endPoint x: 498, endPoint y: 239, distance: 16.5
click at [509, 241] on button "Cancelar" at bounding box center [513, 239] width 35 height 15
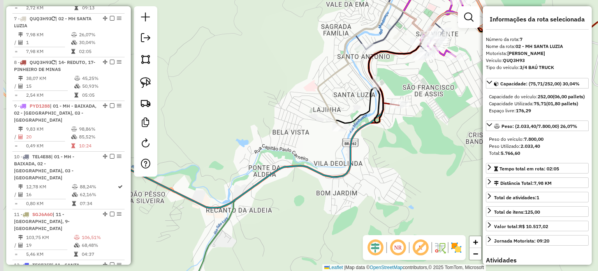
drag, startPoint x: 345, startPoint y: 170, endPoint x: 350, endPoint y: 171, distance: 4.7
click at [354, 169] on icon at bounding box center [250, 102] width 469 height 211
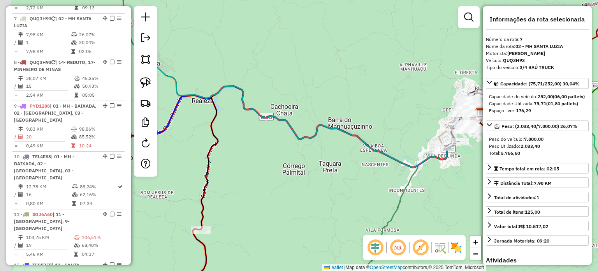
drag, startPoint x: 229, startPoint y: 190, endPoint x: 354, endPoint y: 161, distance: 128.6
click at [365, 159] on div "Janela de atendimento Grade de atendimento Capacidade Transportadoras Veículos …" at bounding box center [299, 135] width 598 height 271
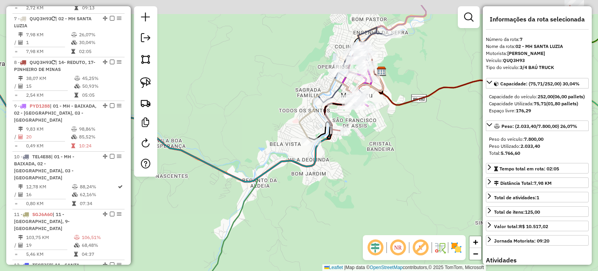
drag, startPoint x: 367, startPoint y: 163, endPoint x: 325, endPoint y: 169, distance: 42.4
click at [344, 195] on div "Janela de atendimento Grade de atendimento Capacidade Transportadoras Veículos …" at bounding box center [299, 135] width 598 height 271
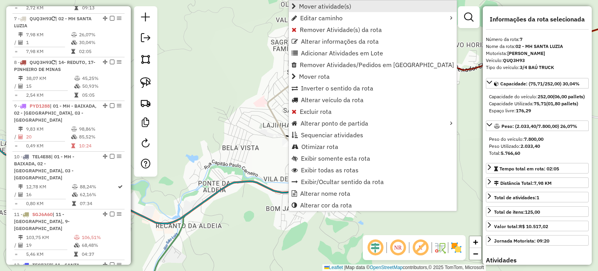
click at [347, 6] on span "Mover atividade(s)" at bounding box center [325, 6] width 52 height 6
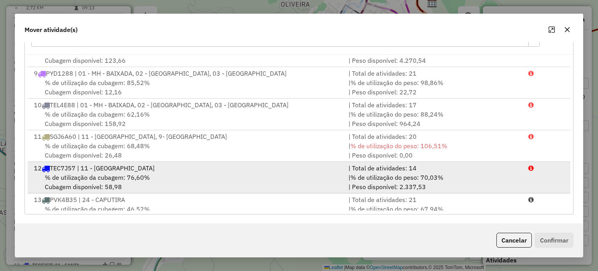
scroll to position [253, 0]
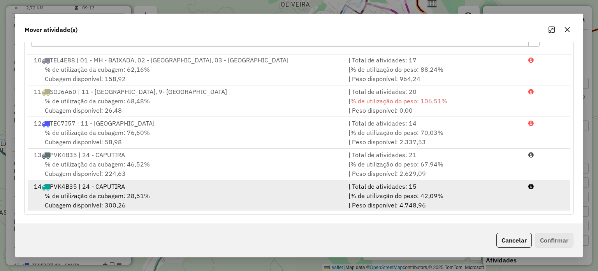
click at [149, 193] on div "% de utilização da cubagem: 28,51% Cubagem disponível: 300,26" at bounding box center [186, 200] width 314 height 19
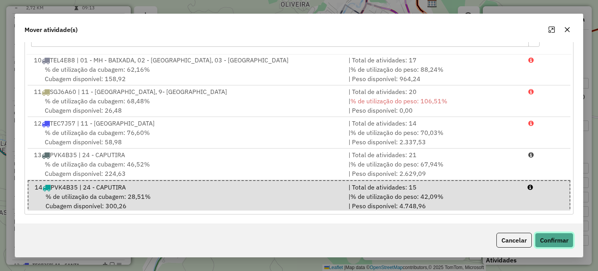
click at [547, 240] on button "Confirmar" at bounding box center [554, 239] width 39 height 15
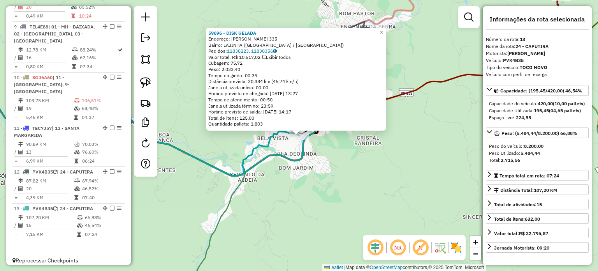
scroll to position [644, 0]
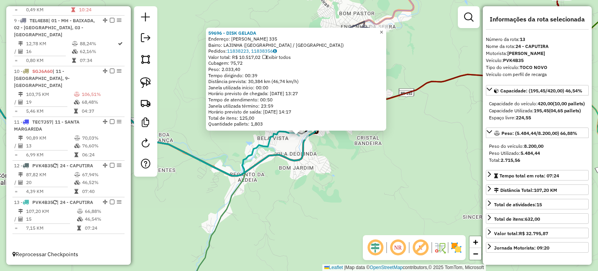
click at [383, 29] on span "×" at bounding box center [381, 32] width 4 height 7
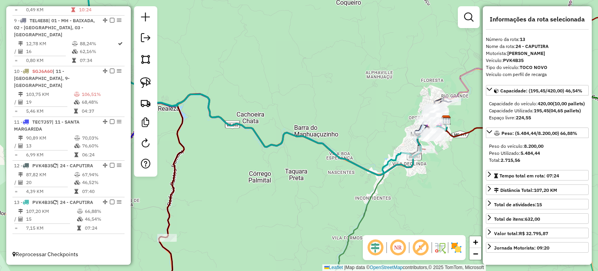
drag, startPoint x: 306, startPoint y: 163, endPoint x: 355, endPoint y: 165, distance: 48.7
click at [355, 165] on div "Janela de atendimento Grade de atendimento Capacidade Transportadoras Veículos …" at bounding box center [299, 135] width 598 height 271
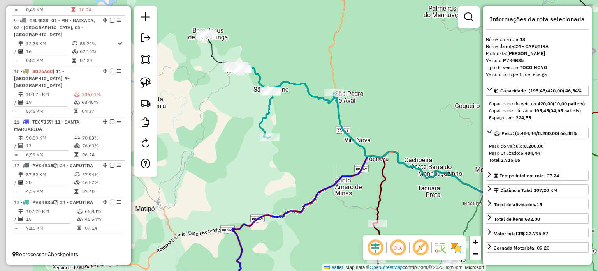
drag, startPoint x: 317, startPoint y: 131, endPoint x: 310, endPoint y: 133, distance: 7.8
click at [318, 131] on div "Janela de atendimento Grade de atendimento Capacidade Transportadoras Veículos …" at bounding box center [299, 135] width 598 height 271
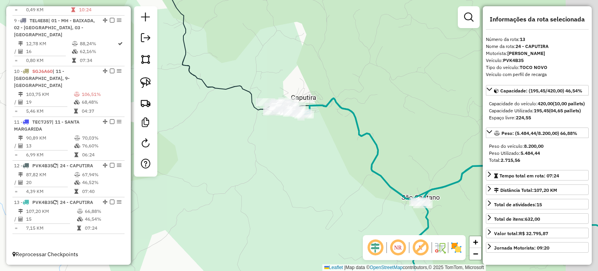
drag, startPoint x: 394, startPoint y: 182, endPoint x: 258, endPoint y: 104, distance: 156.9
click at [258, 104] on div "Janela de atendimento Grade de atendimento Capacidade Transportadoras Veículos …" at bounding box center [299, 135] width 598 height 271
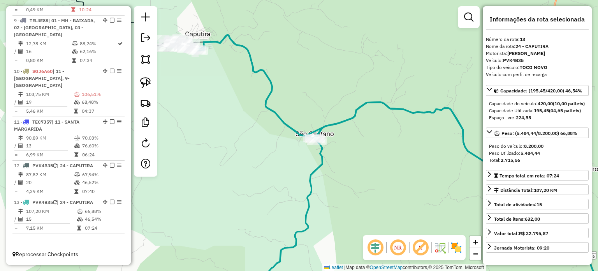
drag, startPoint x: 222, startPoint y: 105, endPoint x: 248, endPoint y: 159, distance: 60.1
click at [247, 158] on div "Janela de atendimento Grade de atendimento Capacidade Transportadoras Veículos …" at bounding box center [299, 135] width 598 height 271
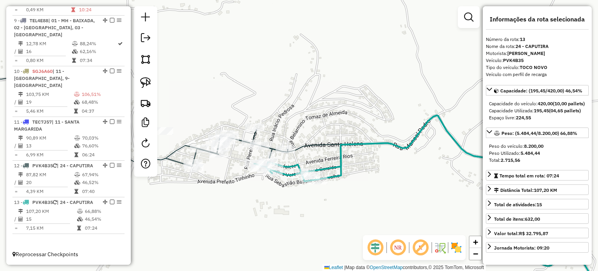
drag, startPoint x: 223, startPoint y: 169, endPoint x: 249, endPoint y: 167, distance: 25.4
click at [249, 167] on div "Janela de atendimento Grade de atendimento Capacidade Transportadoras Veículos …" at bounding box center [299, 135] width 598 height 271
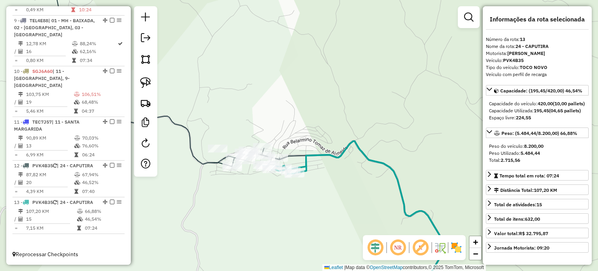
drag, startPoint x: 374, startPoint y: 179, endPoint x: 425, endPoint y: 164, distance: 53.9
click at [425, 164] on div "Janela de atendimento Grade de atendimento Capacidade Transportadoras Veículos …" at bounding box center [299, 135] width 598 height 271
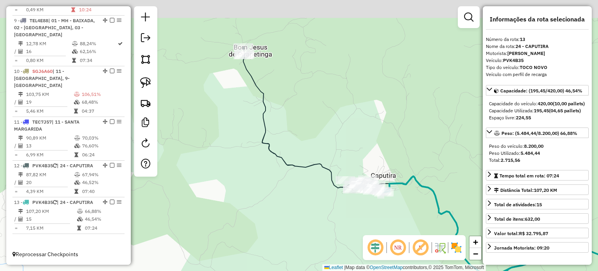
drag, startPoint x: 385, startPoint y: 136, endPoint x: 387, endPoint y: 152, distance: 15.7
click at [386, 152] on div "Janela de atendimento Grade de atendimento Capacidade Transportadoras Veículos …" at bounding box center [299, 135] width 598 height 271
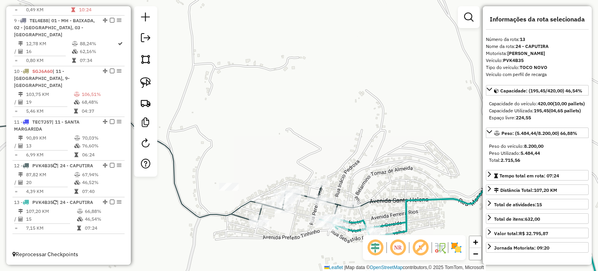
drag, startPoint x: 395, startPoint y: 197, endPoint x: 396, endPoint y: 120, distance: 76.3
click at [396, 121] on div "Janela de atendimento Grade de atendimento Capacidade Transportadoras Veículos …" at bounding box center [299, 135] width 598 height 271
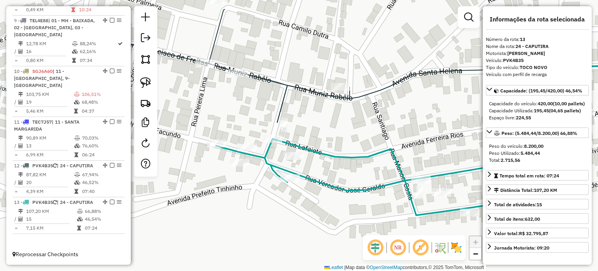
drag, startPoint x: 333, startPoint y: 142, endPoint x: 341, endPoint y: 137, distance: 9.5
click at [341, 137] on div "Janela de atendimento Grade de atendimento Capacidade Transportadoras Veículos …" at bounding box center [299, 135] width 598 height 271
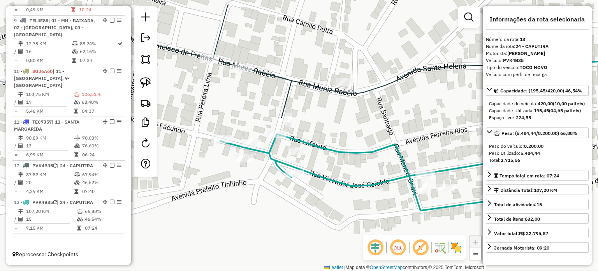
drag, startPoint x: 339, startPoint y: 133, endPoint x: 360, endPoint y: 113, distance: 28.6
click at [360, 113] on div "Janela de atendimento Grade de atendimento Capacidade Transportadoras Veículos …" at bounding box center [299, 135] width 598 height 271
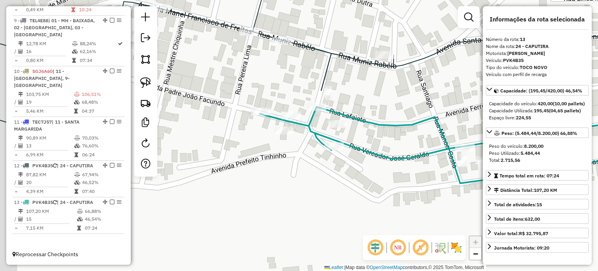
drag, startPoint x: 369, startPoint y: 130, endPoint x: 376, endPoint y: 131, distance: 7.4
click at [374, 129] on div "Janela de atendimento Grade de atendimento Capacidade Transportadoras Veículos …" at bounding box center [299, 135] width 598 height 271
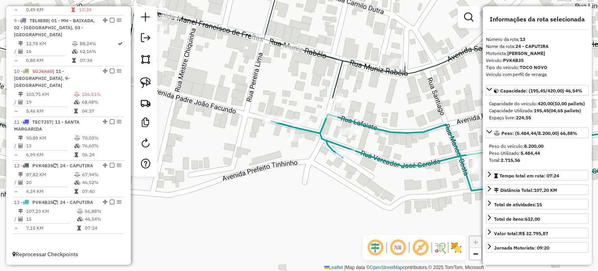
drag, startPoint x: 145, startPoint y: 86, endPoint x: 201, endPoint y: 101, distance: 57.6
click at [145, 85] on img at bounding box center [145, 82] width 11 height 11
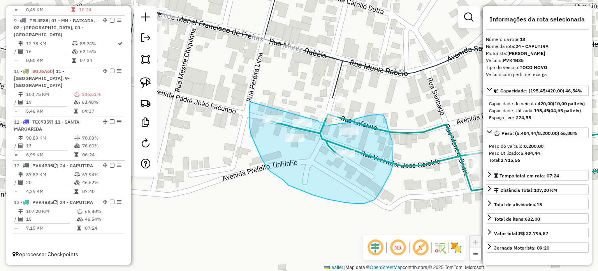
drag, startPoint x: 250, startPoint y: 102, endPoint x: 318, endPoint y: 121, distance: 70.7
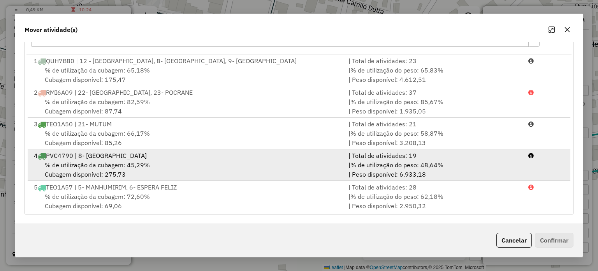
scroll to position [46, 0]
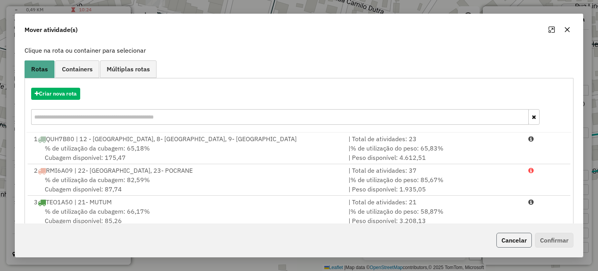
click at [521, 241] on button "Cancelar" at bounding box center [513, 239] width 35 height 15
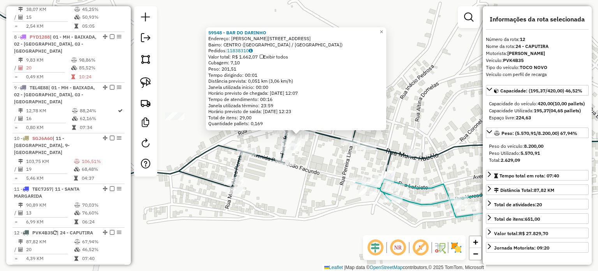
scroll to position [644, 0]
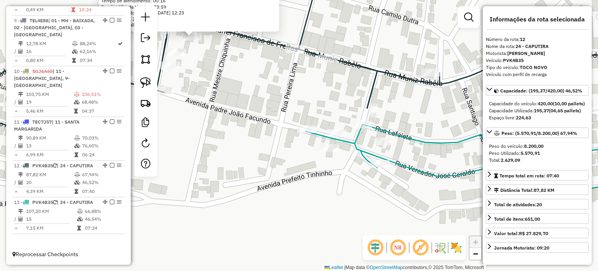
drag, startPoint x: 399, startPoint y: 137, endPoint x: 397, endPoint y: 124, distance: 12.6
click at [400, 123] on div "59548 - BAR DO DARINHO Endereço: FERREIRA RIOS 166 Bairro: CENTRO (CAPUTIRA / M…" at bounding box center [299, 135] width 598 height 271
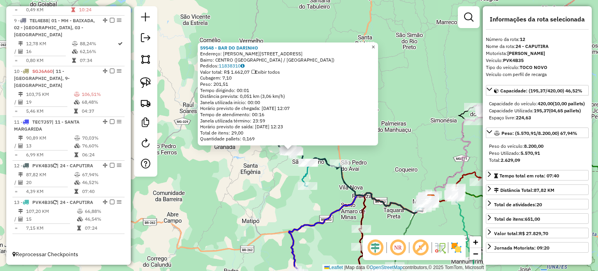
click at [375, 45] on span "×" at bounding box center [373, 47] width 4 height 7
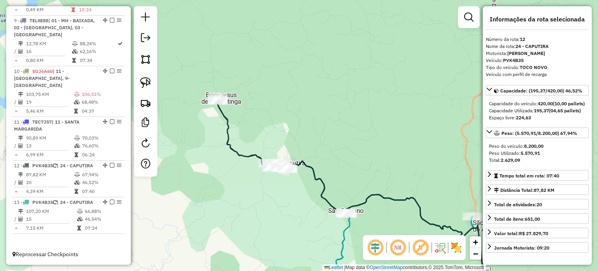
click at [455, 81] on div "Janela de atendimento Grade de atendimento Capacidade Transportadoras Veículos …" at bounding box center [299, 135] width 598 height 271
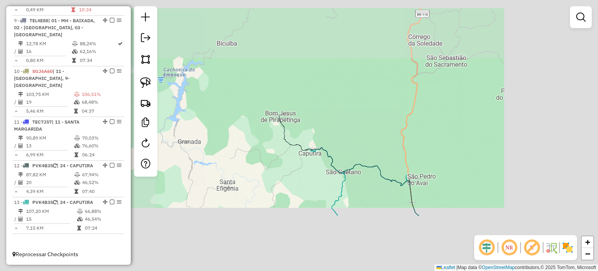
drag, startPoint x: 343, startPoint y: 132, endPoint x: 380, endPoint y: 165, distance: 49.4
click at [333, 131] on div "Janela de atendimento Grade de atendimento Capacidade Transportadoras Veículos …" at bounding box center [299, 135] width 598 height 271
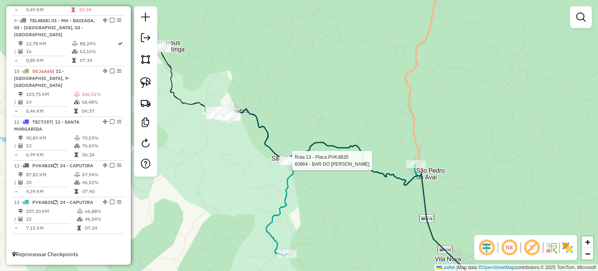
select select "*********"
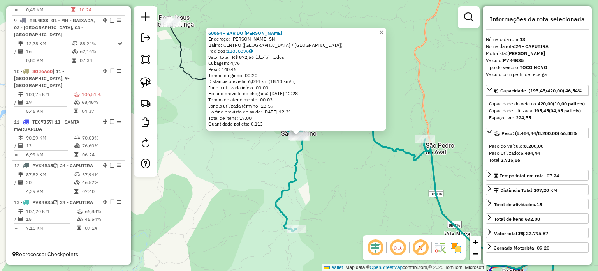
click at [383, 29] on span "×" at bounding box center [381, 32] width 4 height 7
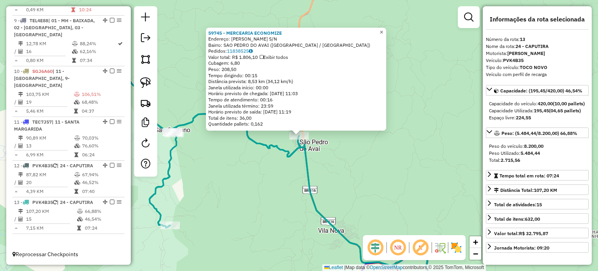
click at [383, 29] on span "×" at bounding box center [381, 32] width 4 height 7
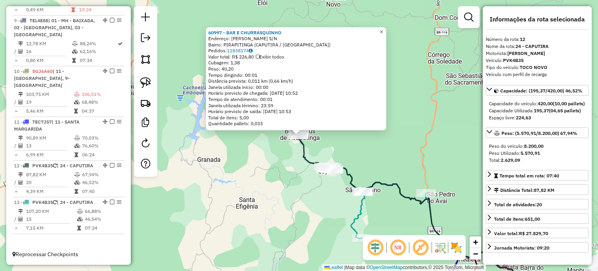
click at [383, 29] on span "×" at bounding box center [381, 31] width 4 height 7
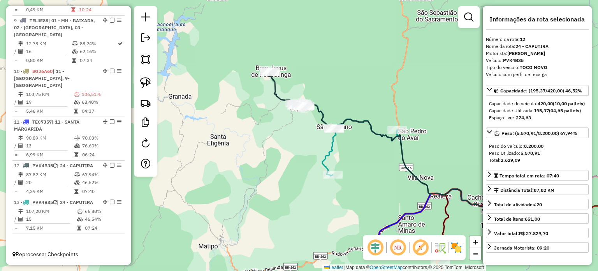
drag, startPoint x: 344, startPoint y: 126, endPoint x: 316, endPoint y: 91, distance: 44.9
click at [321, 90] on div "Janela de atendimento Grade de atendimento Capacidade Transportadoras Veículos …" at bounding box center [299, 135] width 598 height 271
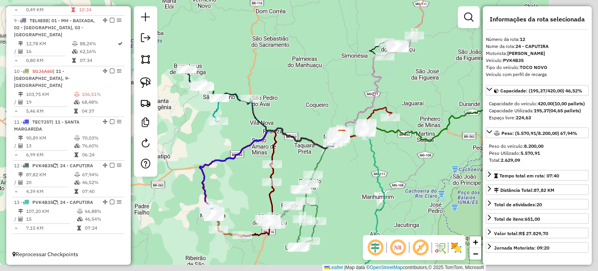
drag, startPoint x: 452, startPoint y: 177, endPoint x: 349, endPoint y: 166, distance: 103.4
click at [349, 166] on div "Janela de atendimento Grade de atendimento Capacidade Transportadoras Veículos …" at bounding box center [299, 135] width 598 height 271
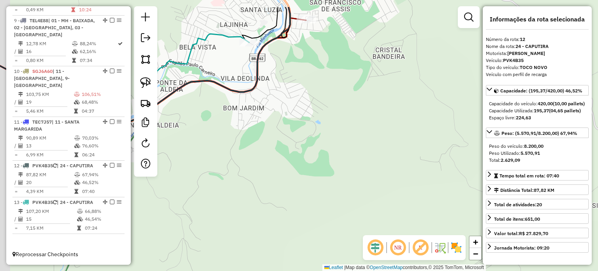
drag, startPoint x: 293, startPoint y: 106, endPoint x: 378, endPoint y: 187, distance: 117.5
click at [378, 187] on div "Janela de atendimento Grade de atendimento Capacidade Transportadoras Veículos …" at bounding box center [299, 135] width 598 height 271
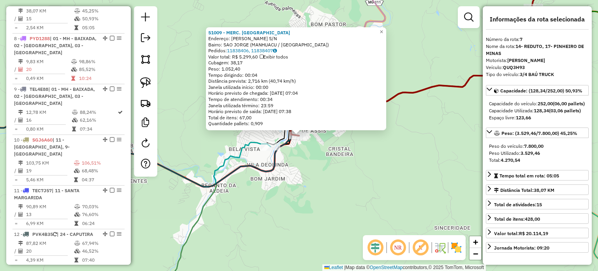
scroll to position [546, 0]
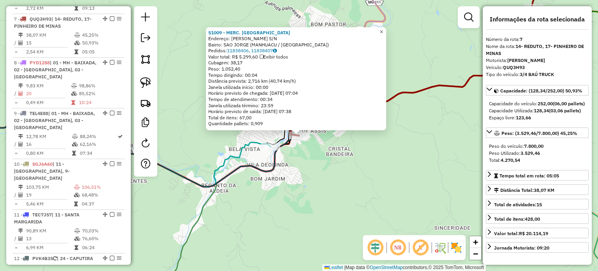
drag, startPoint x: 388, startPoint y: 29, endPoint x: 380, endPoint y: 32, distance: 8.5
click at [383, 29] on span "×" at bounding box center [381, 31] width 4 height 7
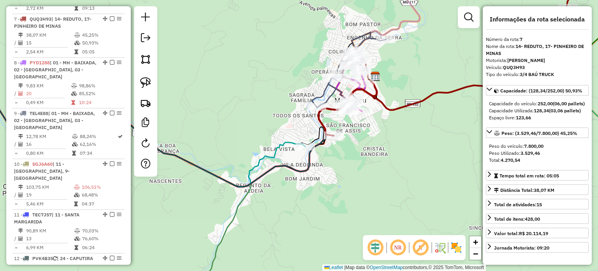
drag, startPoint x: 265, startPoint y: 117, endPoint x: 291, endPoint y: 126, distance: 27.4
click at [290, 124] on div "Janela de atendimento Grade de atendimento Capacidade Transportadoras Veículos …" at bounding box center [299, 135] width 598 height 271
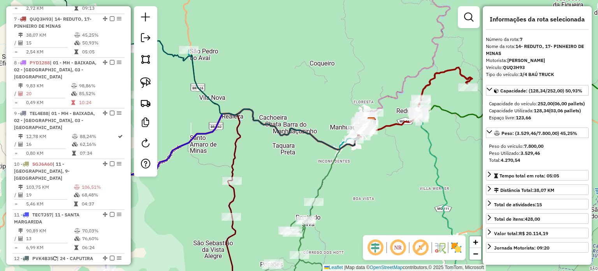
drag, startPoint x: 238, startPoint y: 151, endPoint x: 271, endPoint y: 153, distance: 33.1
click at [271, 153] on div "Janela de atendimento Grade de atendimento Capacidade Transportadoras Veículos …" at bounding box center [299, 135] width 598 height 271
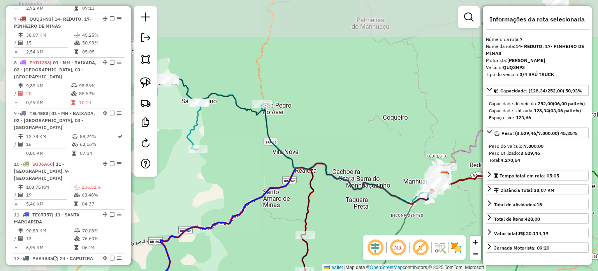
drag, startPoint x: 203, startPoint y: 113, endPoint x: 230, endPoint y: 140, distance: 38.0
click at [230, 140] on div "Janela de atendimento Grade de atendimento Capacidade Transportadoras Veículos …" at bounding box center [299, 135] width 598 height 271
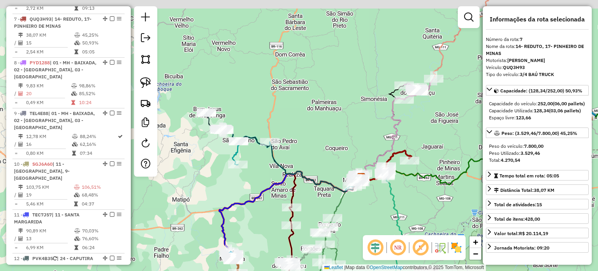
drag, startPoint x: 230, startPoint y: 125, endPoint x: 258, endPoint y: 155, distance: 41.3
click at [258, 157] on div "Janela de atendimento Grade de atendimento Capacidade Transportadoras Veículos …" at bounding box center [299, 135] width 598 height 271
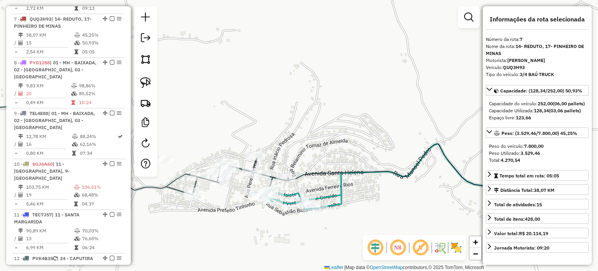
drag, startPoint x: 255, startPoint y: 141, endPoint x: 326, endPoint y: 92, distance: 86.7
click at [325, 92] on div "Janela de atendimento Grade de atendimento Capacidade Transportadoras Veículos …" at bounding box center [299, 135] width 598 height 271
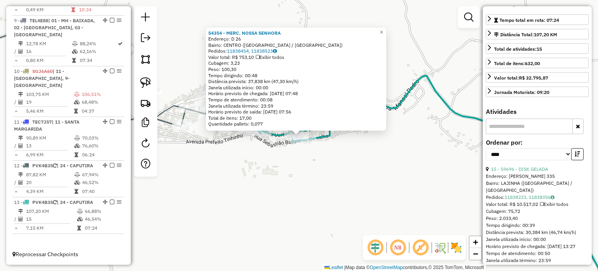
scroll to position [156, 0]
click at [576, 156] on icon "button" at bounding box center [577, 153] width 5 height 5
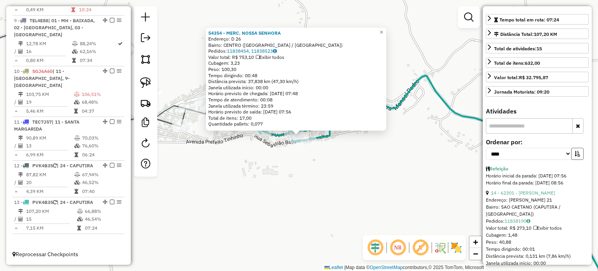
click at [576, 156] on icon "button" at bounding box center [577, 153] width 5 height 5
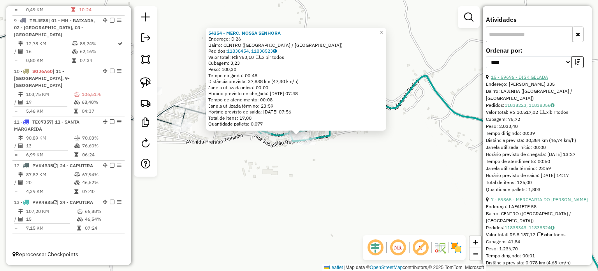
scroll to position [272, 0]
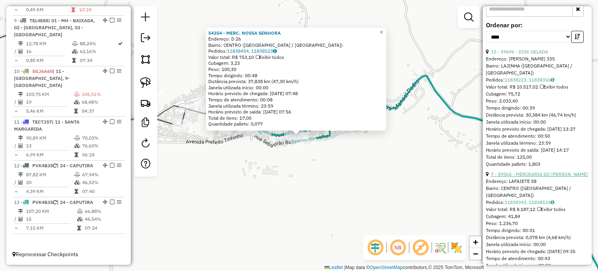
click at [532, 177] on link "7 - 59365 - MERCEARIA DO RICARDO" at bounding box center [539, 174] width 97 height 6
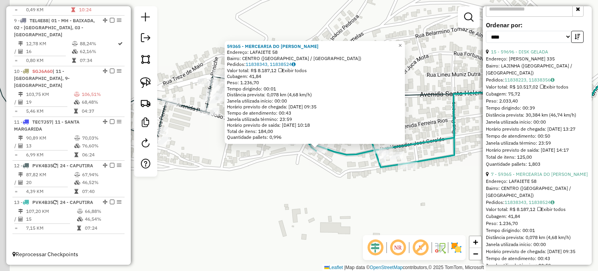
drag, startPoint x: 316, startPoint y: 160, endPoint x: 336, endPoint y: 168, distance: 21.7
click at [336, 169] on div "59365 - MERCEARIA DO RICARDO Endereço: LAFAIETE 58 Bairro: CENTRO (CAPUTIRA / M…" at bounding box center [299, 135] width 598 height 271
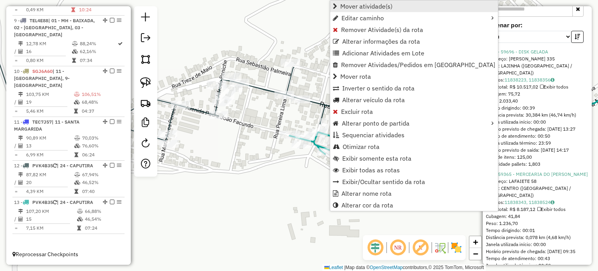
click at [381, 6] on span "Mover atividade(s)" at bounding box center [366, 6] width 52 height 6
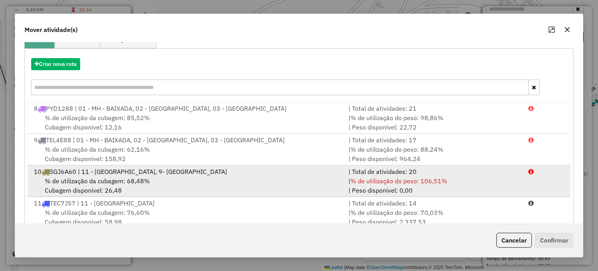
scroll to position [123, 0]
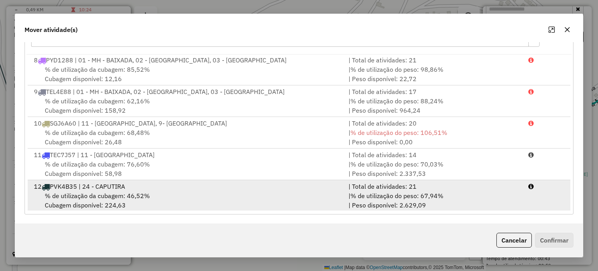
click at [188, 191] on div "% de utilização da cubagem: 46,52% Cubagem disponível: 224,63" at bounding box center [186, 200] width 314 height 19
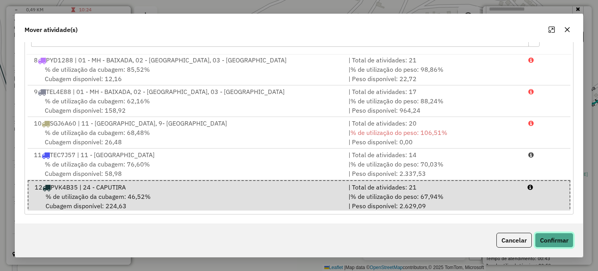
click at [559, 242] on button "Confirmar" at bounding box center [554, 239] width 39 height 15
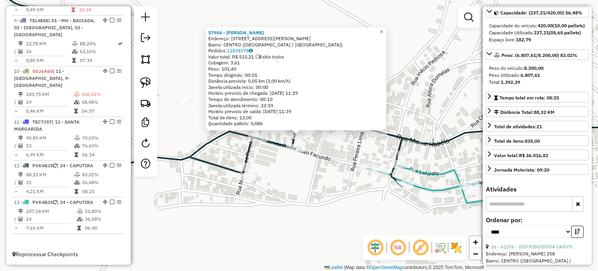
scroll to position [0, 0]
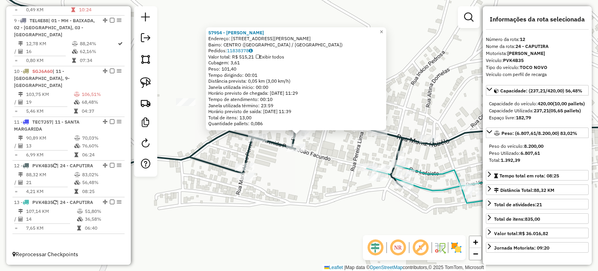
click at [413, 115] on div "57954 - CARLOS AUGUSTO BARBO Endereço: R ALFREDO PENICHE 130 Bairro: CENTRO (CA…" at bounding box center [299, 135] width 598 height 271
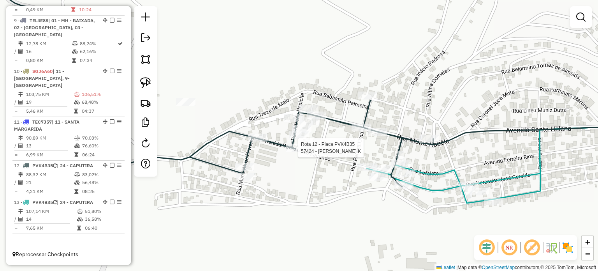
select select "*********"
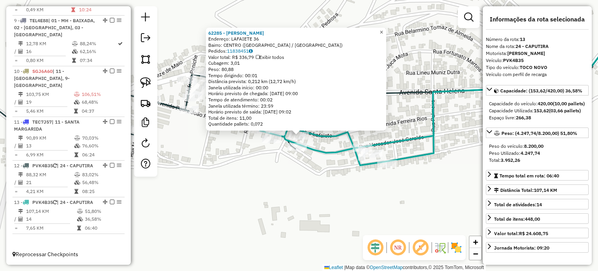
click at [383, 30] on span "×" at bounding box center [381, 31] width 4 height 7
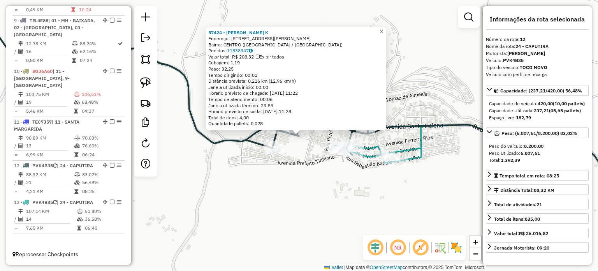
click at [383, 28] on span "×" at bounding box center [381, 31] width 4 height 7
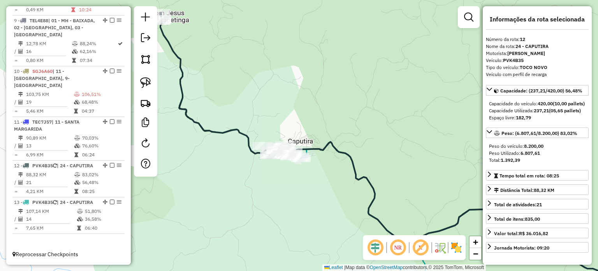
drag, startPoint x: 242, startPoint y: 183, endPoint x: 276, endPoint y: 193, distance: 35.3
click at [276, 193] on div "Janela de atendimento Grade de atendimento Capacidade Transportadoras Veículos …" at bounding box center [299, 135] width 598 height 271
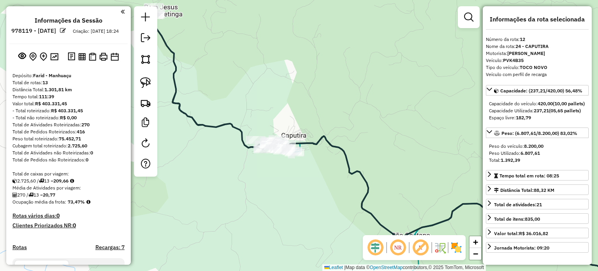
select select "*********"
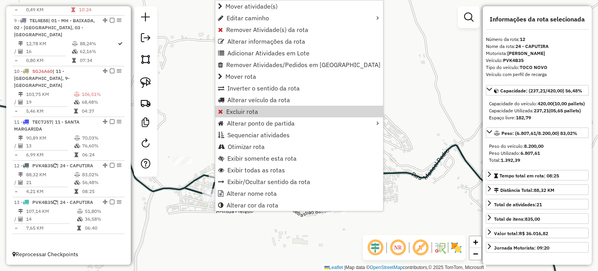
click at [388, 96] on div "Janela de atendimento Grade de atendimento Capacidade Transportadoras Veículos …" at bounding box center [299, 135] width 598 height 271
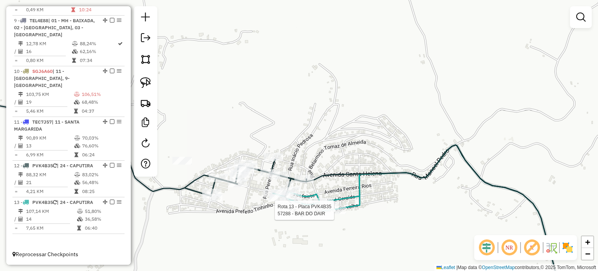
select select "*********"
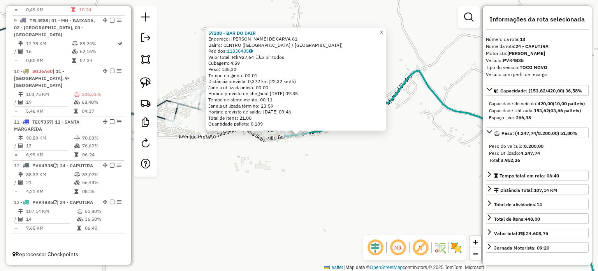
click at [383, 29] on span "×" at bounding box center [381, 32] width 4 height 7
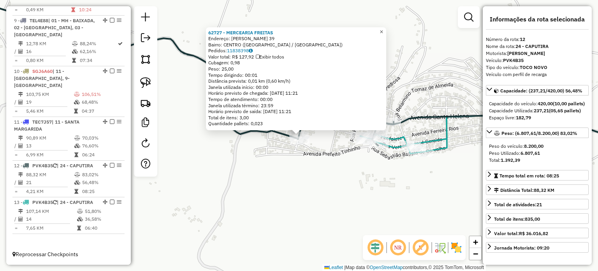
click at [383, 28] on span "×" at bounding box center [381, 31] width 4 height 7
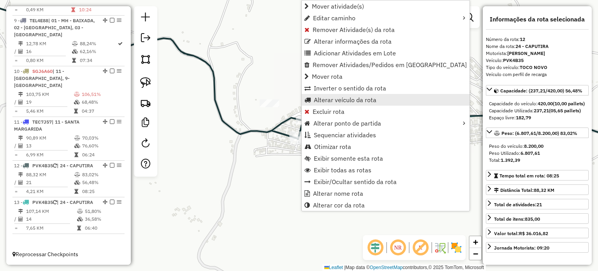
click at [344, 99] on span "Alterar veículo da rota" at bounding box center [345, 100] width 63 height 6
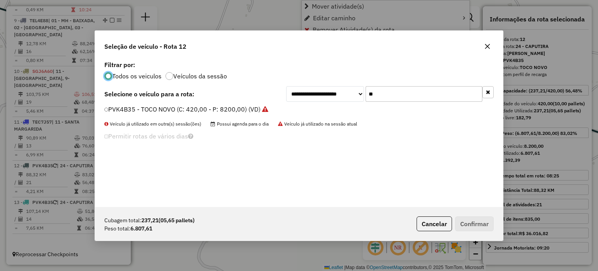
scroll to position [4, 2]
drag, startPoint x: 374, startPoint y: 91, endPoint x: 355, endPoint y: 91, distance: 18.7
click at [355, 91] on div "**********" at bounding box center [389, 94] width 207 height 16
type input "***"
click at [197, 112] on label "RTJ8I00 - TOCO BAÚ 3 (C: 420,00 - P: 8200,00) (VD)" at bounding box center [181, 108] width 155 height 9
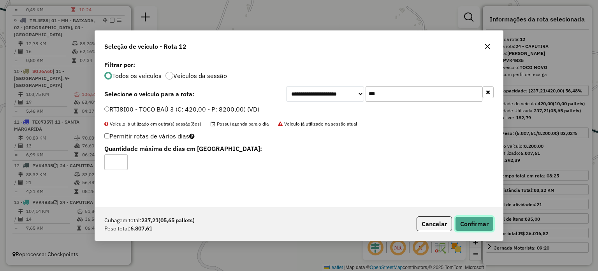
click at [467, 221] on button "Confirmar" at bounding box center [474, 223] width 39 height 15
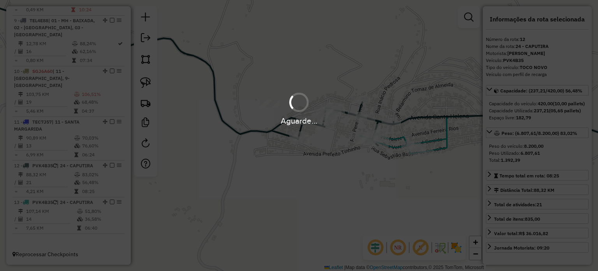
scroll to position [630, 0]
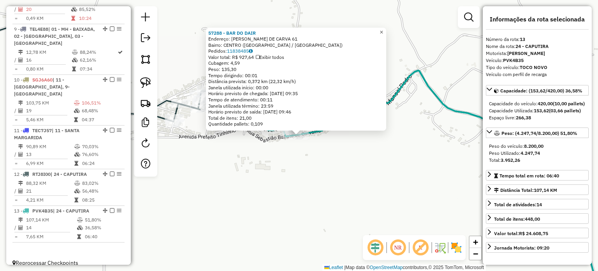
click at [384, 28] on link "×" at bounding box center [381, 32] width 9 height 9
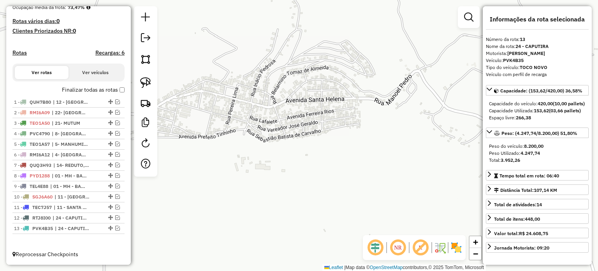
scroll to position [200, 0]
drag, startPoint x: 108, startPoint y: 112, endPoint x: 105, endPoint y: 101, distance: 12.1
click at [78, 113] on span "| 12 - [GEOGRAPHIC_DATA], 8- [GEOGRAPHIC_DATA], 9- [GEOGRAPHIC_DATA]" at bounding box center [71, 112] width 36 height 7
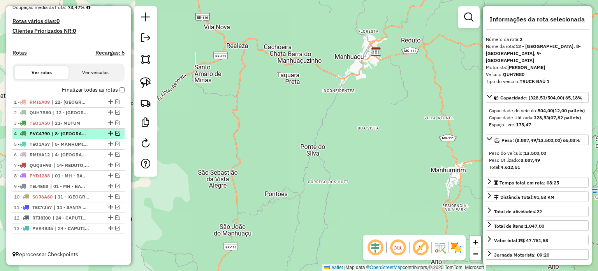
click at [77, 134] on span "| 8- [GEOGRAPHIC_DATA]" at bounding box center [70, 133] width 36 height 7
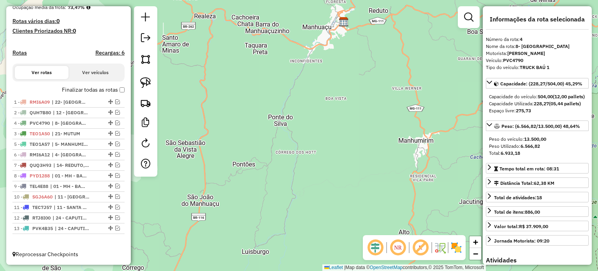
drag, startPoint x: 110, startPoint y: 134, endPoint x: 107, endPoint y: 123, distance: 10.5
click at [91, 154] on div "6 - RMI6A12 | 4- SANTANA DO MANHUAÇU" at bounding box center [55, 154] width 83 height 7
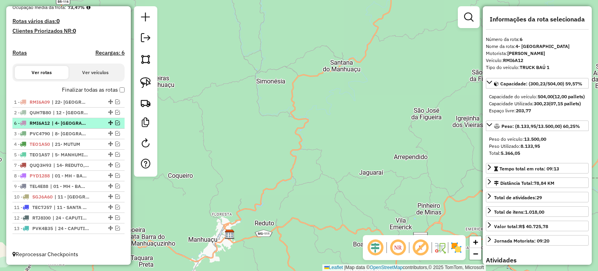
drag, startPoint x: 107, startPoint y: 153, endPoint x: 101, endPoint y: 119, distance: 35.2
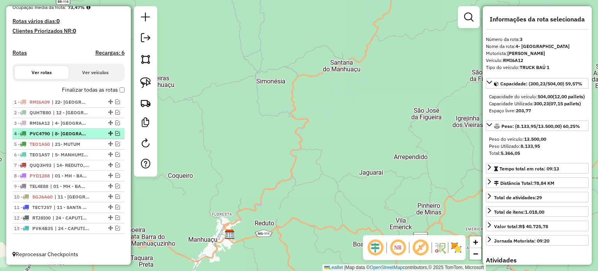
click at [77, 135] on span "| 8- [GEOGRAPHIC_DATA]" at bounding box center [70, 133] width 36 height 7
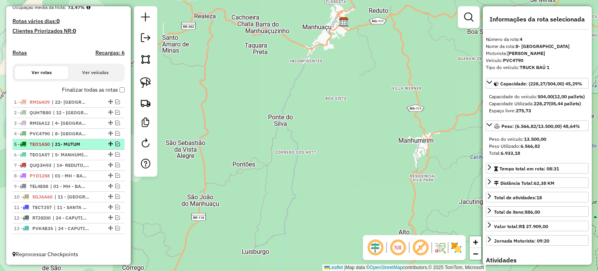
click at [71, 146] on span "| 21- MUTUM" at bounding box center [70, 144] width 36 height 7
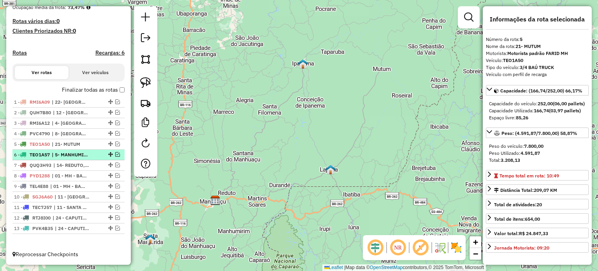
click at [70, 154] on span "| 5- MANHUMIRIM, 6- ESPERA FELIZ" at bounding box center [70, 154] width 36 height 7
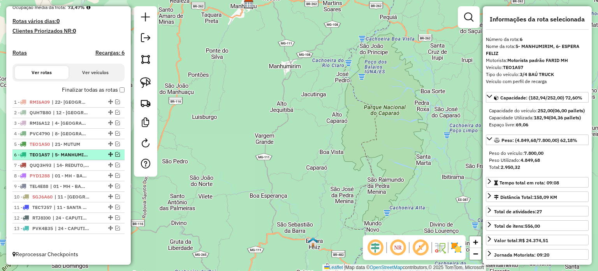
click at [115, 155] on em at bounding box center [117, 154] width 5 height 5
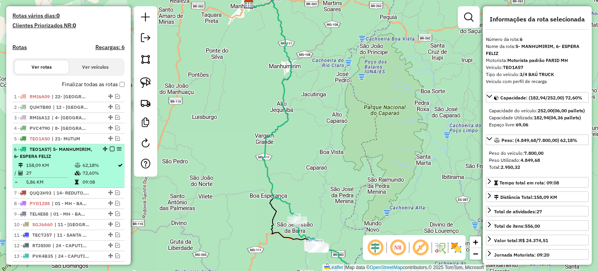
click at [110, 151] on em at bounding box center [112, 148] width 5 height 5
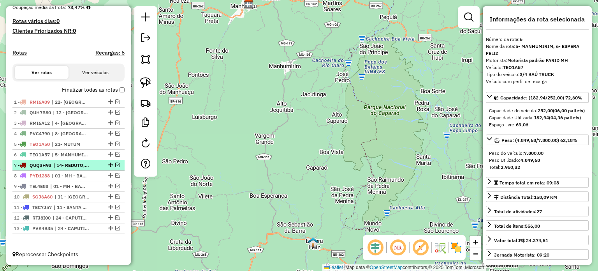
click at [78, 165] on span "| 14- REDUTO, 17- PINHEIRO DE MINAS" at bounding box center [71, 165] width 36 height 7
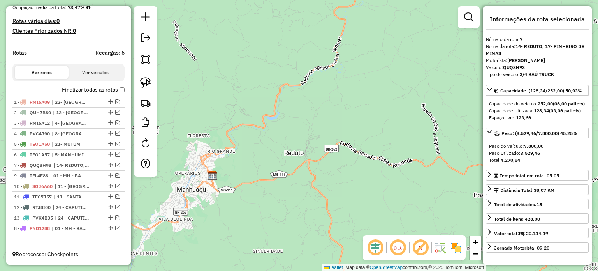
drag, startPoint x: 107, startPoint y: 174, endPoint x: 100, endPoint y: 227, distance: 53.9
drag, startPoint x: 107, startPoint y: 186, endPoint x: 98, endPoint y: 218, distance: 32.9
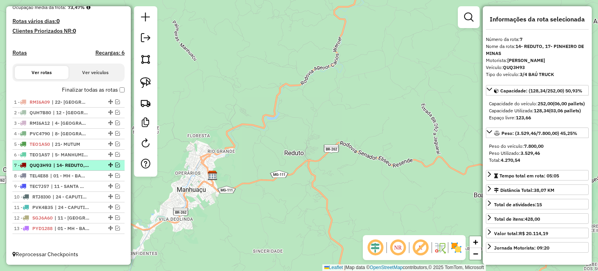
click at [78, 166] on span "| 14- REDUTO, 17- PINHEIRO DE MINAS" at bounding box center [71, 165] width 36 height 7
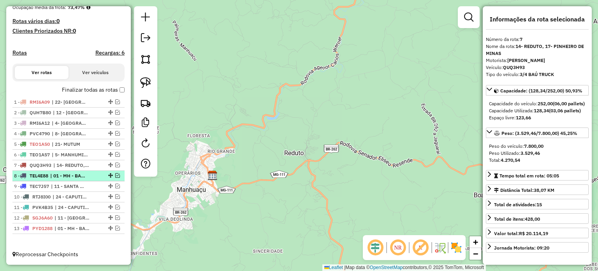
click at [77, 174] on span "| 01 - MH - BAIXADA, 02 - [GEOGRAPHIC_DATA], 03 - [GEOGRAPHIC_DATA]" at bounding box center [68, 175] width 36 height 7
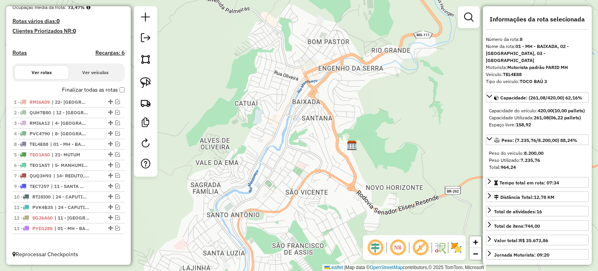
drag, startPoint x: 107, startPoint y: 176, endPoint x: 104, endPoint y: 143, distance: 32.5
click at [73, 187] on span "| 11 - SANTA MARGARIDA" at bounding box center [69, 186] width 36 height 7
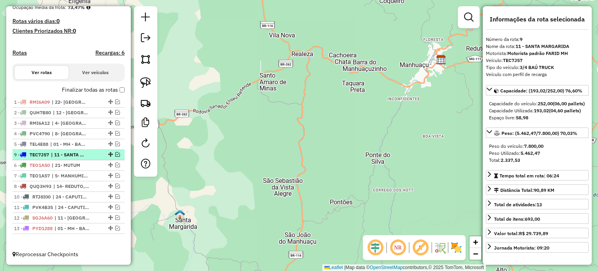
drag, startPoint x: 107, startPoint y: 186, endPoint x: 102, endPoint y: 154, distance: 32.3
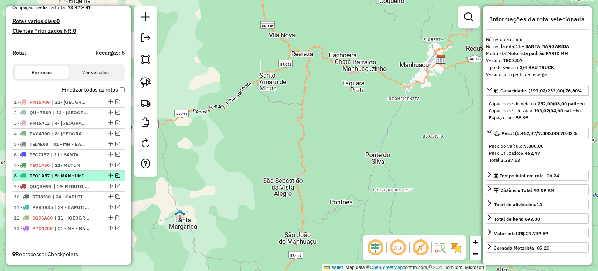
click at [75, 175] on span "| 5- MANHUMIRIM, 6- ESPERA FELIZ" at bounding box center [70, 175] width 36 height 7
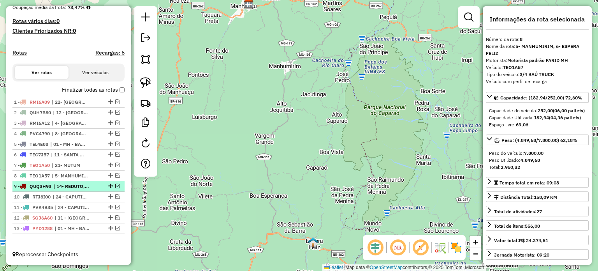
click at [73, 185] on span "| 14- REDUTO, 17- PINHEIRO DE MINAS" at bounding box center [71, 186] width 36 height 7
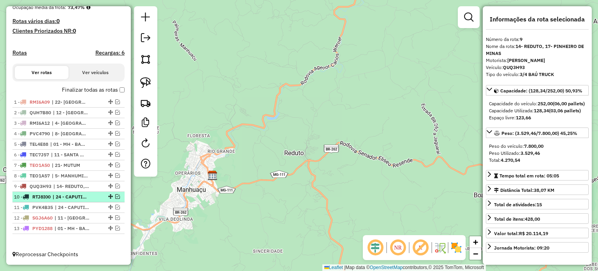
click at [72, 197] on span "| 24 - CAPUTIRA" at bounding box center [71, 196] width 36 height 7
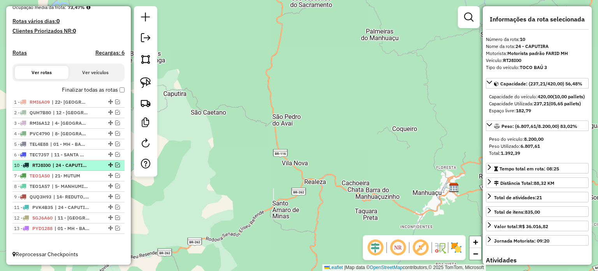
drag, startPoint x: 107, startPoint y: 197, endPoint x: 102, endPoint y: 162, distance: 36.2
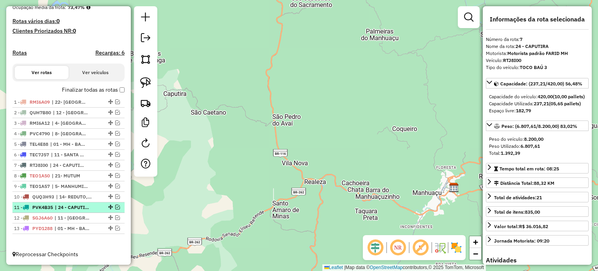
click at [72, 208] on span "| 24 - CAPUTIRA" at bounding box center [73, 207] width 36 height 7
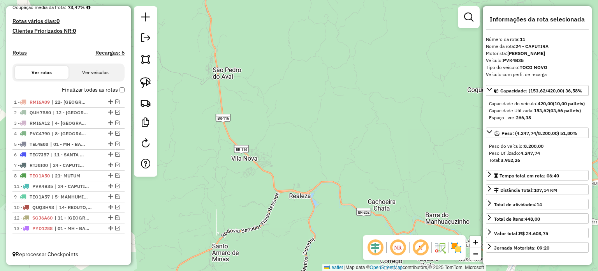
drag, startPoint x: 109, startPoint y: 208, endPoint x: 107, endPoint y: 185, distance: 22.7
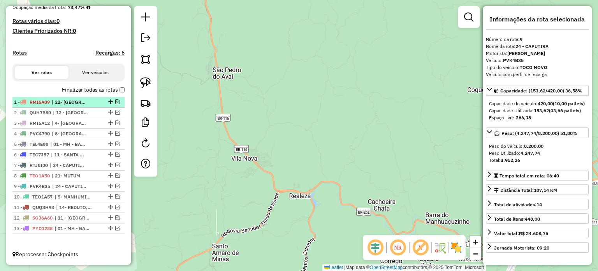
click at [72, 102] on span "| 22- [GEOGRAPHIC_DATA], 23- POCRANE" at bounding box center [70, 101] width 36 height 7
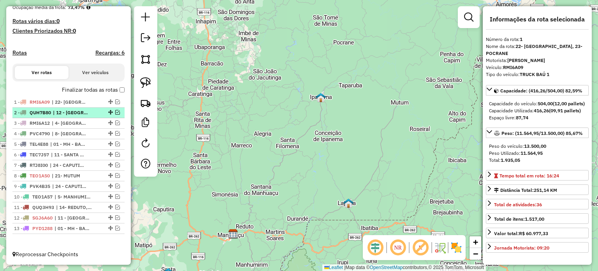
click at [67, 113] on span "| 12 - [GEOGRAPHIC_DATA], 8- [GEOGRAPHIC_DATA], 9- [GEOGRAPHIC_DATA]" at bounding box center [71, 112] width 36 height 7
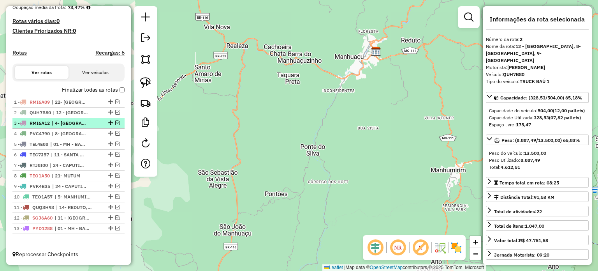
click at [65, 123] on span "| 4- [GEOGRAPHIC_DATA]" at bounding box center [70, 122] width 36 height 7
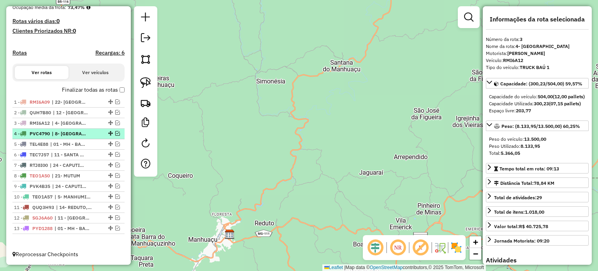
click at [63, 134] on span "| 8- [GEOGRAPHIC_DATA]" at bounding box center [70, 133] width 36 height 7
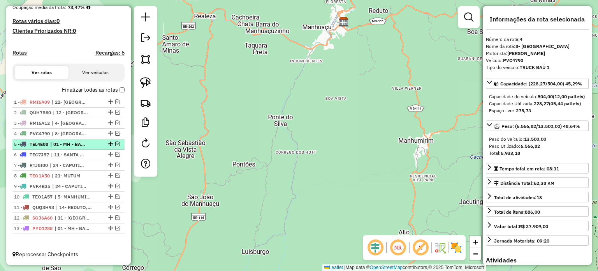
click at [65, 143] on span "| 01 - MH - BAIXADA, 02 - [GEOGRAPHIC_DATA], 03 - [GEOGRAPHIC_DATA]" at bounding box center [68, 144] width 36 height 7
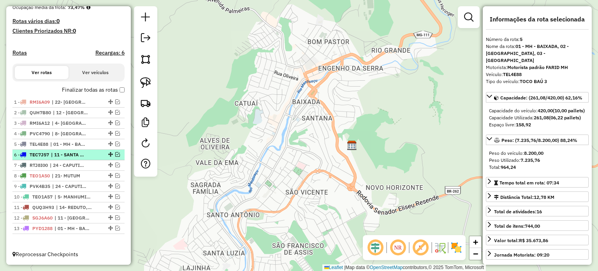
click at [65, 155] on span "| 11 - SANTA MARGARIDA" at bounding box center [69, 154] width 36 height 7
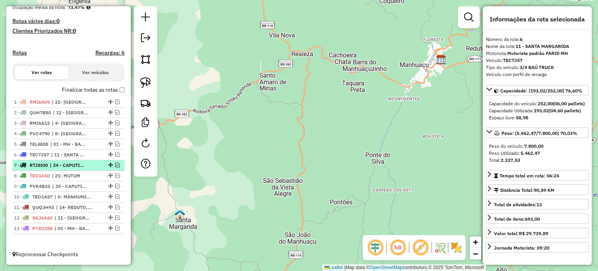
click at [65, 163] on span "| 24 - CAPUTIRA" at bounding box center [68, 165] width 36 height 7
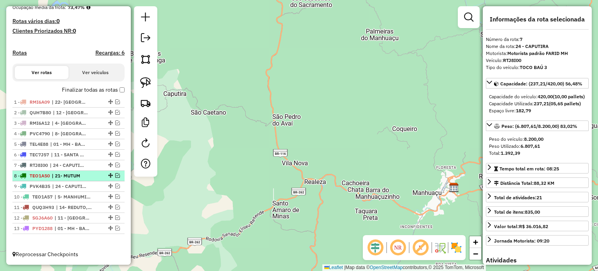
click at [64, 174] on span "| 21- MUTUM" at bounding box center [70, 175] width 36 height 7
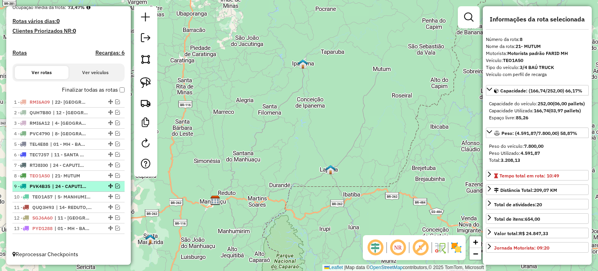
click at [63, 186] on span "| 24 - CAPUTIRA" at bounding box center [70, 186] width 36 height 7
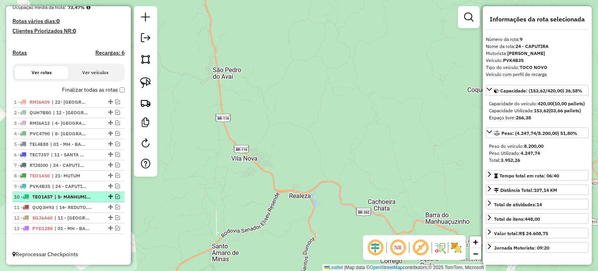
click at [70, 197] on span "| 5- MANHUMIRIM, 6- ESPERA FELIZ" at bounding box center [72, 196] width 36 height 7
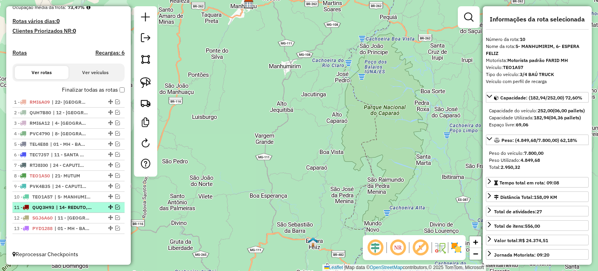
click at [75, 208] on span "| 14- REDUTO, 17- PINHEIRO DE MINAS" at bounding box center [74, 207] width 36 height 7
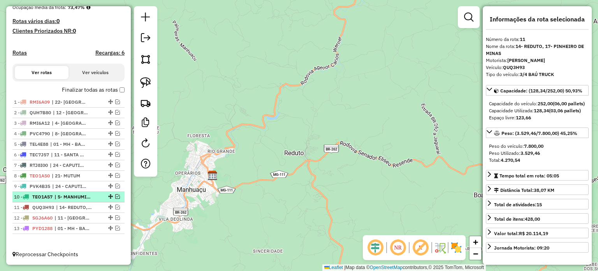
click at [75, 197] on span "| 5- MANHUMIRIM, 6- ESPERA FELIZ" at bounding box center [72, 196] width 36 height 7
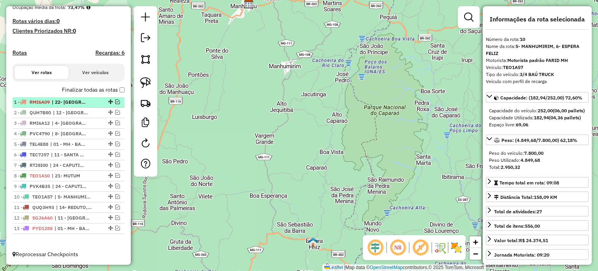
click at [77, 102] on span "| 22- [GEOGRAPHIC_DATA], 23- POCRANE" at bounding box center [70, 101] width 36 height 7
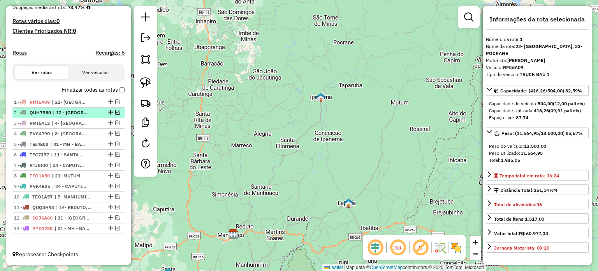
click at [57, 112] on span "| 12 - [GEOGRAPHIC_DATA], 8- [GEOGRAPHIC_DATA], 9- [GEOGRAPHIC_DATA]" at bounding box center [71, 112] width 36 height 7
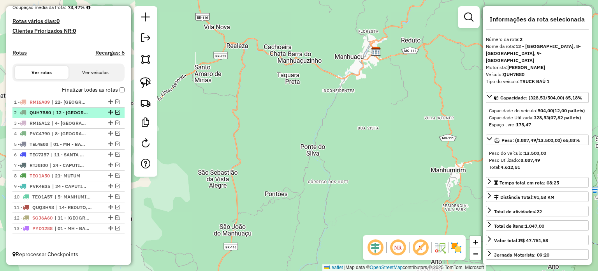
click at [86, 112] on span "| 12 - [GEOGRAPHIC_DATA], 8- [GEOGRAPHIC_DATA], 9- [GEOGRAPHIC_DATA]" at bounding box center [71, 112] width 36 height 7
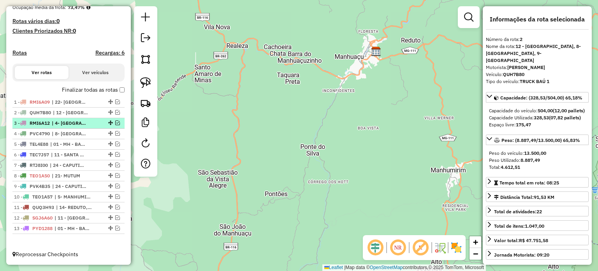
click at [72, 124] on span "| 4- [GEOGRAPHIC_DATA]" at bounding box center [70, 122] width 36 height 7
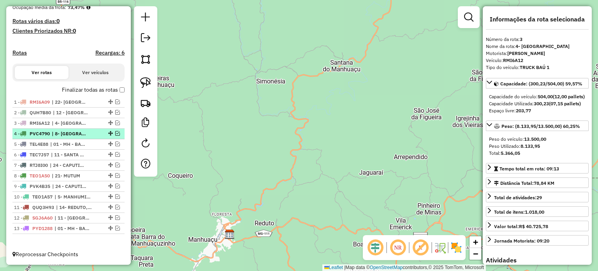
click at [71, 133] on span "| 8- [GEOGRAPHIC_DATA]" at bounding box center [70, 133] width 36 height 7
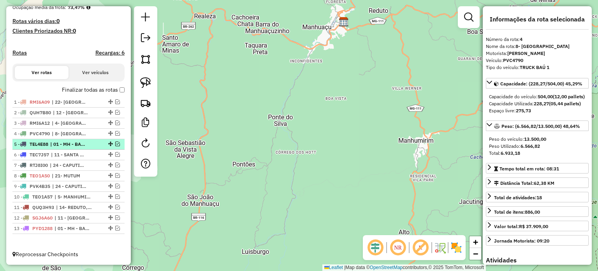
click at [83, 144] on span "| 01 - MH - BAIXADA, 02 - [GEOGRAPHIC_DATA], 03 - [GEOGRAPHIC_DATA]" at bounding box center [68, 144] width 36 height 7
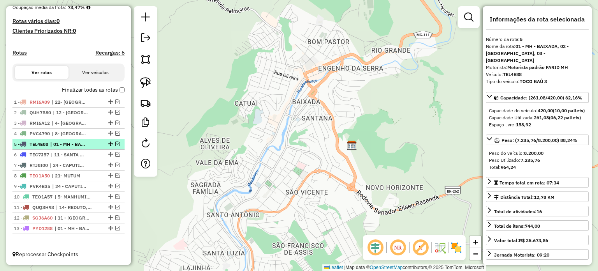
click at [83, 141] on span "| 01 - MH - BAIXADA, 02 - [GEOGRAPHIC_DATA], 03 - [GEOGRAPHIC_DATA]" at bounding box center [68, 144] width 36 height 7
click at [115, 142] on em at bounding box center [117, 143] width 5 height 5
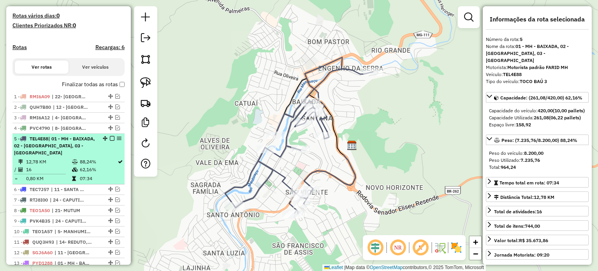
click at [110, 141] on em at bounding box center [112, 138] width 5 height 5
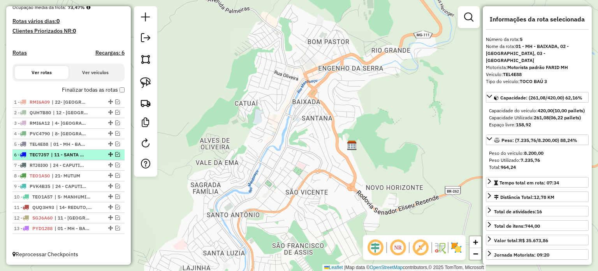
click at [68, 153] on span "| 11 - SANTA MARGARIDA" at bounding box center [69, 154] width 36 height 7
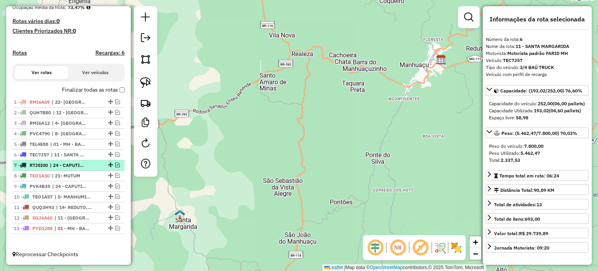
click at [83, 165] on span "| 24 - CAPUTIRA" at bounding box center [68, 165] width 36 height 7
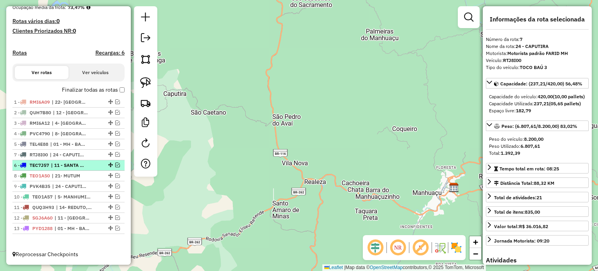
drag, startPoint x: 107, startPoint y: 155, endPoint x: 105, endPoint y: 168, distance: 12.6
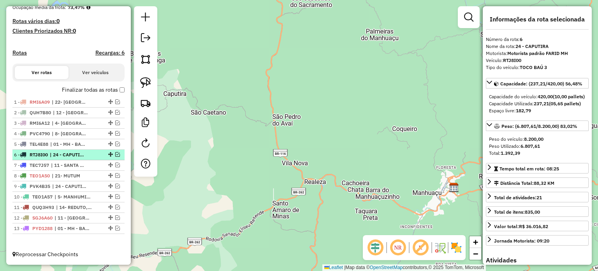
click at [81, 154] on span "| 24 - CAPUTIRA" at bounding box center [68, 154] width 36 height 7
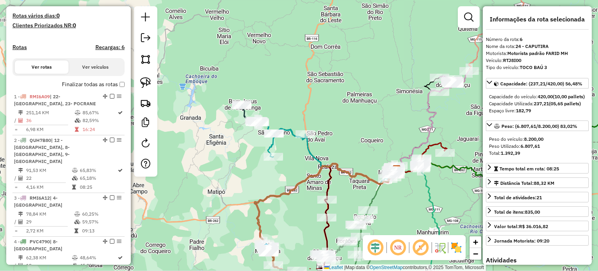
drag, startPoint x: 344, startPoint y: 230, endPoint x: 288, endPoint y: 127, distance: 117.4
click at [288, 127] on div "Janela de atendimento Grade de atendimento Capacidade Transportadoras Veículos …" at bounding box center [299, 135] width 598 height 271
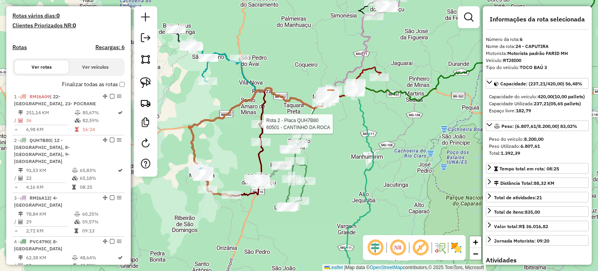
drag, startPoint x: 268, startPoint y: 235, endPoint x: 254, endPoint y: 86, distance: 150.1
click at [254, 87] on div "Rota 2 - Placa QUH7B80 60501 - CANTINHO DA ROCA Janela de atendimento Grade de …" at bounding box center [299, 135] width 598 height 271
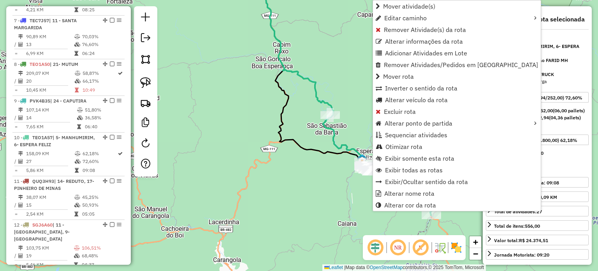
scroll to position [630, 0]
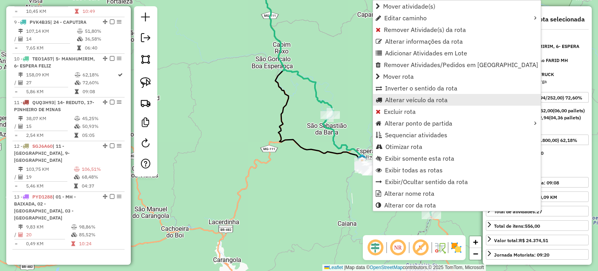
click at [406, 98] on span "Alterar veículo da rota" at bounding box center [416, 100] width 63 height 6
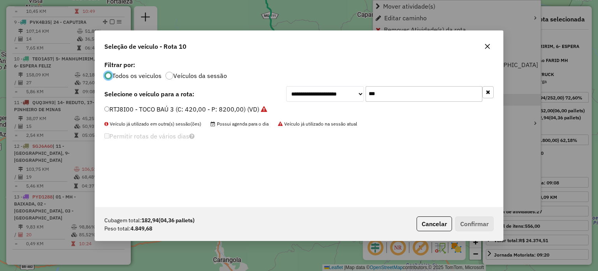
scroll to position [4, 2]
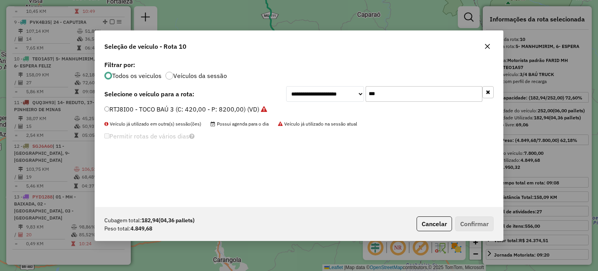
drag, startPoint x: 386, startPoint y: 94, endPoint x: 363, endPoint y: 94, distance: 23.4
click at [363, 94] on div "**********" at bounding box center [389, 94] width 207 height 16
type input "***"
click at [188, 109] on label "TEC7J57 - 3/4 BAÚ TRUCK (C: 252,00 - P: 7800,00) (VD)" at bounding box center [191, 108] width 174 height 9
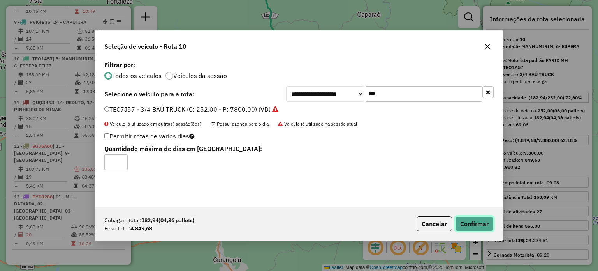
click at [472, 224] on button "Confirmar" at bounding box center [474, 223] width 39 height 15
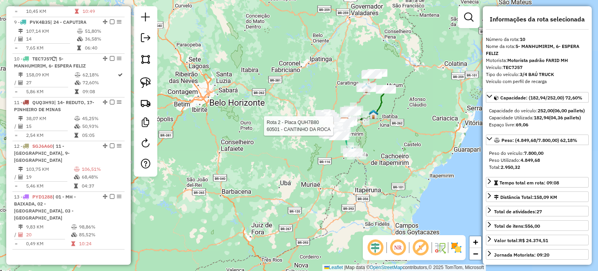
drag, startPoint x: 345, startPoint y: 153, endPoint x: 357, endPoint y: 155, distance: 11.5
click at [356, 155] on div "Rota 2 - Placa QUH7B80 60501 - CANTINHO DA ROCA Janela de atendimento Grade de …" at bounding box center [299, 135] width 598 height 271
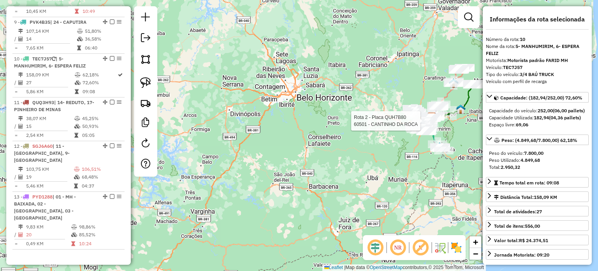
drag, startPoint x: 402, startPoint y: 145, endPoint x: 323, endPoint y: 152, distance: 79.0
click at [313, 160] on div "Rota 2 - Placa QUH7B80 60501 - CANTINHO DA ROCA Janela de atendimento Grade de …" at bounding box center [299, 135] width 598 height 271
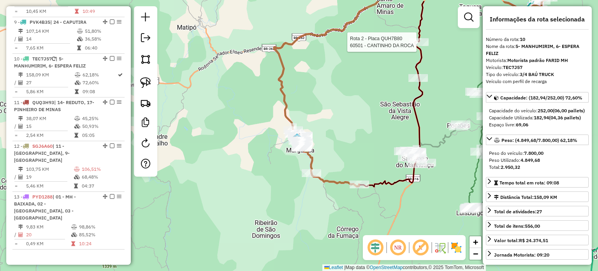
drag, startPoint x: 360, startPoint y: 113, endPoint x: 334, endPoint y: 129, distance: 30.4
click at [351, 123] on div "Rota 2 - Placa QUH7B80 60501 - CANTINHO DA ROCA Janela de atendimento Grade de …" at bounding box center [299, 135] width 598 height 271
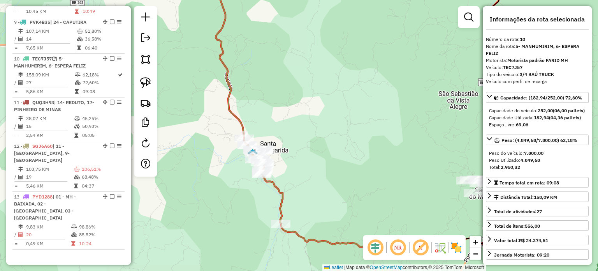
drag, startPoint x: 356, startPoint y: 134, endPoint x: 360, endPoint y: 123, distance: 11.5
click at [360, 123] on div "Rota 2 - Placa QUH7B80 60501 - CANTINHO DA ROCA Janela de atendimento Grade de …" at bounding box center [299, 135] width 598 height 271
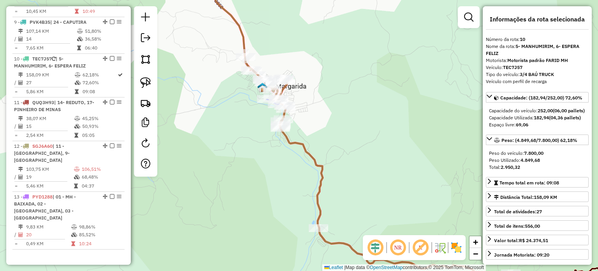
drag, startPoint x: 336, startPoint y: 120, endPoint x: 343, endPoint y: 117, distance: 7.5
click at [343, 117] on div "Rota 2 - Placa QUH7B80 60501 - CANTINHO DA ROCA Janela de atendimento Grade de …" at bounding box center [299, 135] width 598 height 271
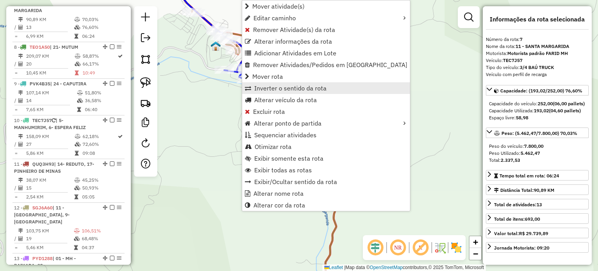
scroll to position [553, 0]
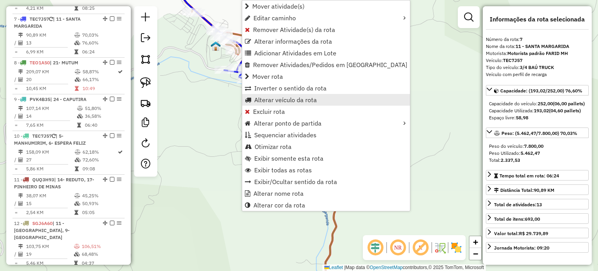
click at [281, 99] on span "Alterar veículo da rota" at bounding box center [285, 100] width 63 height 6
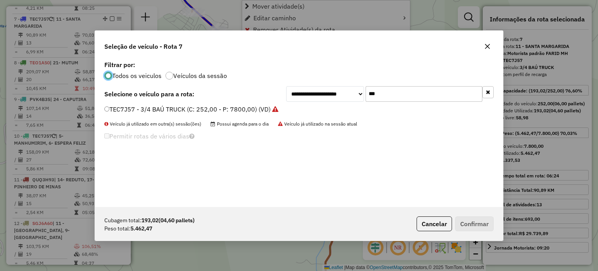
scroll to position [4, 2]
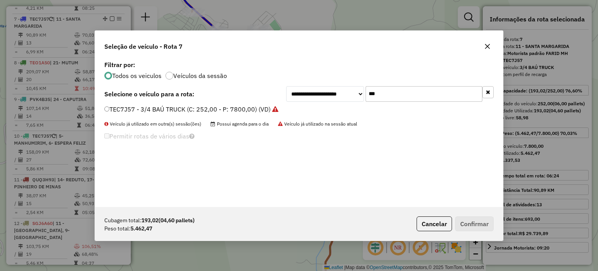
drag, startPoint x: 395, startPoint y: 95, endPoint x: 343, endPoint y: 94, distance: 52.2
click at [343, 94] on div "**********" at bounding box center [389, 94] width 207 height 16
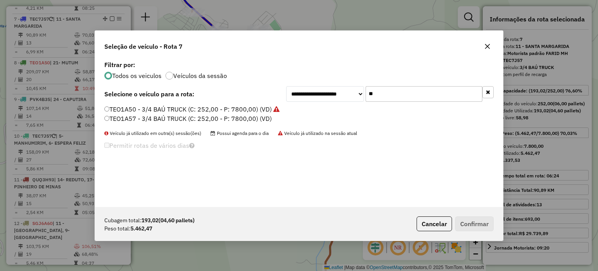
type input "**"
click at [217, 119] on label "TEO1A57 - 3/4 BAÚ TRUCK (C: 252,00 - P: 7800,00) (VD)" at bounding box center [187, 118] width 167 height 9
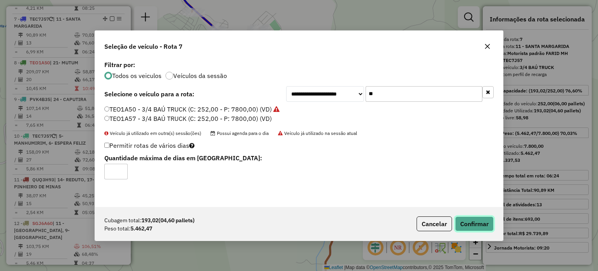
click at [474, 224] on button "Confirmar" at bounding box center [474, 223] width 39 height 15
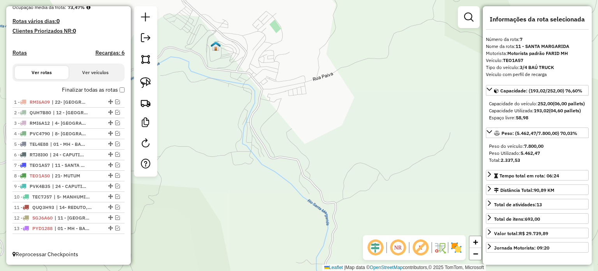
scroll to position [200, 0]
click at [72, 105] on span "| 22- [GEOGRAPHIC_DATA], 23- POCRANE" at bounding box center [70, 101] width 36 height 7
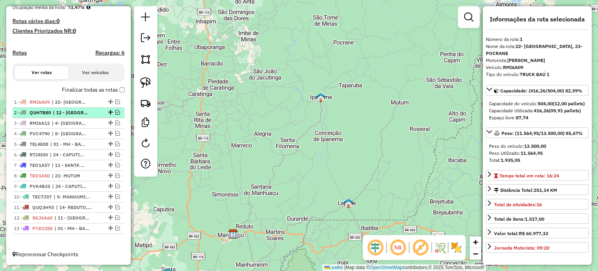
click at [77, 115] on span "| 12 - [GEOGRAPHIC_DATA], 8- [GEOGRAPHIC_DATA], 9- [GEOGRAPHIC_DATA]" at bounding box center [71, 112] width 36 height 7
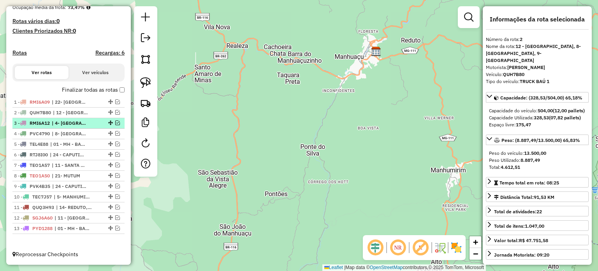
click at [74, 124] on span "| 4- [GEOGRAPHIC_DATA]" at bounding box center [70, 122] width 36 height 7
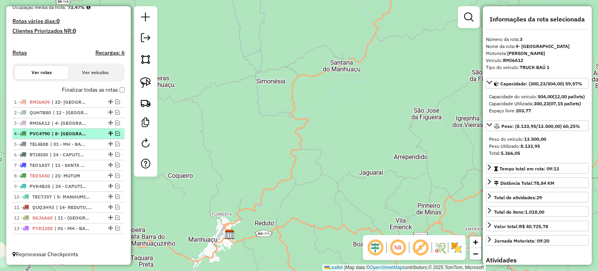
click at [76, 132] on span "| 8- [GEOGRAPHIC_DATA]" at bounding box center [70, 133] width 36 height 7
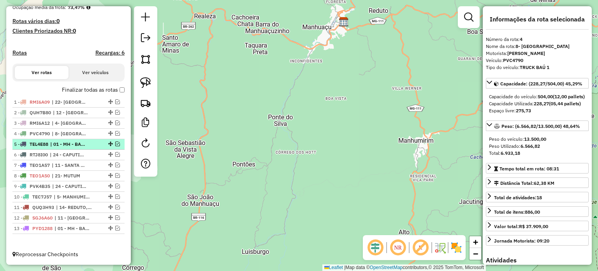
click at [75, 143] on span "| 01 - MH - BAIXADA, 02 - [GEOGRAPHIC_DATA], 03 - [GEOGRAPHIC_DATA]" at bounding box center [68, 144] width 36 height 7
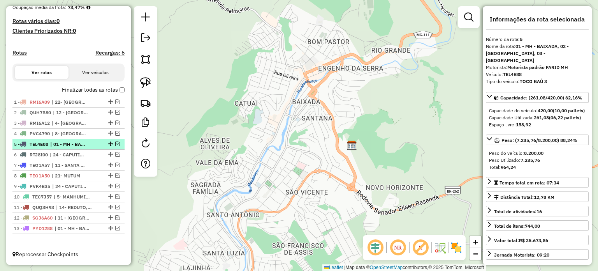
click at [78, 144] on span "| 01 - MH - BAIXADA, 02 - [GEOGRAPHIC_DATA], 03 - [GEOGRAPHIC_DATA]" at bounding box center [68, 144] width 36 height 7
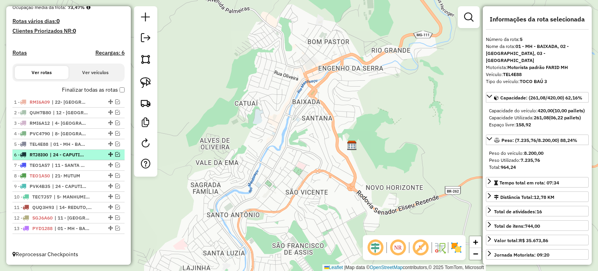
click at [72, 156] on span "| 24 - CAPUTIRA" at bounding box center [68, 154] width 36 height 7
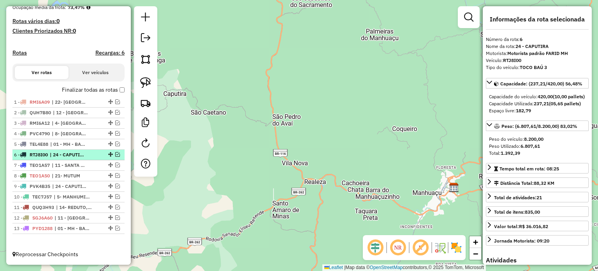
click at [75, 155] on span "| 24 - CAPUTIRA" at bounding box center [68, 154] width 36 height 7
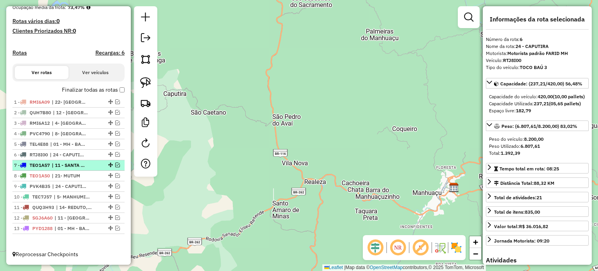
click at [72, 166] on span "| 11 - SANTA MARGARIDA" at bounding box center [70, 165] width 36 height 7
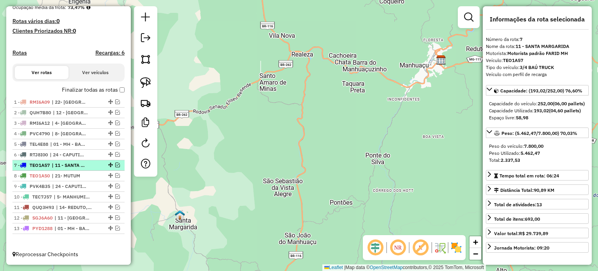
click at [116, 163] on em at bounding box center [117, 164] width 5 height 5
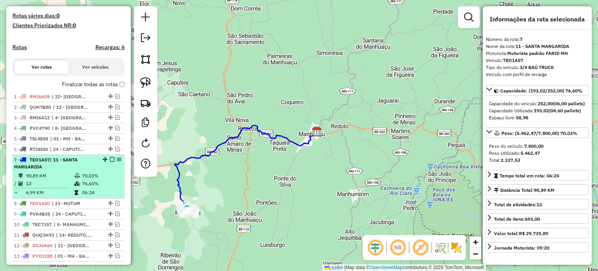
click at [110, 162] on em at bounding box center [112, 159] width 5 height 5
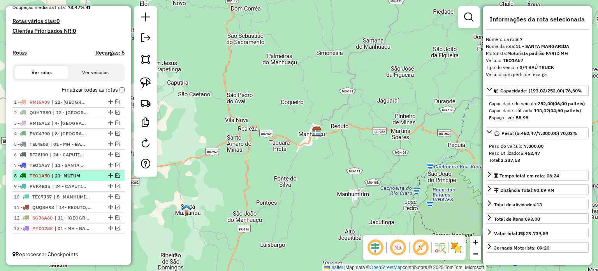
click at [85, 174] on span "| 21- MUTUM" at bounding box center [70, 175] width 36 height 7
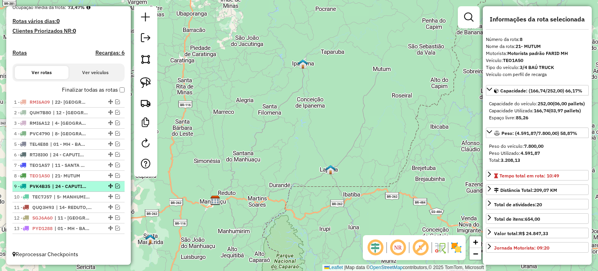
click at [81, 186] on span "| 24 - CAPUTIRA" at bounding box center [70, 186] width 36 height 7
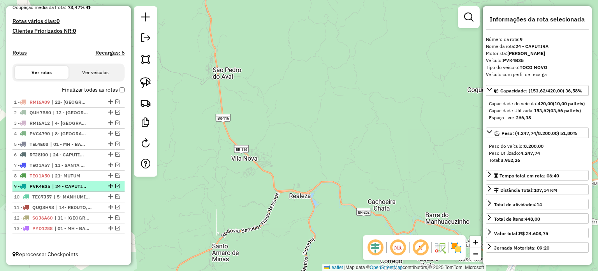
click at [115, 186] on em at bounding box center [117, 185] width 5 height 5
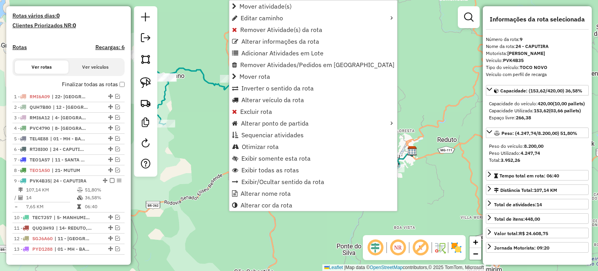
scroll to position [226, 0]
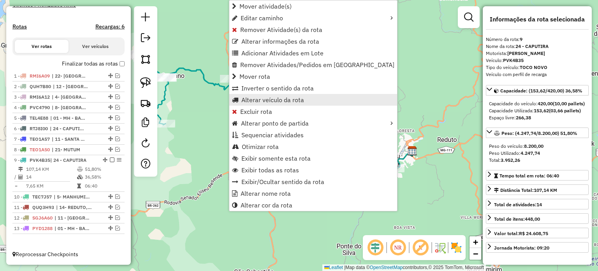
click at [269, 100] on span "Alterar veículo da rota" at bounding box center [272, 100] width 63 height 6
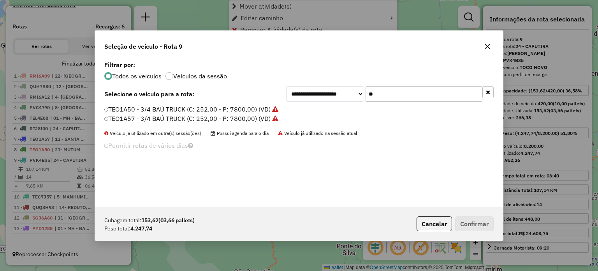
scroll to position [4, 2]
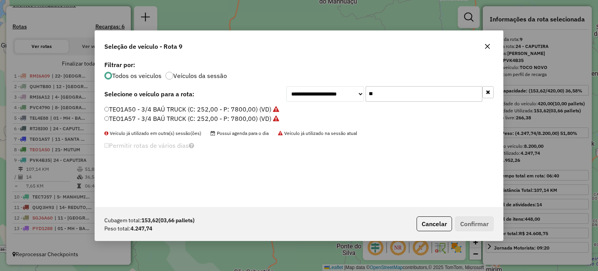
drag, startPoint x: 381, startPoint y: 93, endPoint x: 351, endPoint y: 93, distance: 30.8
click at [356, 93] on div "**********" at bounding box center [389, 94] width 207 height 16
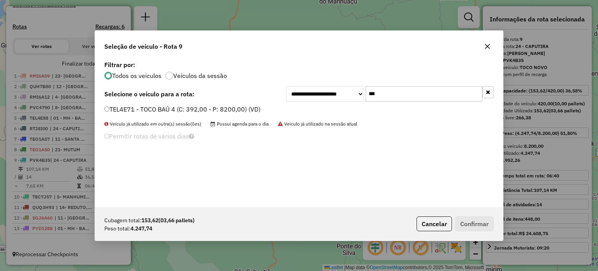
type input "***"
click at [187, 107] on label "TEL4E71 - TOCO BAÚ 4 (C: 392,00 - P: 8200,00) (VD)" at bounding box center [182, 108] width 156 height 9
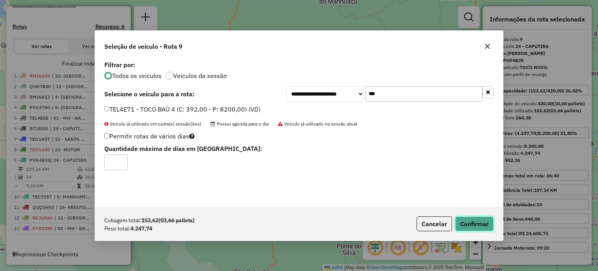
click at [469, 218] on button "Confirmar" at bounding box center [474, 223] width 39 height 15
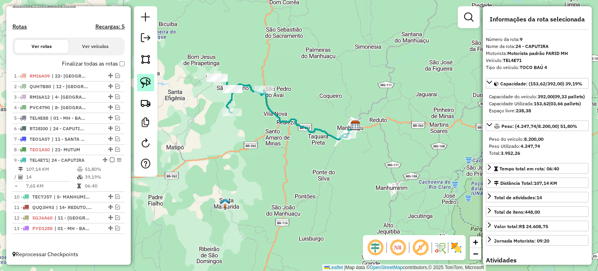
click at [149, 83] on img at bounding box center [145, 82] width 11 height 11
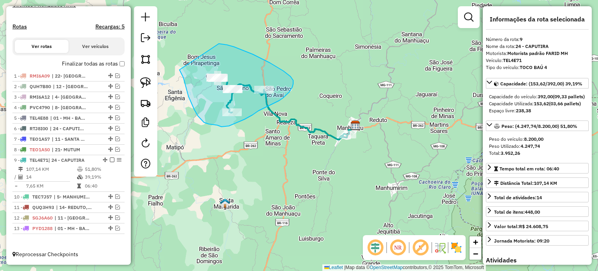
drag, startPoint x: 179, startPoint y: 70, endPoint x: 219, endPoint y: 44, distance: 47.2
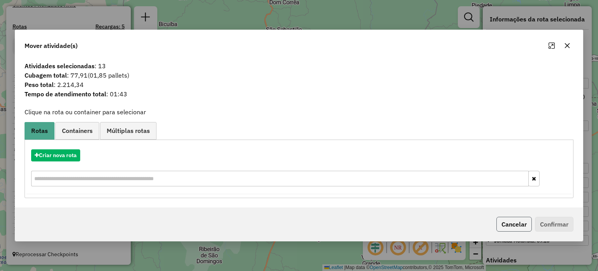
click at [512, 227] on button "Cancelar" at bounding box center [513, 223] width 35 height 15
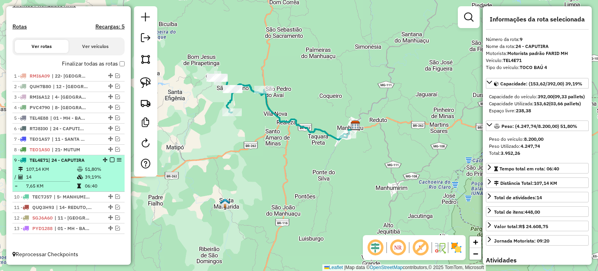
click at [110, 160] on em at bounding box center [112, 159] width 5 height 5
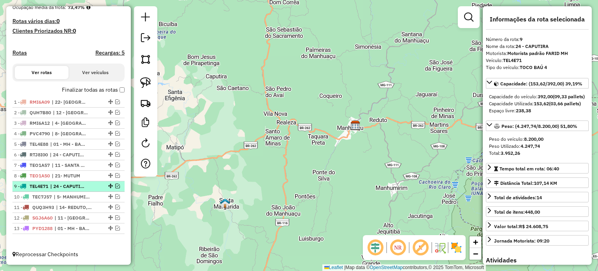
click at [85, 188] on span "| 24 - CAPUTIRA" at bounding box center [68, 186] width 36 height 7
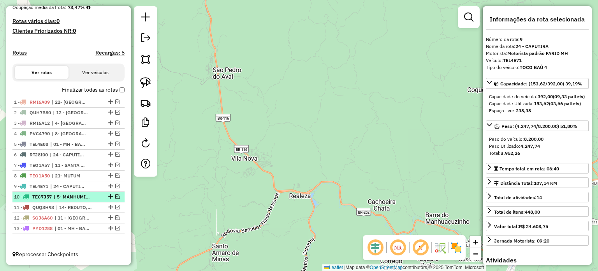
click at [84, 199] on span "| 5- MANHUMIRIM, 6- ESPERA FELIZ" at bounding box center [72, 196] width 36 height 7
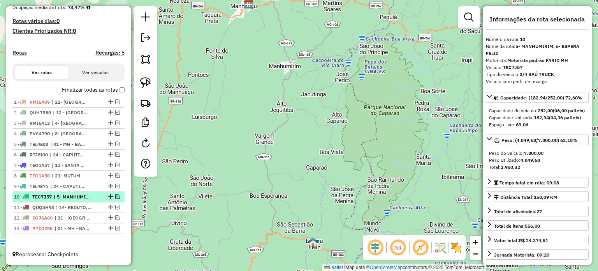
click at [118, 198] on div at bounding box center [109, 196] width 23 height 5
click at [117, 197] on em at bounding box center [117, 196] width 5 height 5
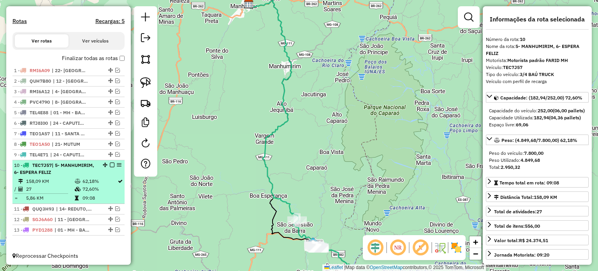
click at [110, 167] on em at bounding box center [112, 164] width 5 height 5
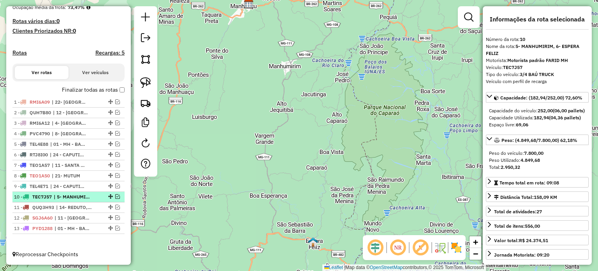
scroll to position [200, 0]
click at [73, 196] on span "| 5- MANHUMIRIM, 6- ESPERA FELIZ" at bounding box center [72, 196] width 36 height 7
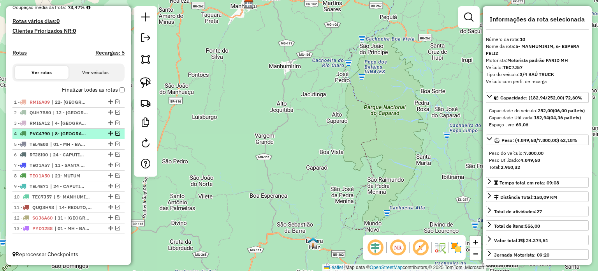
click at [84, 132] on span "| 8- [GEOGRAPHIC_DATA]" at bounding box center [70, 133] width 36 height 7
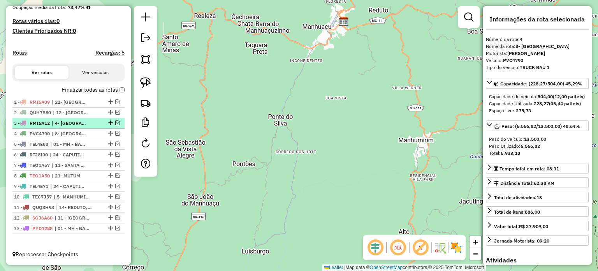
click at [90, 123] on div "3 - RMI6A12 | 4- SANTANA DO MANHUAÇU" at bounding box center [55, 122] width 83 height 7
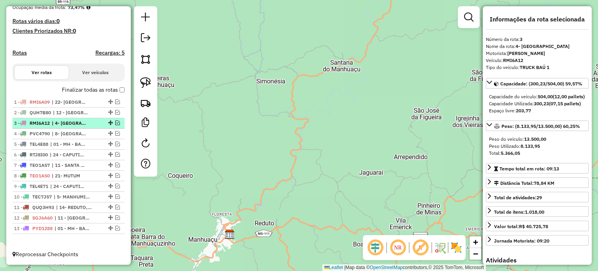
click at [116, 123] on em at bounding box center [117, 122] width 5 height 5
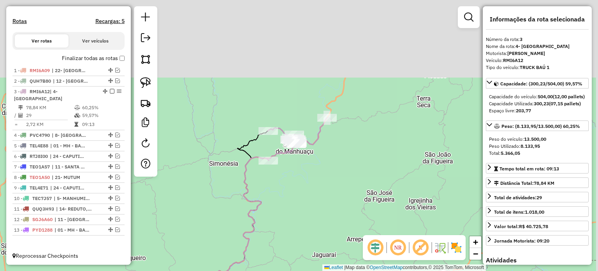
drag, startPoint x: 372, startPoint y: 110, endPoint x: 325, endPoint y: 192, distance: 94.7
click at [325, 192] on div "Janela de atendimento Grade de atendimento Capacidade Transportadoras Veículos …" at bounding box center [299, 135] width 598 height 271
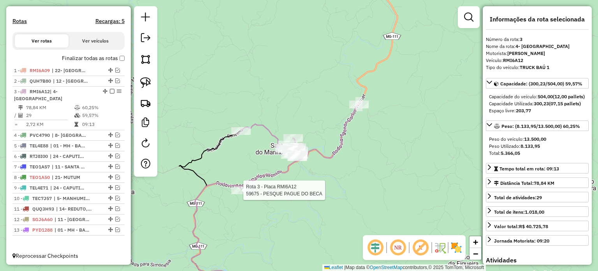
scroll to position [233, 0]
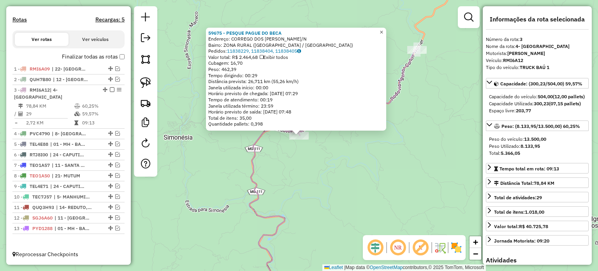
drag, startPoint x: 387, startPoint y: 28, endPoint x: 374, endPoint y: 43, distance: 19.9
click at [383, 28] on span "×" at bounding box center [381, 31] width 4 height 7
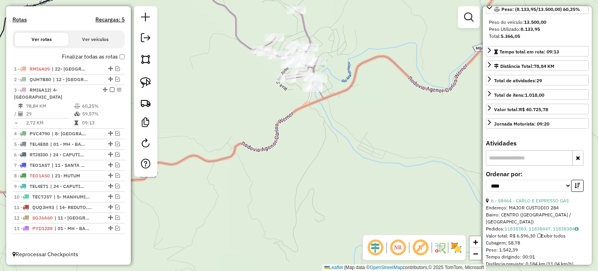
scroll to position [156, 0]
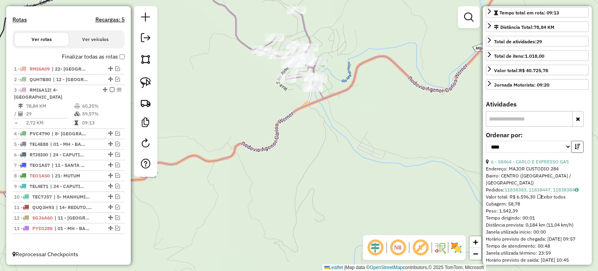
click at [575, 149] on icon "button" at bounding box center [577, 146] width 5 height 5
click at [576, 149] on icon "button" at bounding box center [577, 146] width 5 height 5
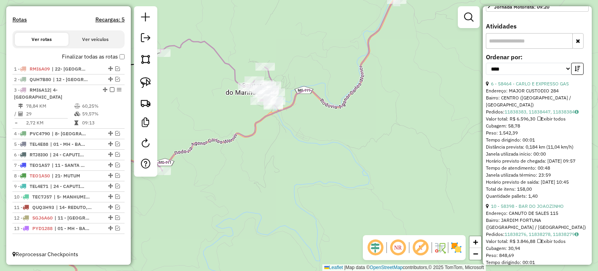
scroll to position [78, 0]
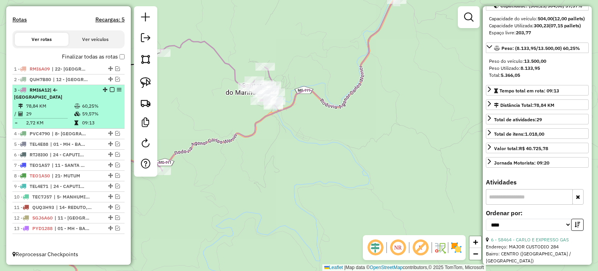
click at [110, 89] on em at bounding box center [112, 89] width 5 height 5
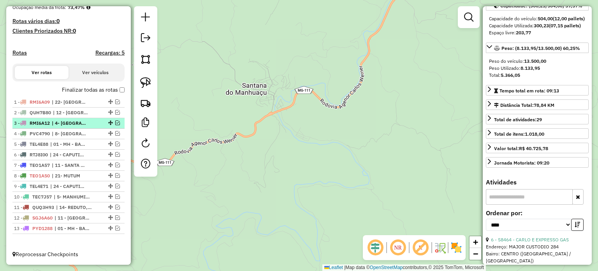
scroll to position [200, 0]
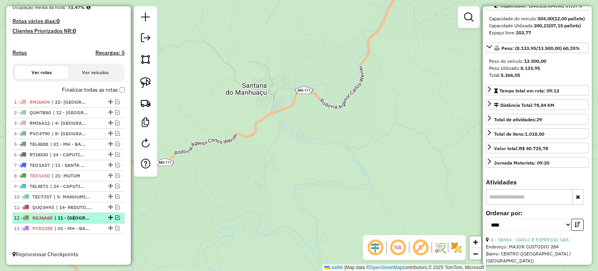
click at [72, 214] on span "| 11 - [GEOGRAPHIC_DATA], 9- [GEOGRAPHIC_DATA]" at bounding box center [72, 217] width 36 height 7
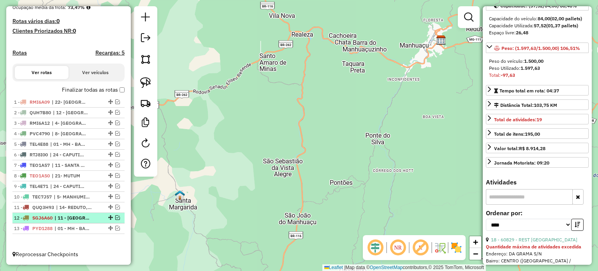
click at [92, 219] on div "12 - SGJ6A60 | 11 - SANTA MARGARIDA, 9- SÃO JOÃO DO MANHUAÇU" at bounding box center [55, 217] width 83 height 7
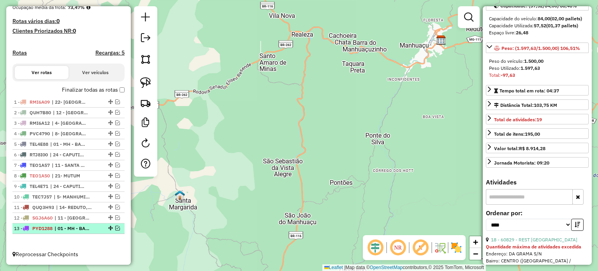
click at [54, 227] on div "13 - PYD1288 | 01 - MH - BAIXADA, 02 - MH SANTA LUZIA, 03 - MH CENTRO" at bounding box center [55, 228] width 83 height 7
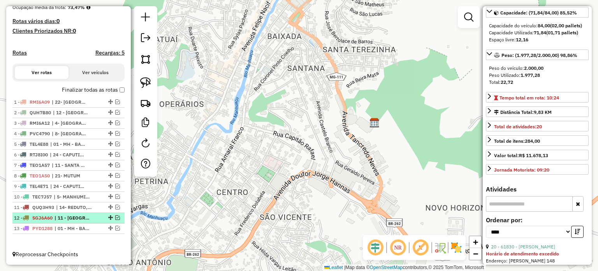
click at [115, 217] on em at bounding box center [117, 217] width 5 height 5
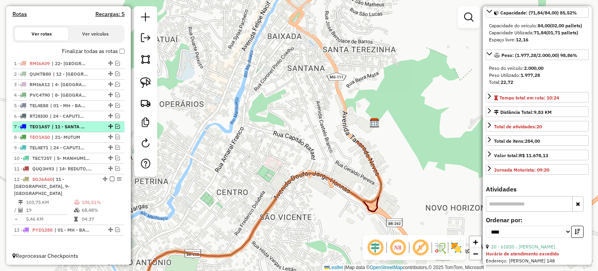
click at [115, 128] on em at bounding box center [117, 126] width 5 height 5
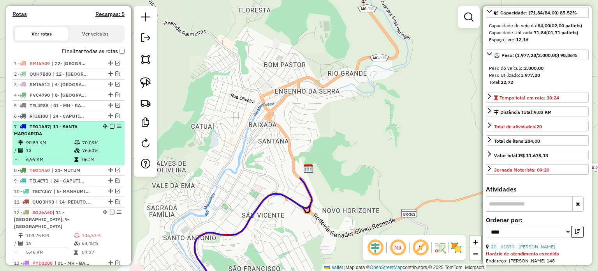
click at [64, 135] on span "| 11 - SANTA MARGARIDA" at bounding box center [45, 129] width 63 height 13
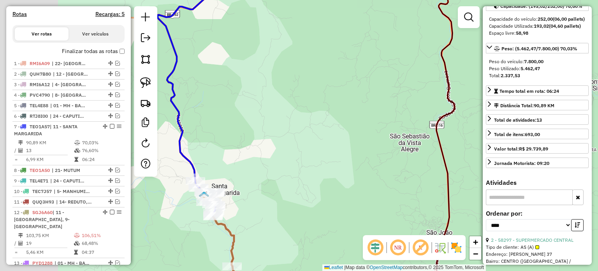
drag, startPoint x: 264, startPoint y: 191, endPoint x: 290, endPoint y: 190, distance: 26.1
click at [290, 190] on div "Janela de atendimento Grade de atendimento Capacidade Transportadoras Veículos …" at bounding box center [299, 135] width 598 height 271
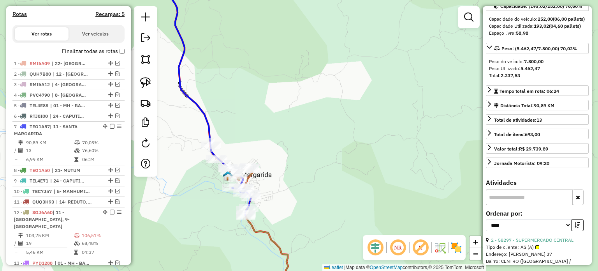
drag, startPoint x: 260, startPoint y: 198, endPoint x: 280, endPoint y: 186, distance: 23.5
click at [280, 186] on div "Janela de atendimento Grade de atendimento Capacidade Transportadoras Veículos …" at bounding box center [299, 135] width 598 height 271
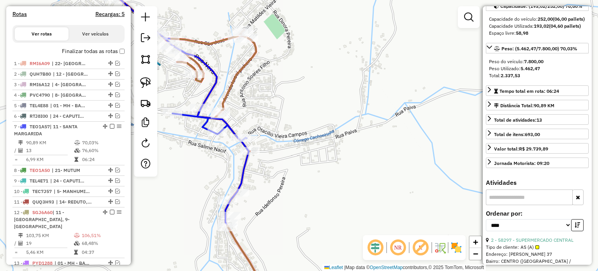
drag, startPoint x: 255, startPoint y: 202, endPoint x: 272, endPoint y: 203, distance: 17.2
click at [271, 203] on div "Janela de atendimento Grade de atendimento Capacidade Transportadoras Veículos …" at bounding box center [299, 135] width 598 height 271
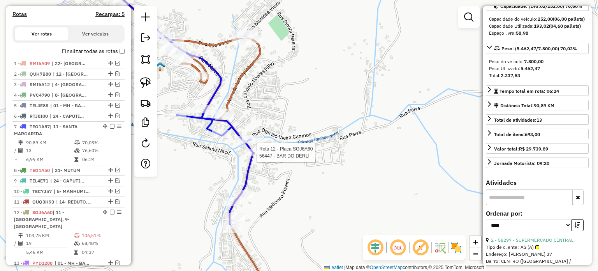
scroll to position [273, 0]
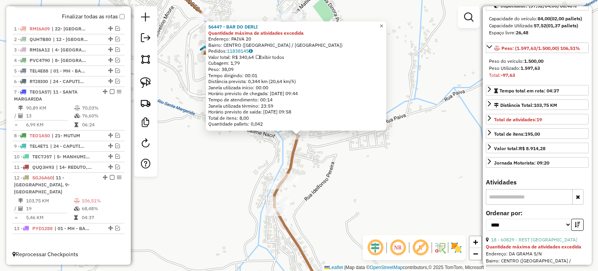
click at [383, 25] on span "×" at bounding box center [381, 26] width 4 height 7
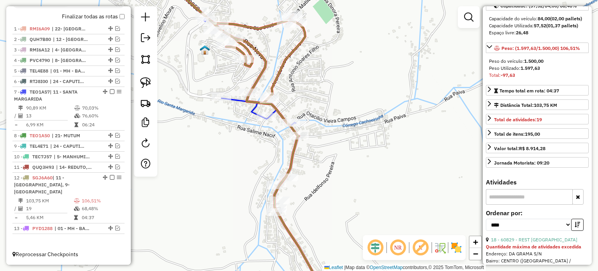
drag, startPoint x: 318, startPoint y: 173, endPoint x: 319, endPoint y: 152, distance: 21.1
click at [321, 151] on div "Janela de atendimento Grade de atendimento Capacidade Transportadoras Veículos …" at bounding box center [299, 135] width 598 height 271
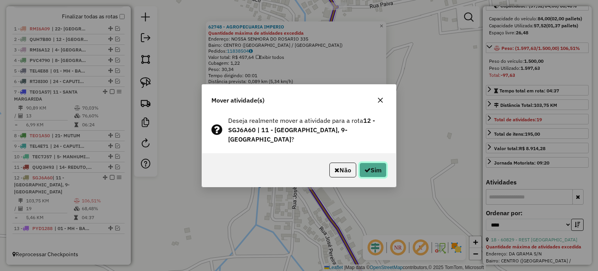
drag, startPoint x: 367, startPoint y: 167, endPoint x: 364, endPoint y: 171, distance: 5.0
click at [367, 168] on icon "button" at bounding box center [367, 170] width 6 height 6
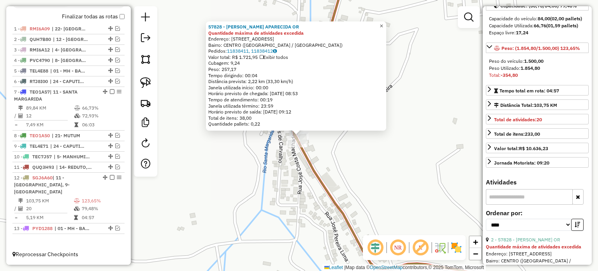
click at [383, 23] on span "×" at bounding box center [381, 26] width 4 height 7
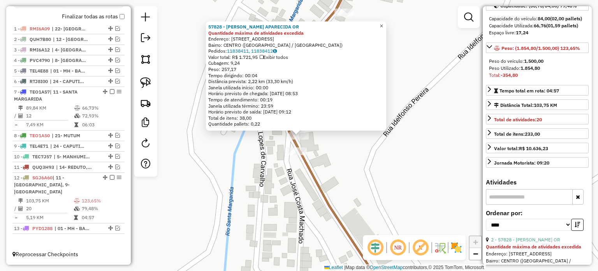
click at [383, 25] on span "×" at bounding box center [381, 26] width 4 height 7
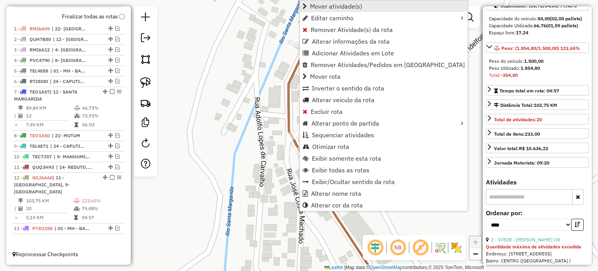
click at [327, 6] on span "Mover atividade(s)" at bounding box center [336, 6] width 52 height 6
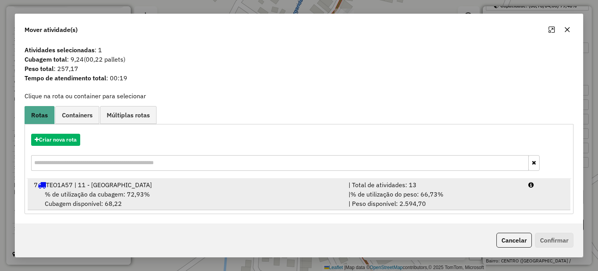
click at [148, 194] on span "% de utilização da cubagem: 72,93%" at bounding box center [97, 194] width 105 height 8
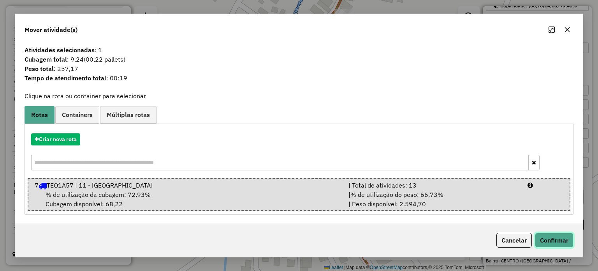
click at [558, 240] on button "Confirmar" at bounding box center [554, 239] width 39 height 15
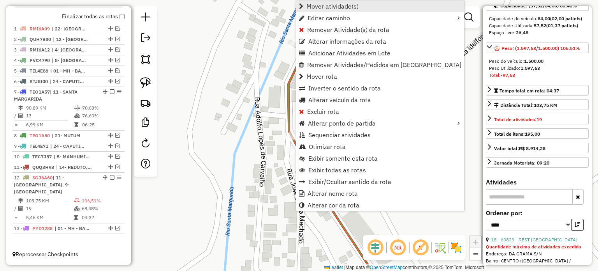
click at [336, 8] on span "Mover atividade(s)" at bounding box center [332, 6] width 52 height 6
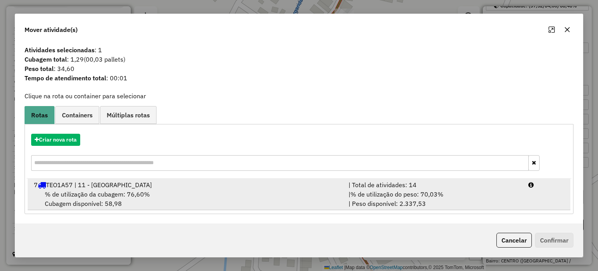
click at [156, 194] on div "% de utilização da cubagem: 76,60% Cubagem disponível: 58,98" at bounding box center [186, 198] width 314 height 19
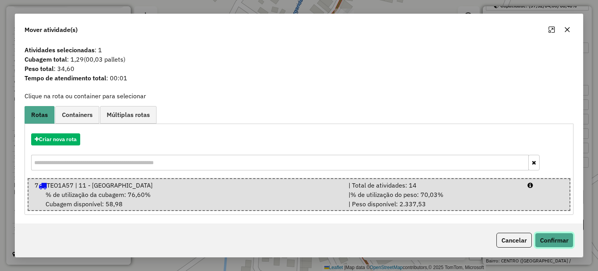
click at [559, 241] on button "Confirmar" at bounding box center [554, 239] width 39 height 15
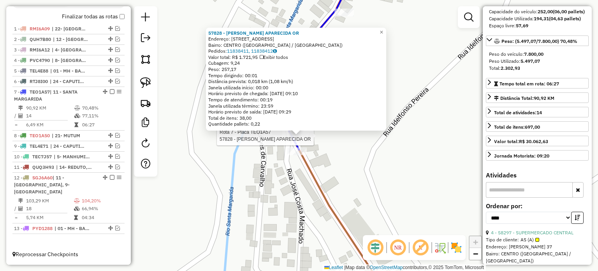
scroll to position [84, 0]
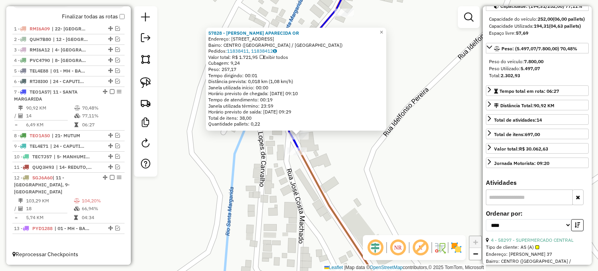
click at [336, 193] on div "57828 - VANESSA APARECIDA OR Endereço: R NOSSA SENHORA DO ROSARIO 307 Bairro: C…" at bounding box center [299, 135] width 598 height 271
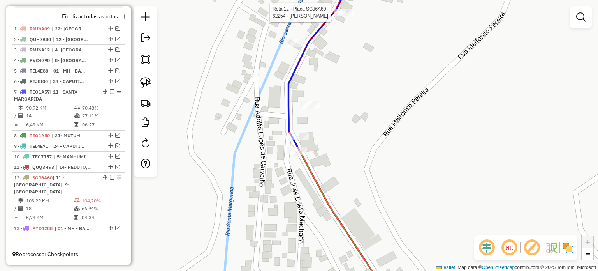
select select "*********"
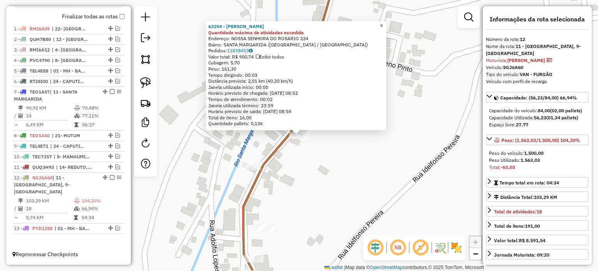
click at [383, 23] on span "×" at bounding box center [381, 25] width 4 height 7
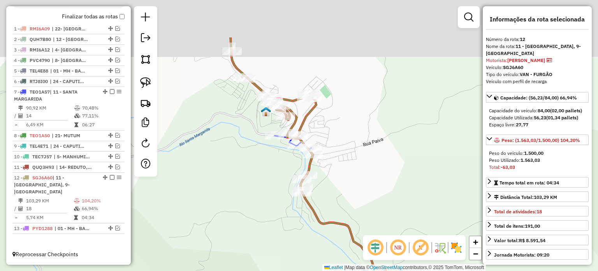
drag, startPoint x: 343, startPoint y: 58, endPoint x: 325, endPoint y: 124, distance: 68.2
click at [329, 124] on div "Janela de atendimento Grade de atendimento Capacidade Transportadoras Veículos …" at bounding box center [299, 135] width 598 height 271
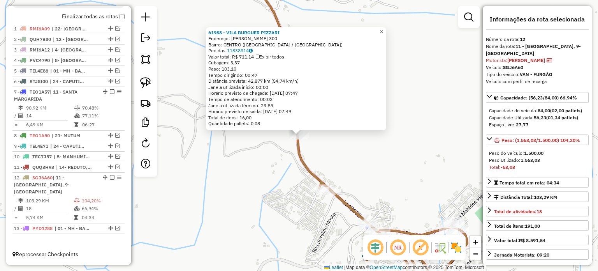
click at [383, 29] on span "×" at bounding box center [381, 31] width 4 height 7
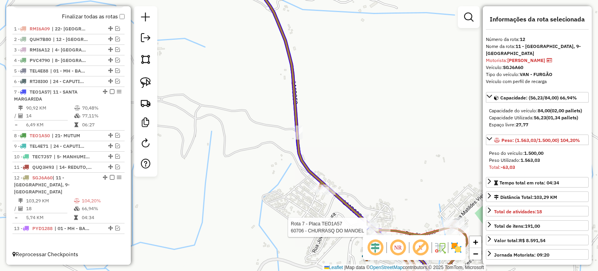
click at [272, 155] on div at bounding box center [272, 155] width 0 height 0
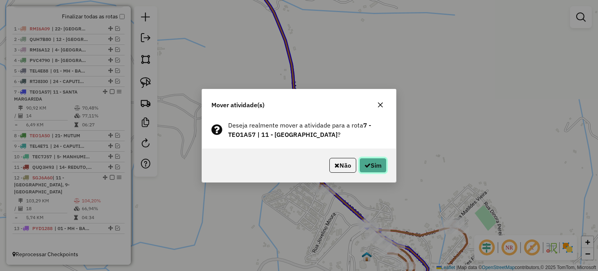
click at [378, 167] on button "Sim" at bounding box center [372, 165] width 27 height 15
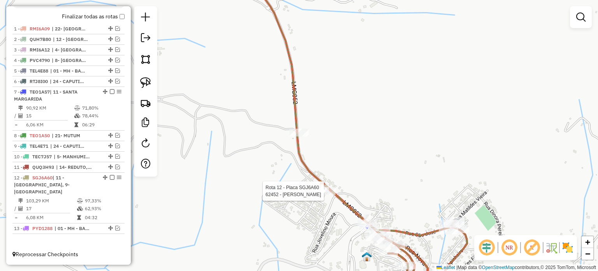
select select "*********"
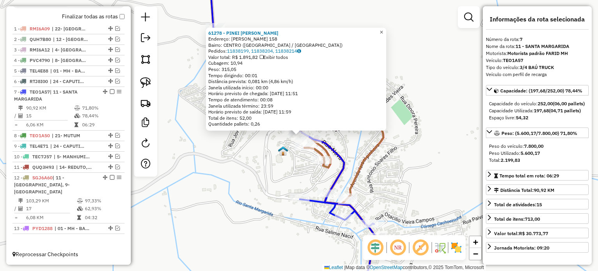
click at [383, 28] on span "×" at bounding box center [381, 31] width 4 height 7
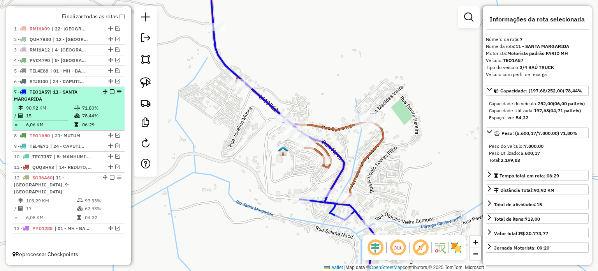
click at [110, 91] on em at bounding box center [112, 91] width 5 height 5
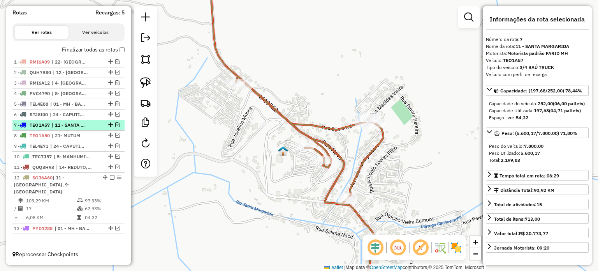
scroll to position [240, 0]
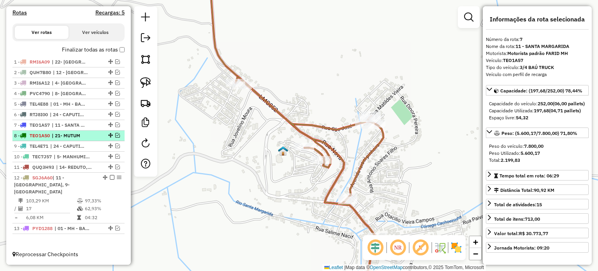
click at [111, 177] on em at bounding box center [112, 177] width 5 height 5
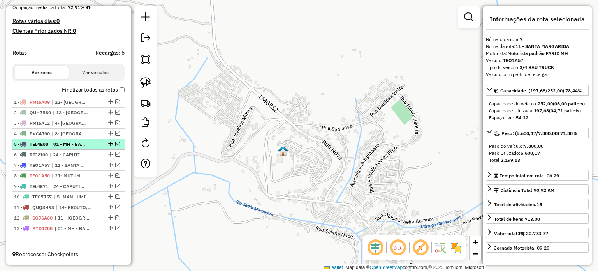
scroll to position [161, 0]
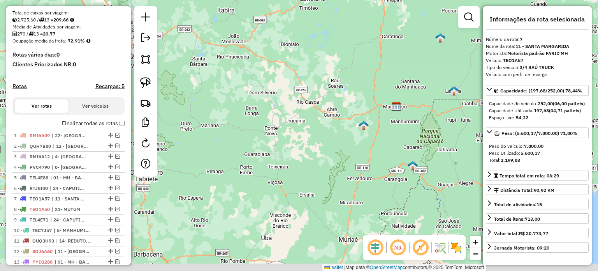
drag, startPoint x: 321, startPoint y: 147, endPoint x: 288, endPoint y: 119, distance: 42.8
click at [298, 123] on div "Janela de atendimento Grade de atendimento Capacidade Transportadoras Veículos …" at bounding box center [299, 135] width 598 height 271
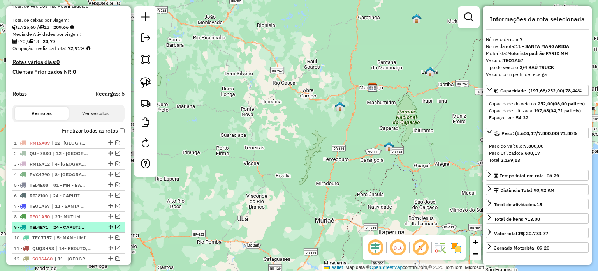
scroll to position [200, 0]
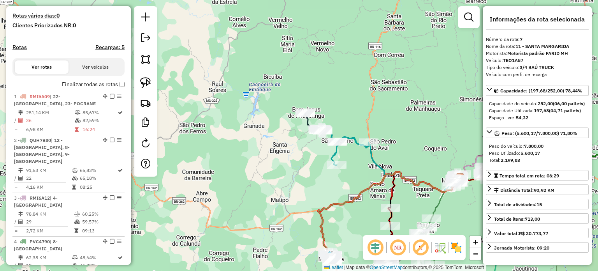
drag, startPoint x: 350, startPoint y: 104, endPoint x: 343, endPoint y: 87, distance: 18.9
click at [344, 88] on div "Janela de atendimento Grade de atendimento Capacidade Transportadoras Veículos …" at bounding box center [299, 135] width 598 height 271
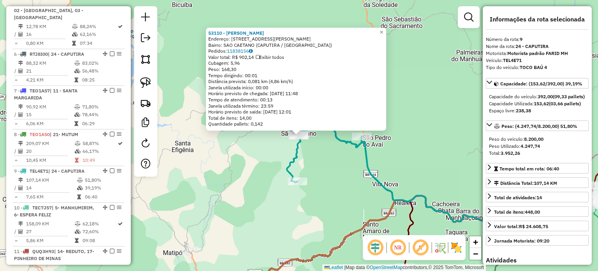
scroll to position [630, 0]
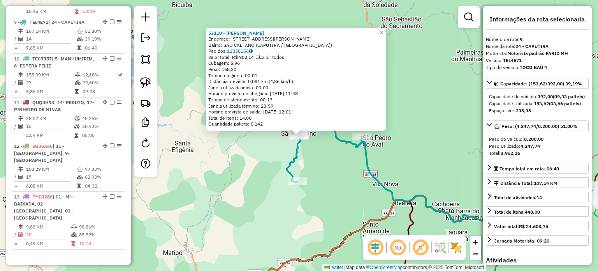
click at [383, 29] on span "×" at bounding box center [381, 32] width 4 height 7
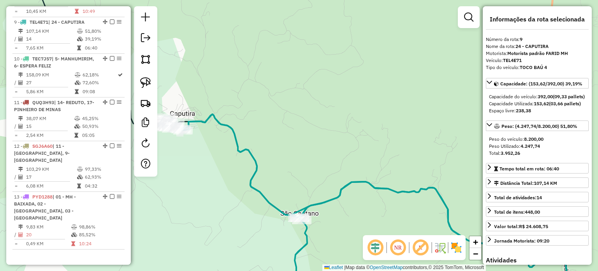
drag, startPoint x: 298, startPoint y: 107, endPoint x: 320, endPoint y: 105, distance: 22.2
click at [322, 105] on div "Janela de atendimento Grade de atendimento Capacidade Transportadoras Veículos …" at bounding box center [299, 135] width 598 height 271
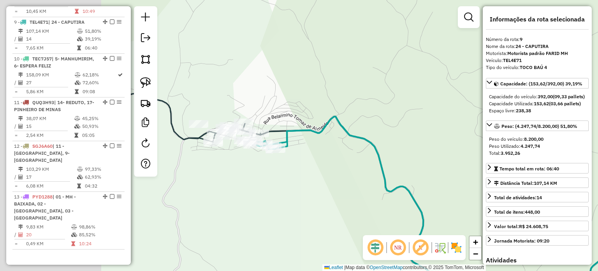
drag, startPoint x: 262, startPoint y: 104, endPoint x: 374, endPoint y: 110, distance: 112.3
click at [369, 108] on div "Janela de atendimento Grade de atendimento Capacidade Transportadoras Veículos …" at bounding box center [299, 135] width 598 height 271
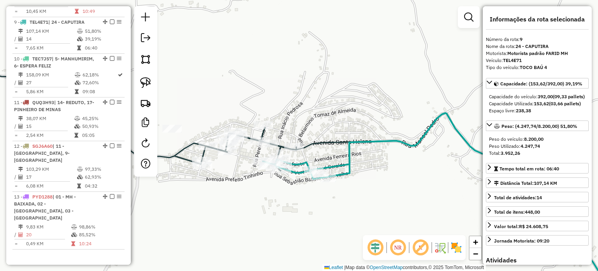
drag, startPoint x: 300, startPoint y: 115, endPoint x: 310, endPoint y: 114, distance: 9.8
click at [329, 97] on div "Janela de atendimento Grade de atendimento Capacidade Transportadoras Veículos …" at bounding box center [299, 135] width 598 height 271
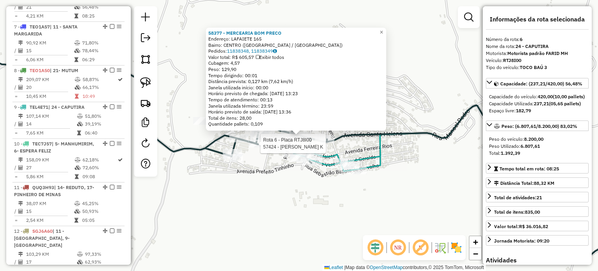
scroll to position [516, 0]
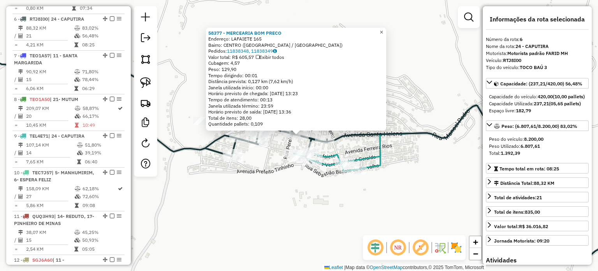
click at [383, 30] on link "×" at bounding box center [381, 32] width 9 height 9
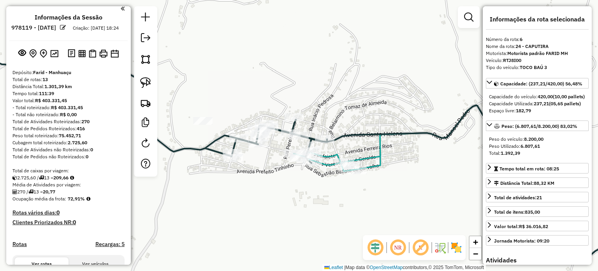
scroll to position [0, 0]
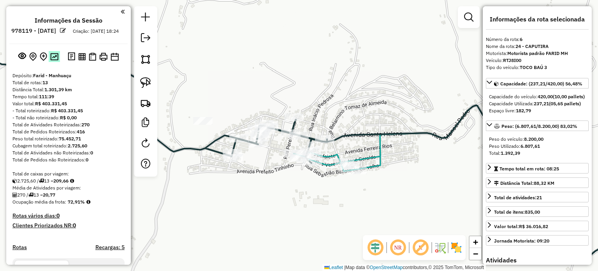
click at [53, 60] on img at bounding box center [54, 56] width 8 height 7
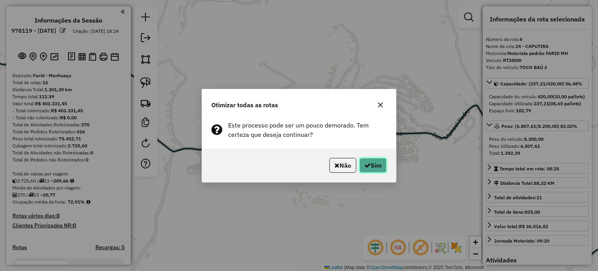
click at [374, 167] on button "Sim" at bounding box center [372, 165] width 27 height 15
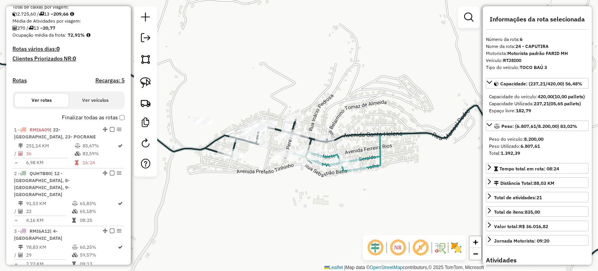
scroll to position [166, 0]
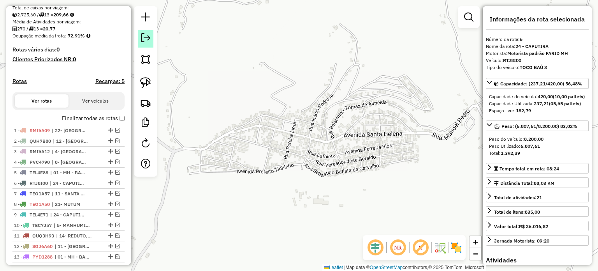
click at [151, 40] on link at bounding box center [146, 39] width 16 height 18
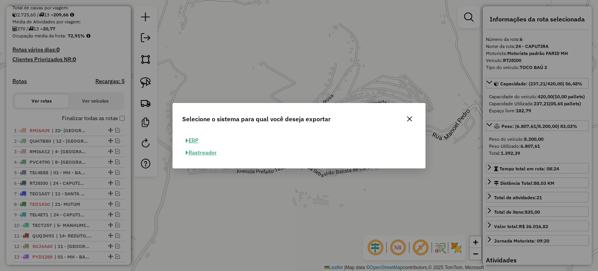
click at [193, 140] on button "ERP" at bounding box center [192, 140] width 20 height 12
select select "**"
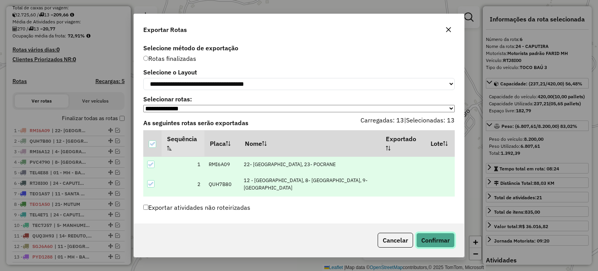
click at [432, 235] on button "Confirmar" at bounding box center [435, 239] width 39 height 15
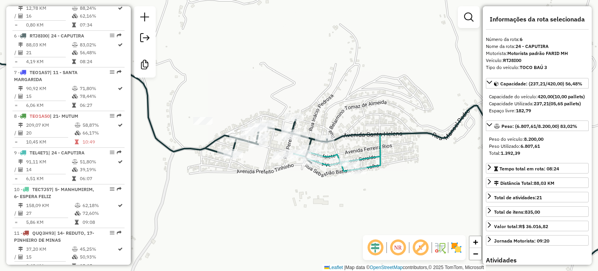
scroll to position [522, 0]
